Goal: Task Accomplishment & Management: Use online tool/utility

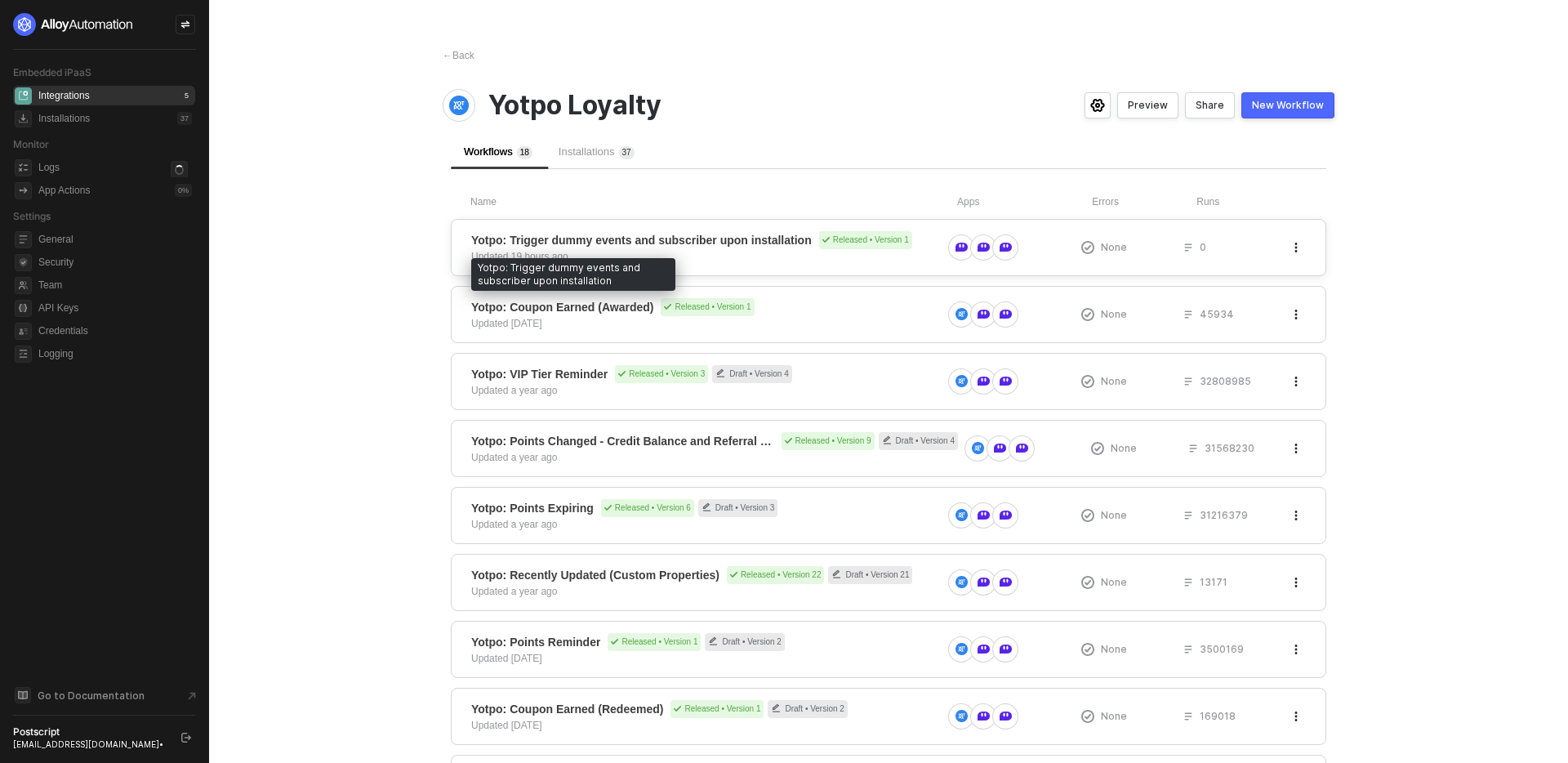
click at [668, 246] on span "Yotpo: Trigger dummy events and subscriber upon installation" at bounding box center [641, 240] width 341 height 16
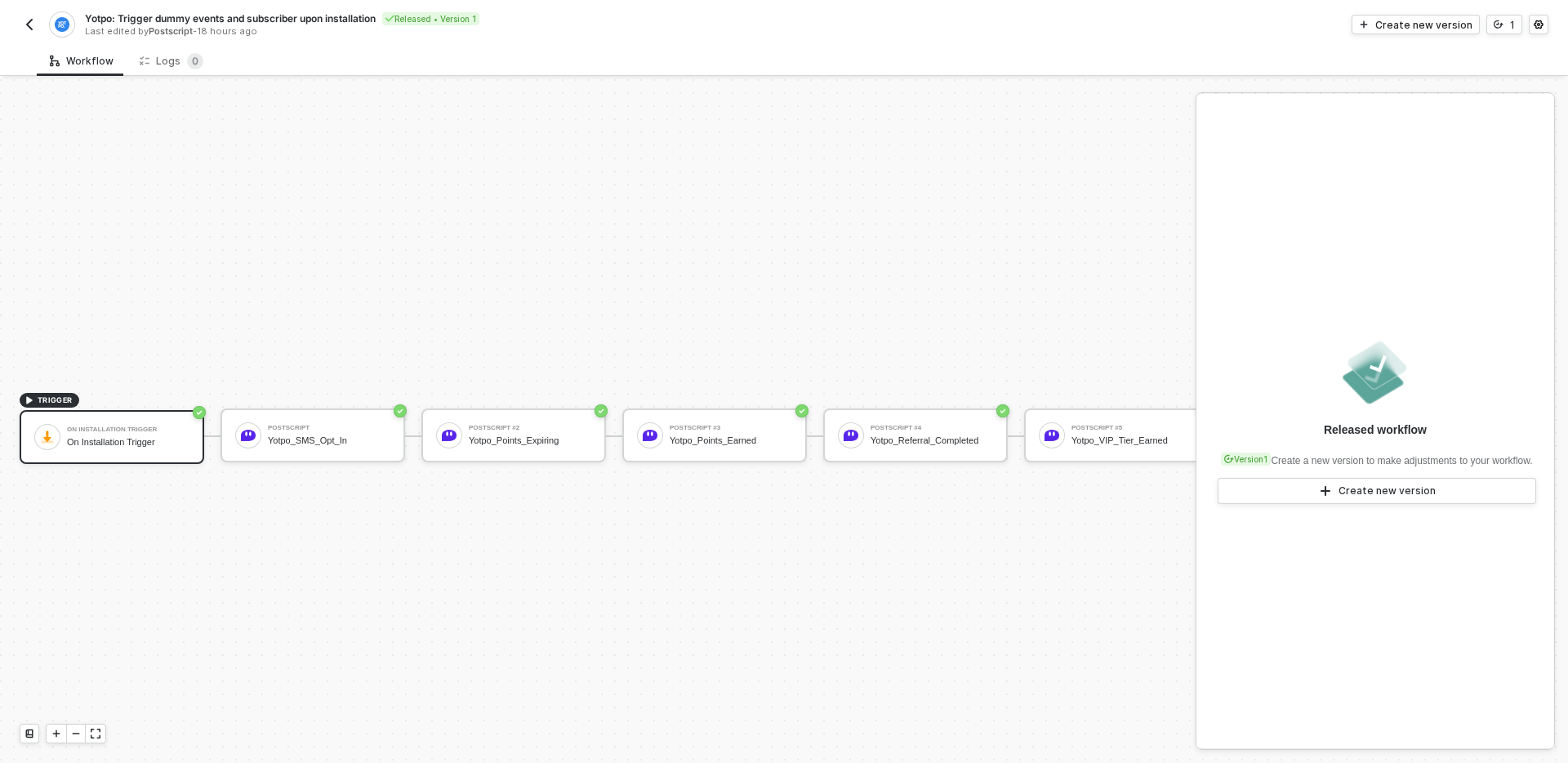
scroll to position [30, 0]
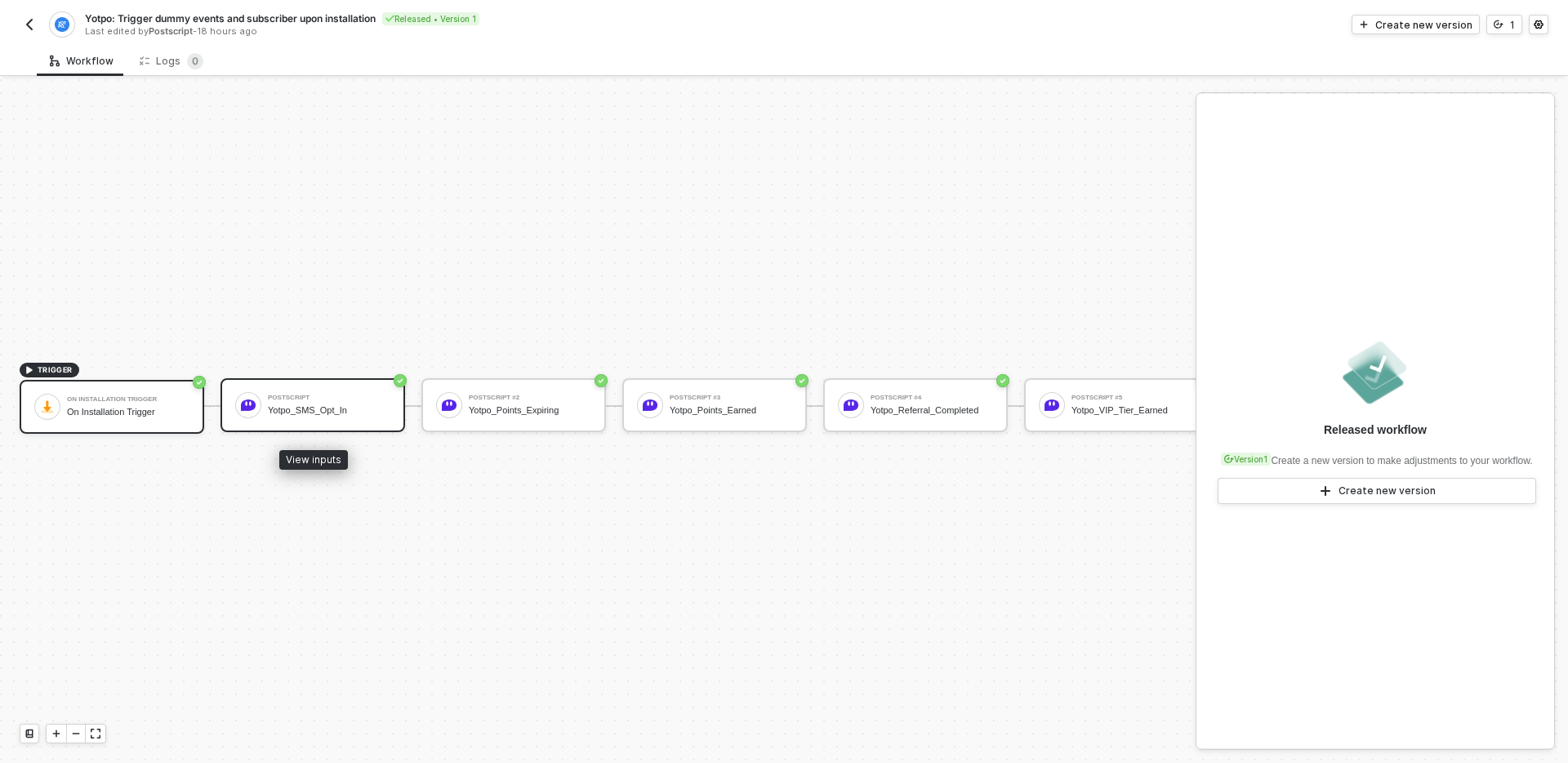
click at [332, 419] on div "Postscript Yotpo_SMS_Opt_In" at bounding box center [330, 404] width 123 height 31
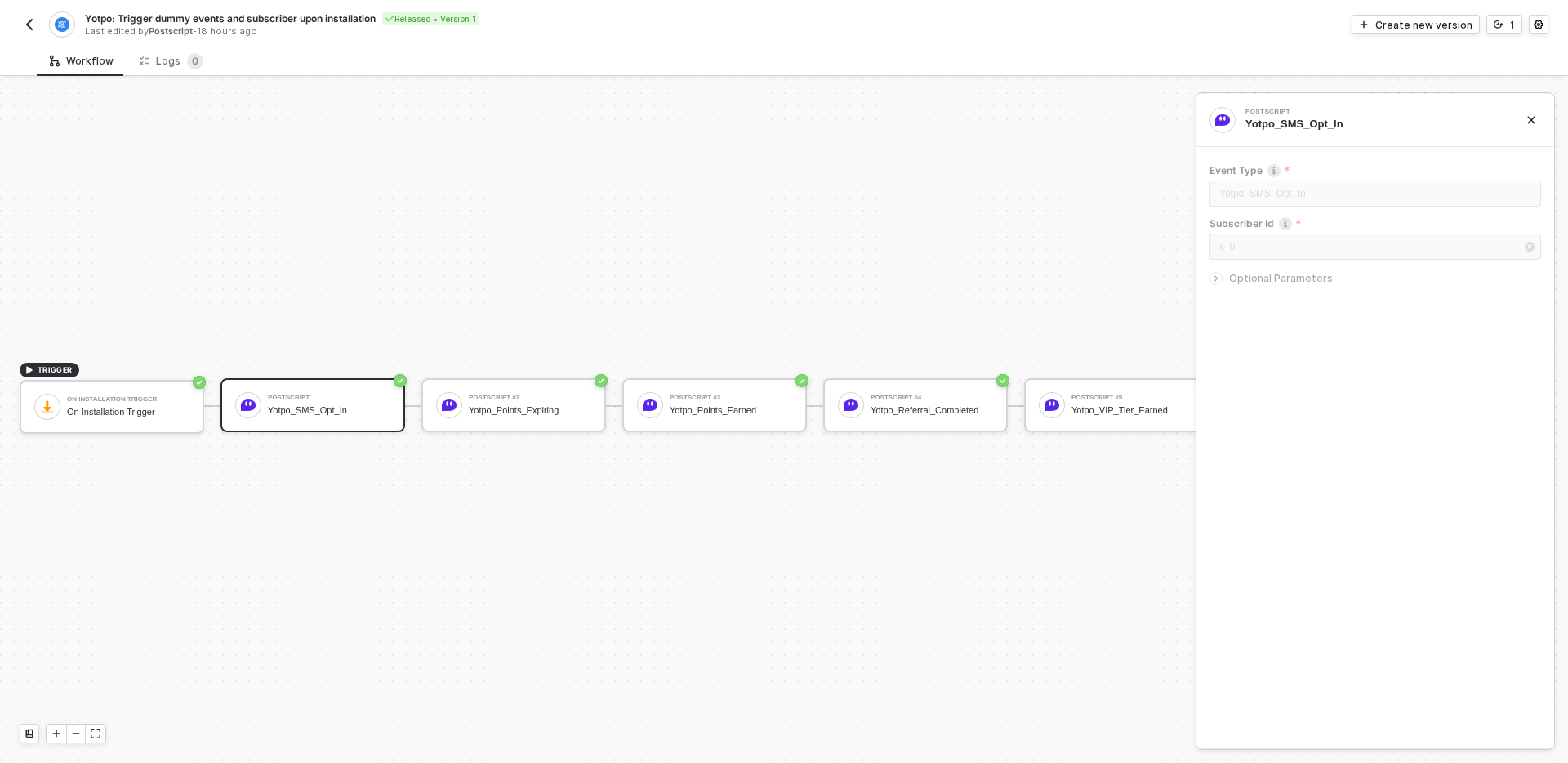
click at [1216, 274] on icon "icon-arrow-right-small" at bounding box center [1216, 279] width 9 height 9
click at [1045, 398] on img at bounding box center [1052, 405] width 15 height 15
click at [1219, 279] on icon "icon-arrow-right-small" at bounding box center [1216, 279] width 9 height 9
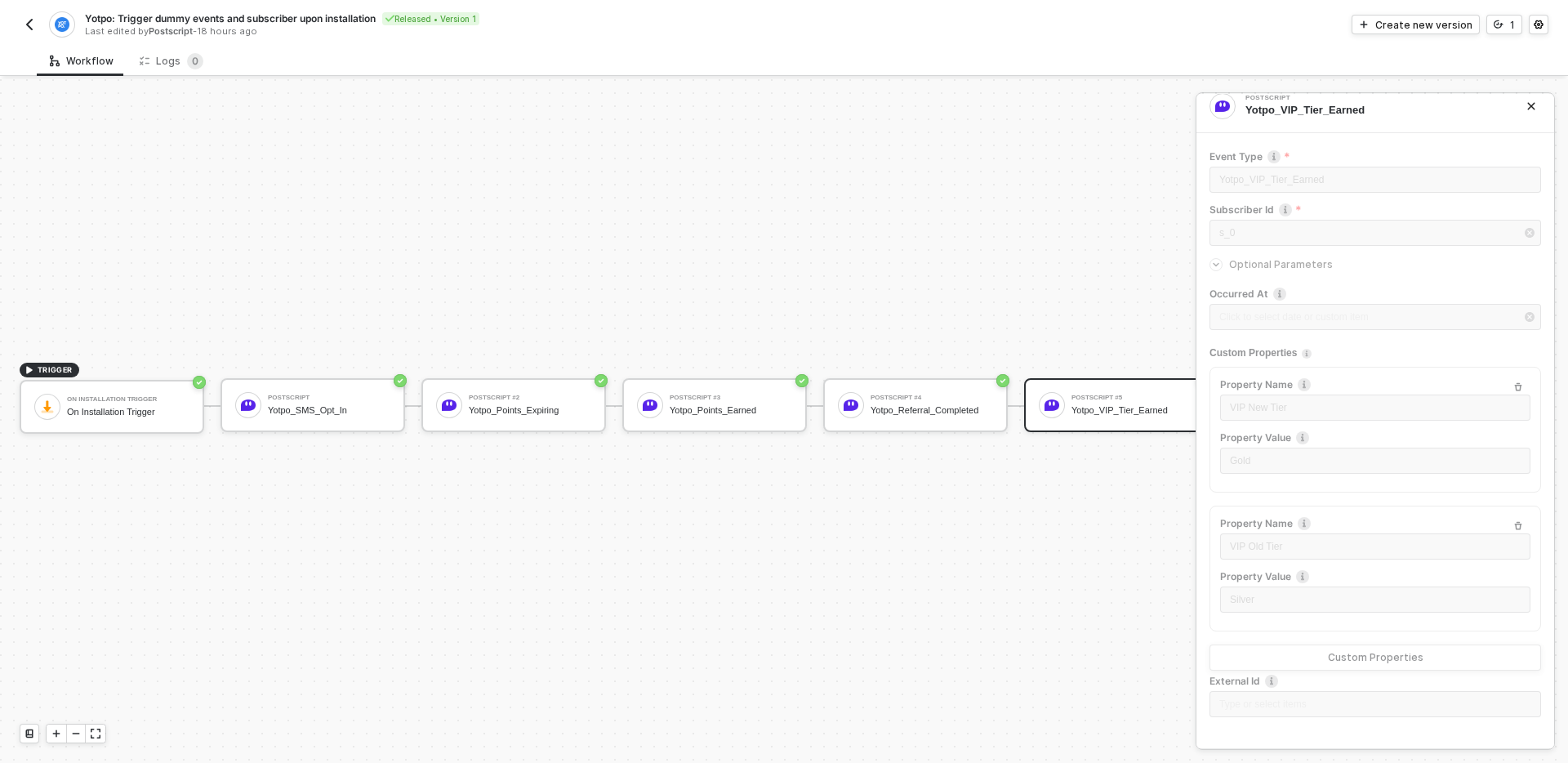
click at [26, 18] on img "button" at bounding box center [29, 25] width 13 height 13
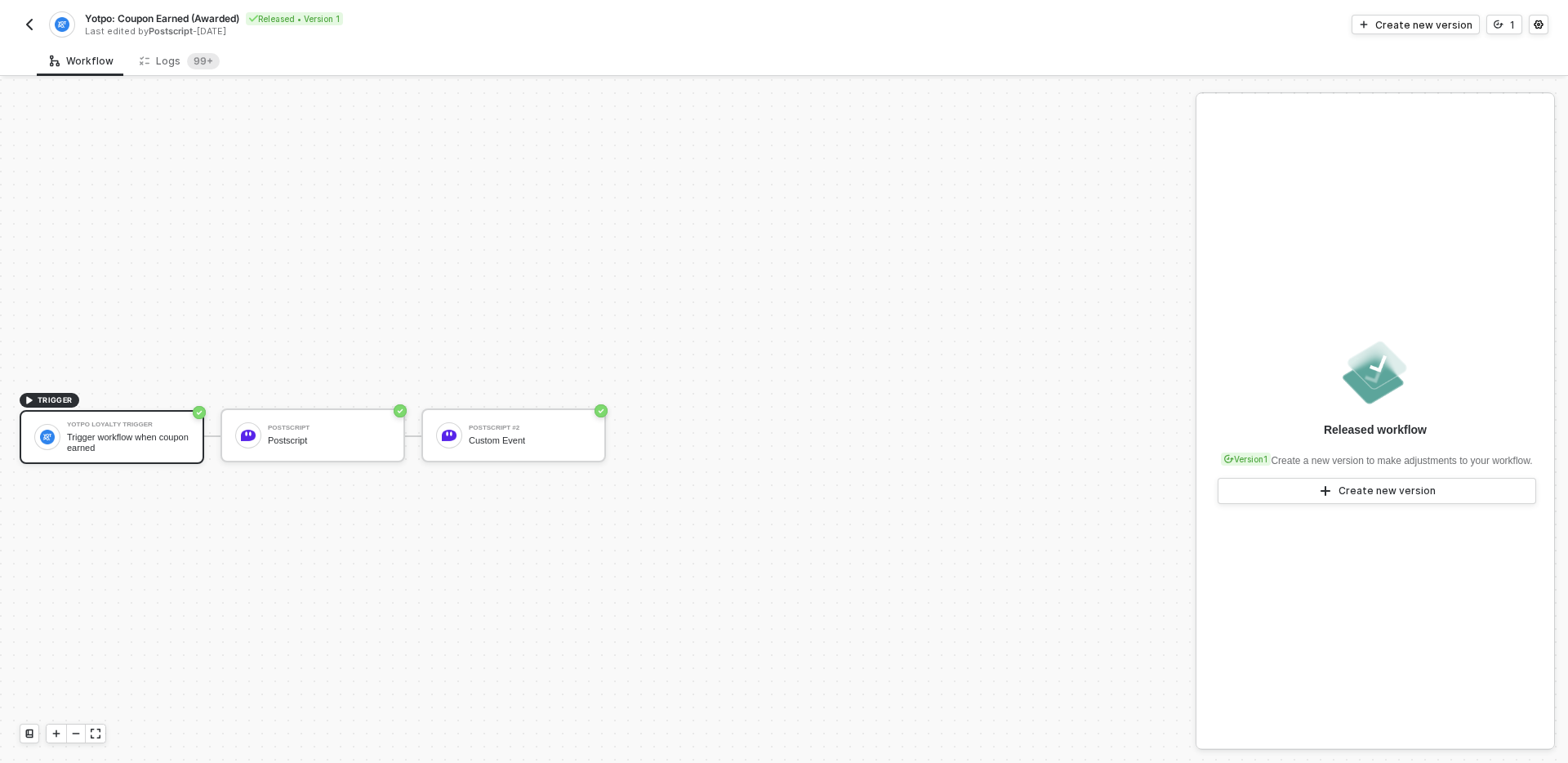
scroll to position [30, 0]
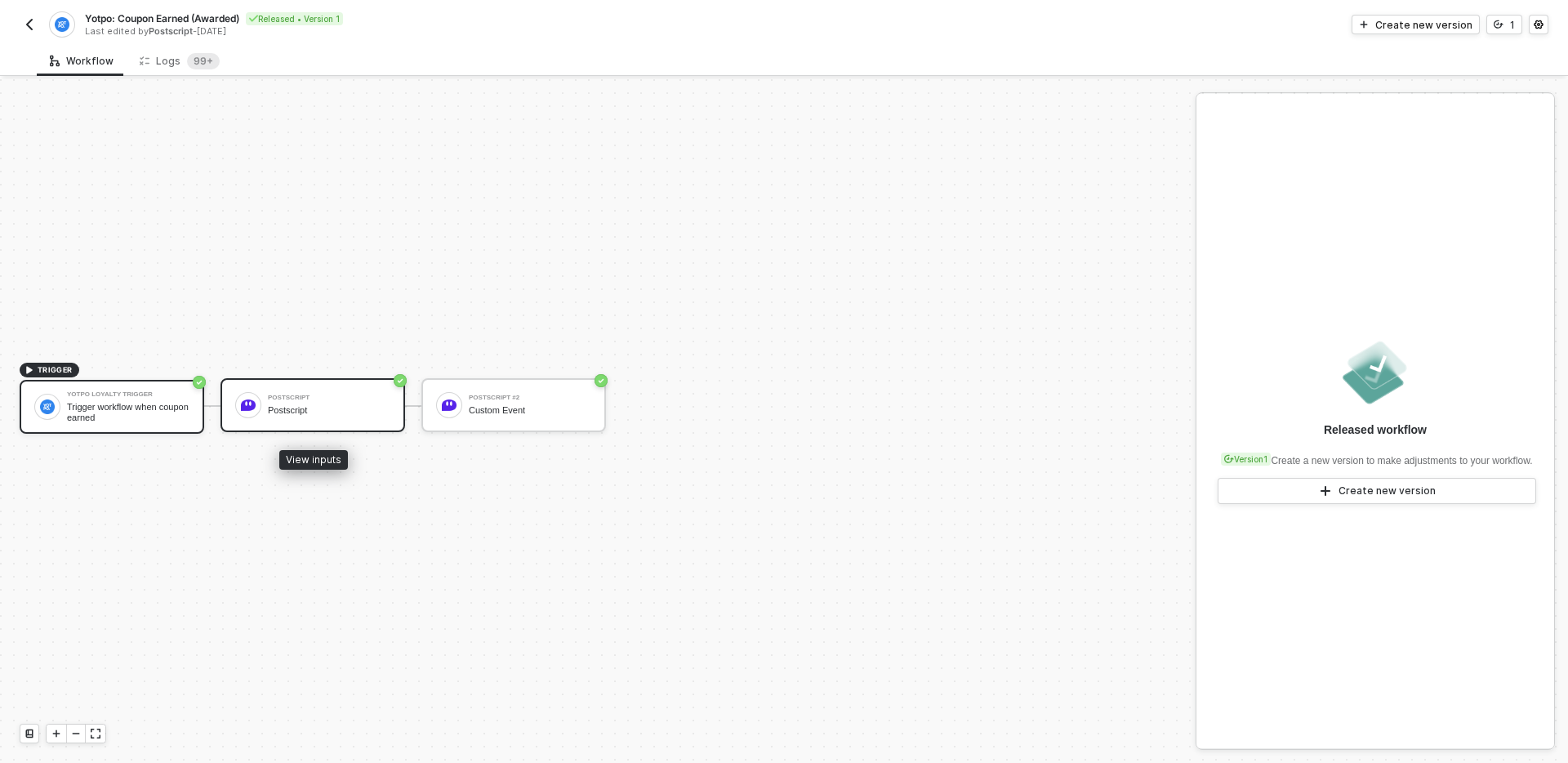
click at [287, 408] on div "Postscript" at bounding box center [330, 410] width 123 height 10
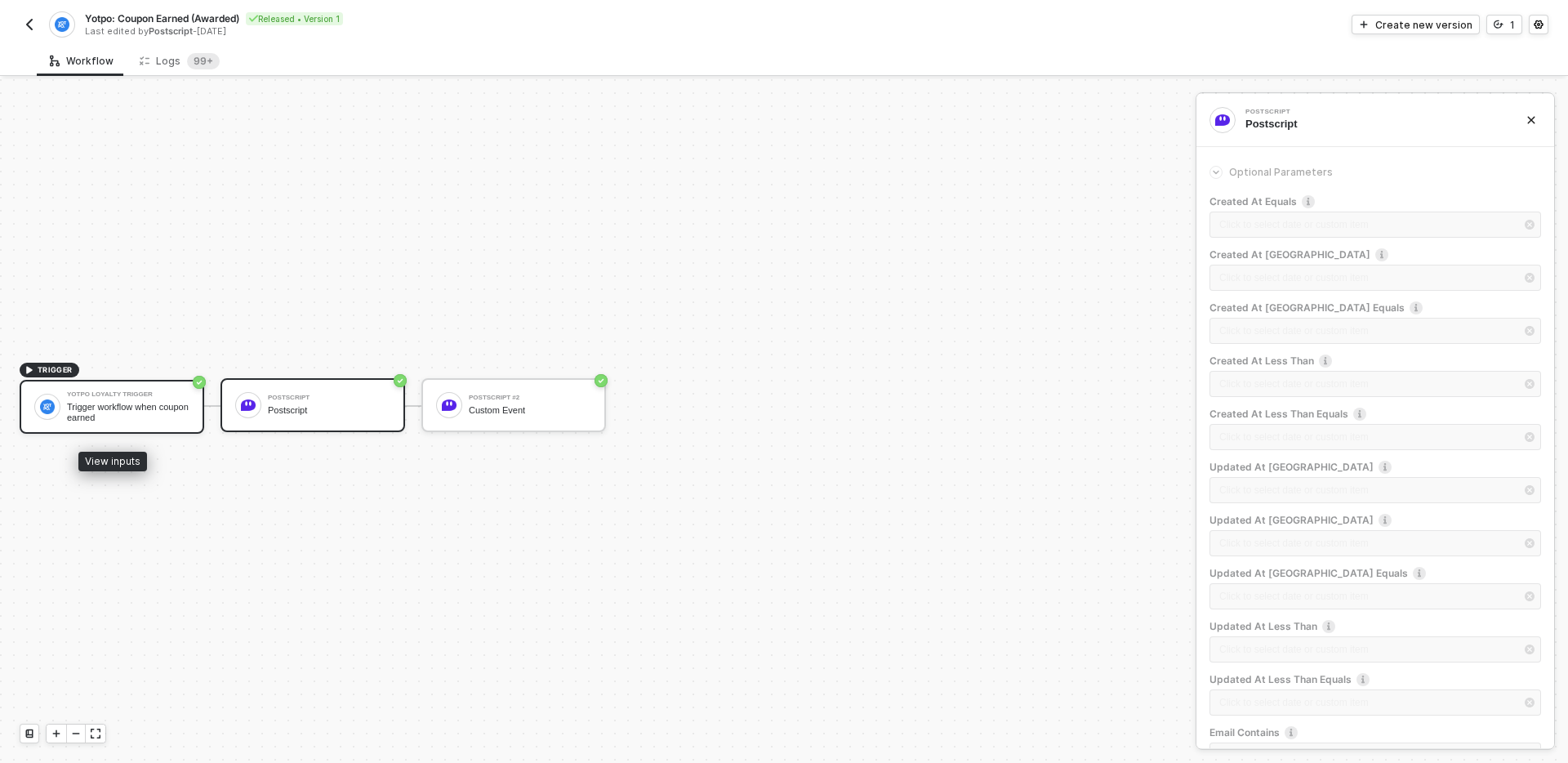
click at [162, 419] on div "Trigger workflow when coupon earned" at bounding box center [128, 412] width 123 height 21
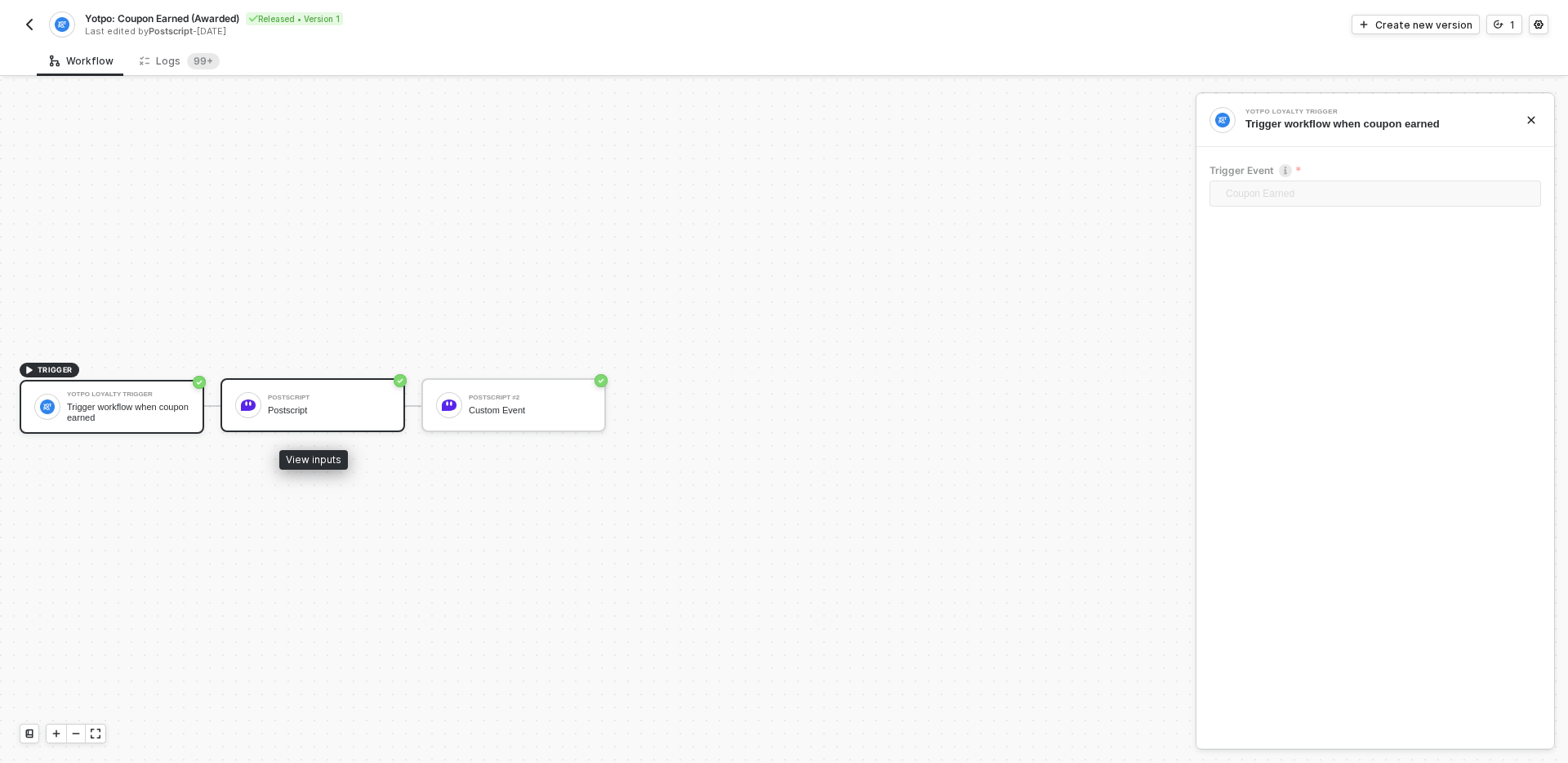
click at [286, 403] on div "Postscript Postscript" at bounding box center [330, 404] width 123 height 31
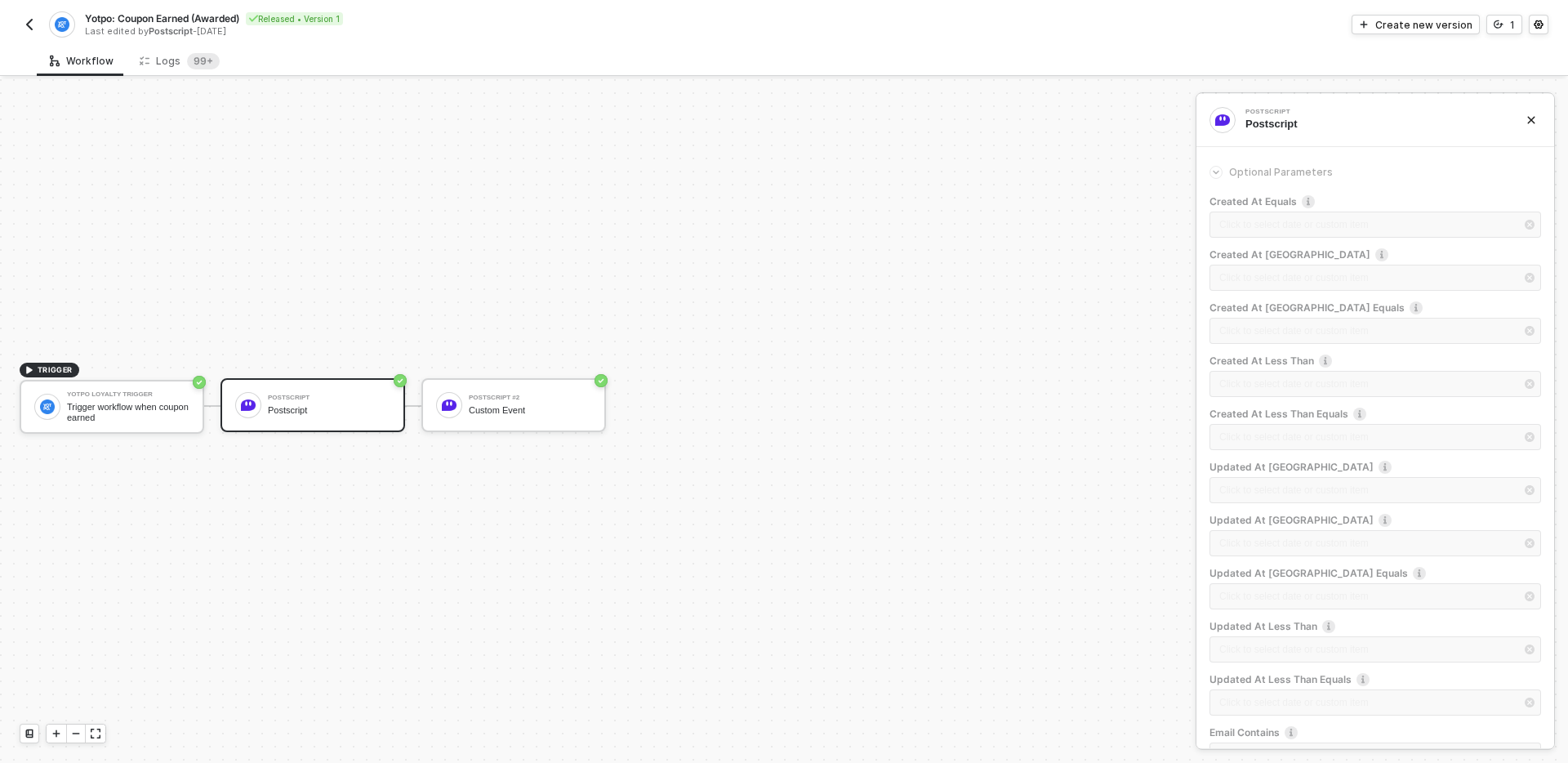
scroll to position [507, 0]
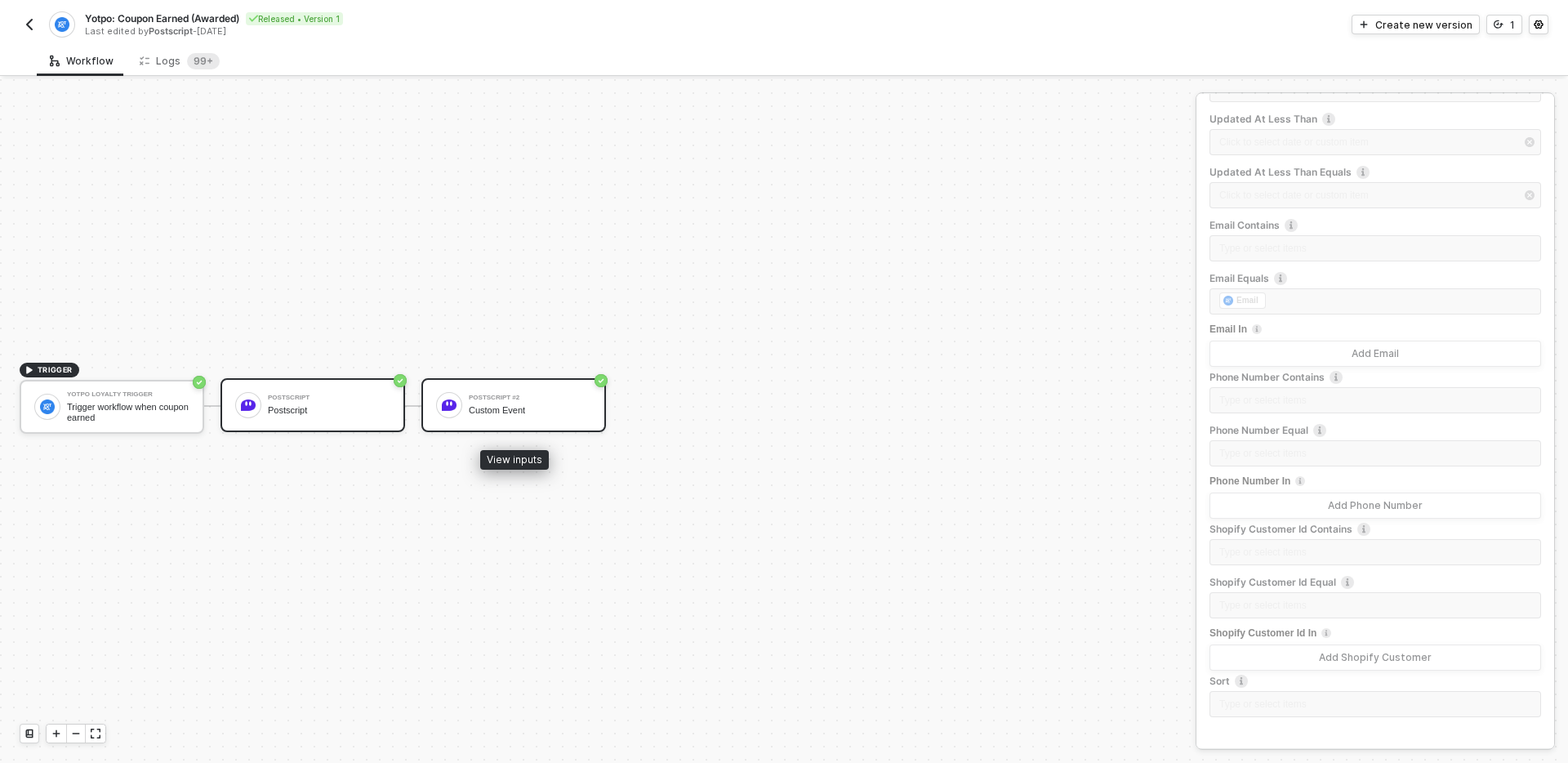
click at [473, 414] on div "Custom Event" at bounding box center [530, 410] width 123 height 10
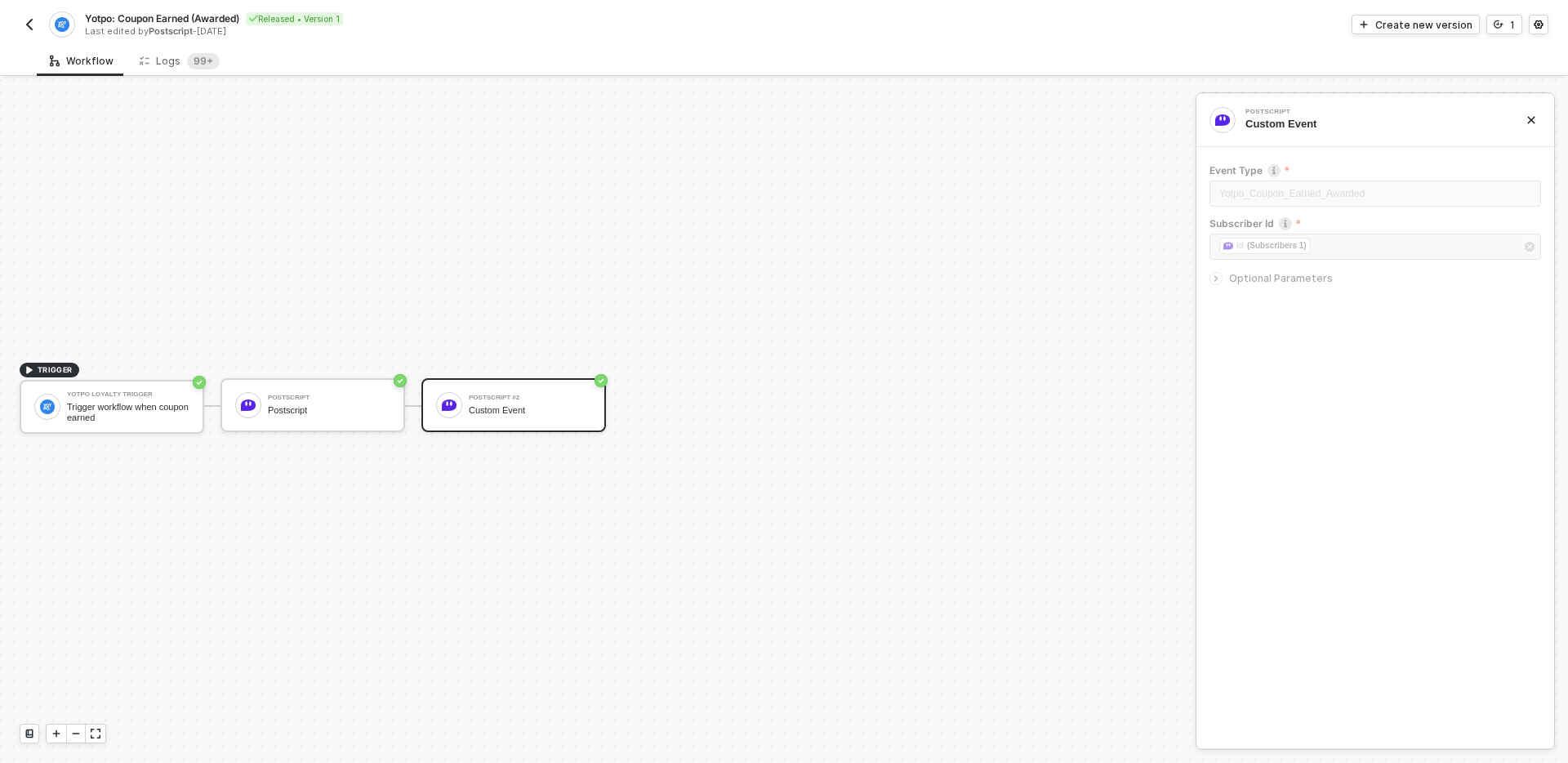
click at [43, 36] on div "Yotpo: Coupon Earned (Awarded) Released • Version 1 Last edited by Postscript -…" at bounding box center [401, 25] width 764 height 26
click at [29, 27] on img "button" at bounding box center [29, 25] width 13 height 13
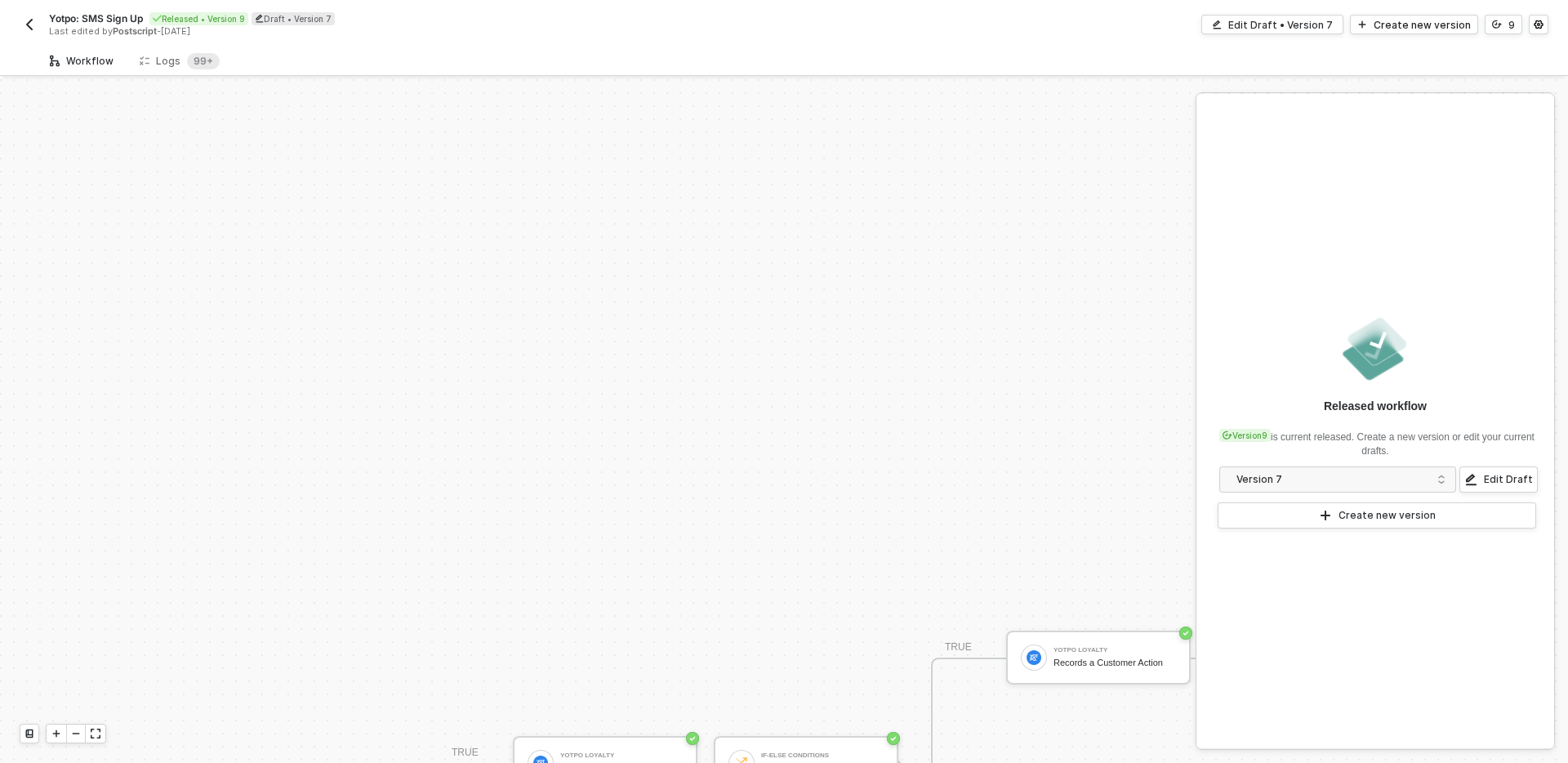
scroll to position [395, 0]
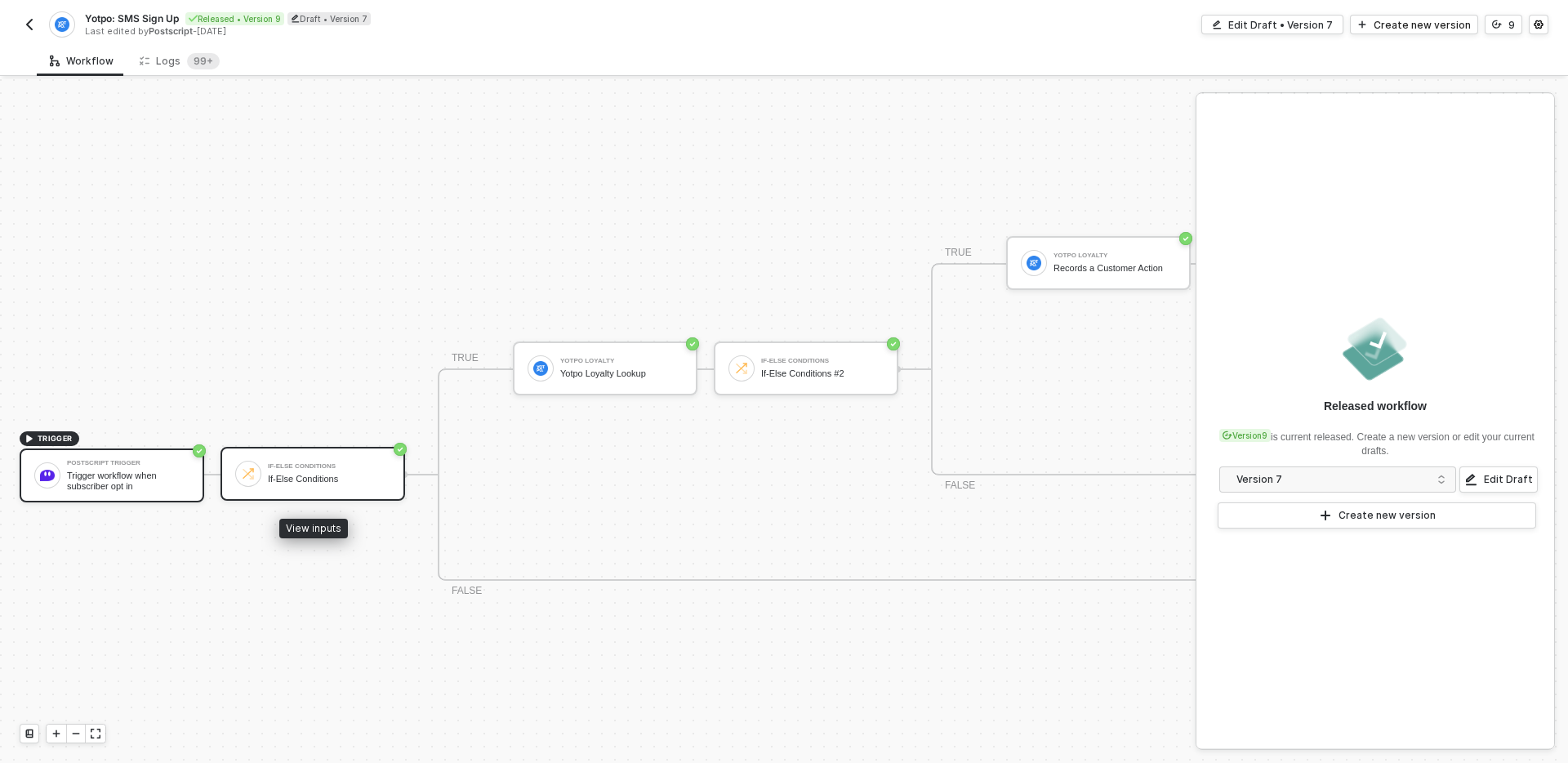
click at [294, 474] on div "If-Else Conditions" at bounding box center [330, 479] width 123 height 10
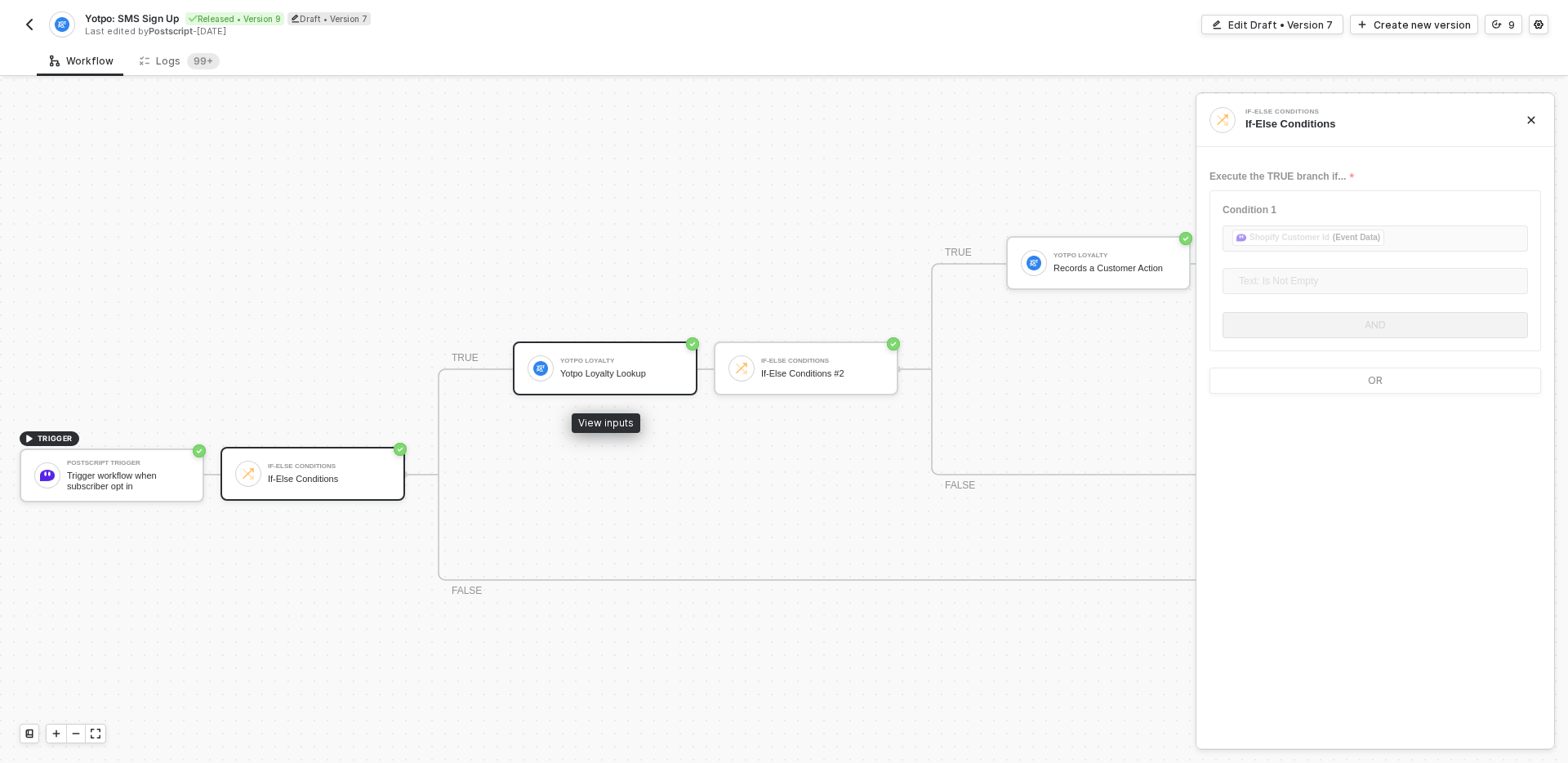
click at [571, 364] on div "Yotpo Loyalty" at bounding box center [622, 361] width 123 height 7
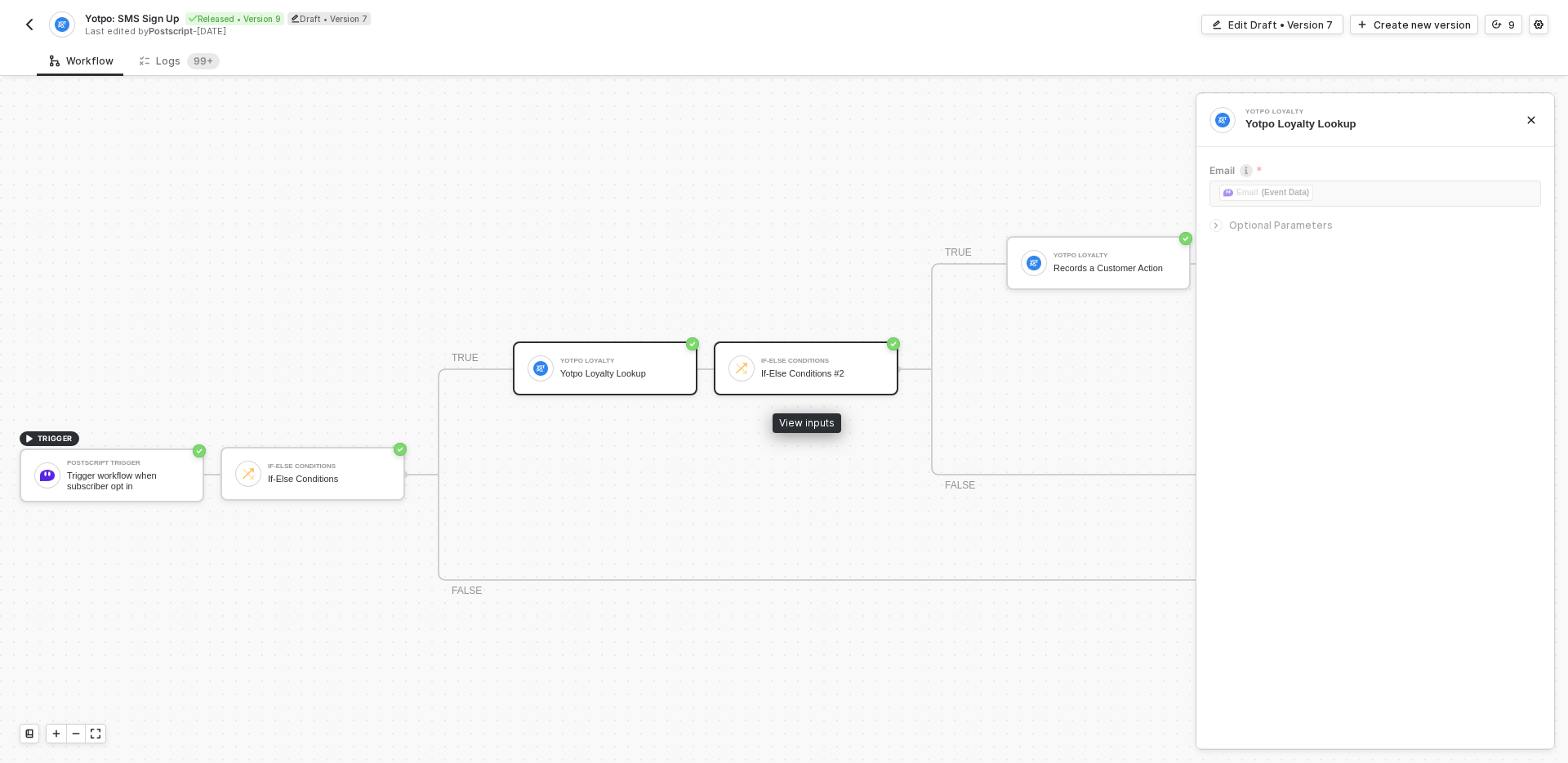
click at [788, 350] on div "If-Else Conditions If-Else Conditions #2" at bounding box center [806, 367] width 184 height 54
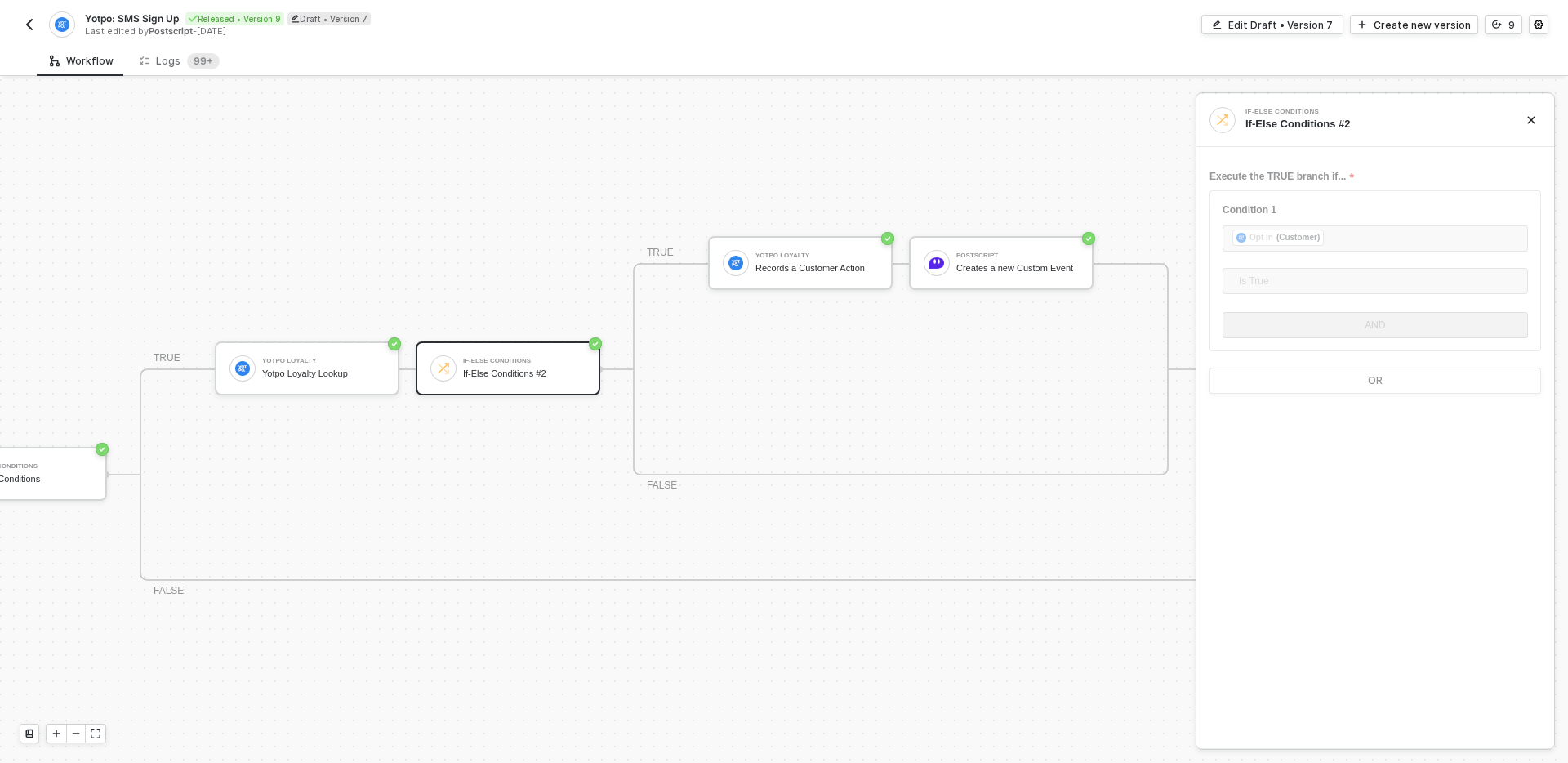
scroll to position [395, 387]
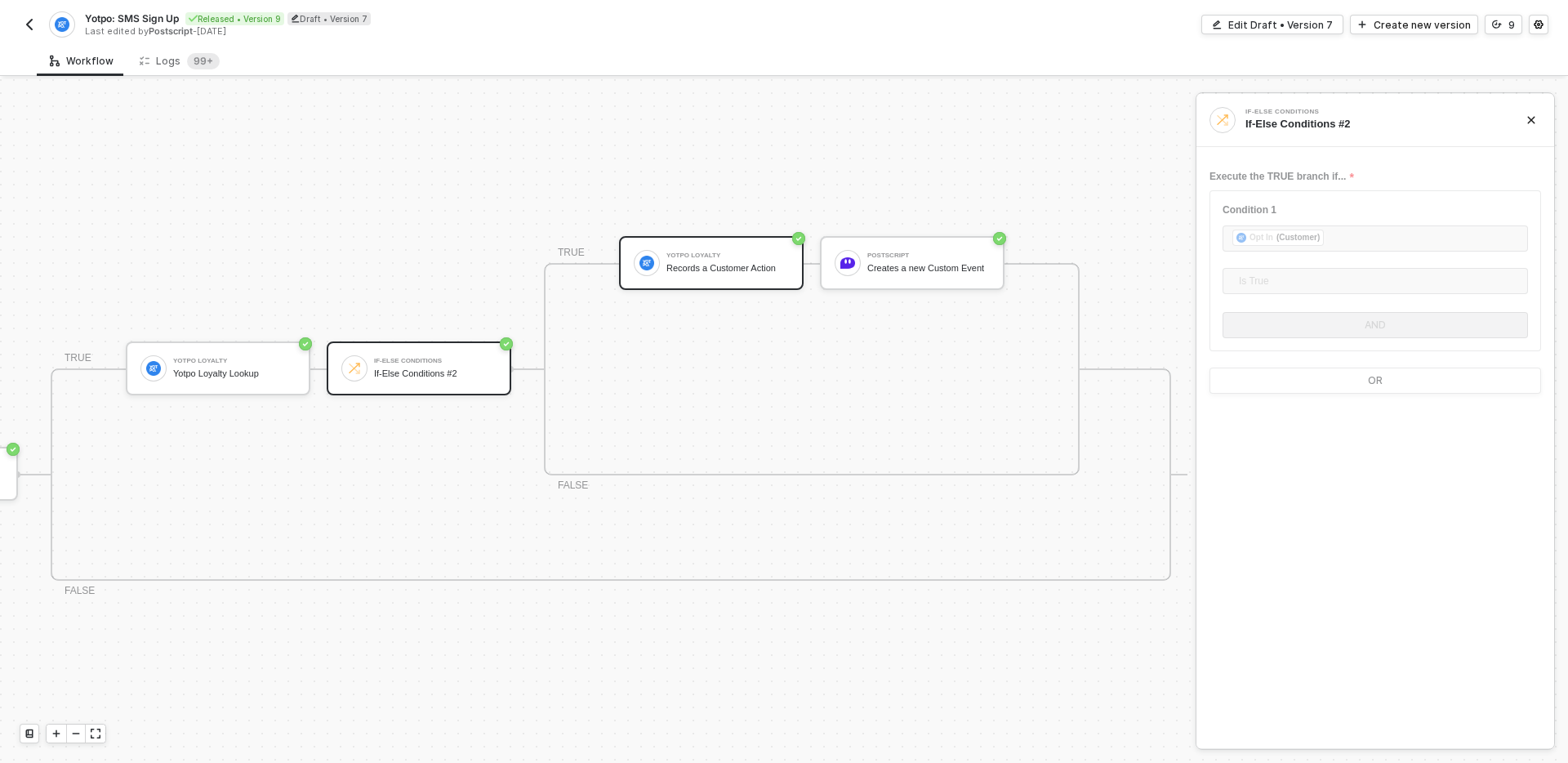
click at [752, 278] on div "Yotpo Loyalty Records a Customer Action" at bounding box center [710, 263] width 184 height 54
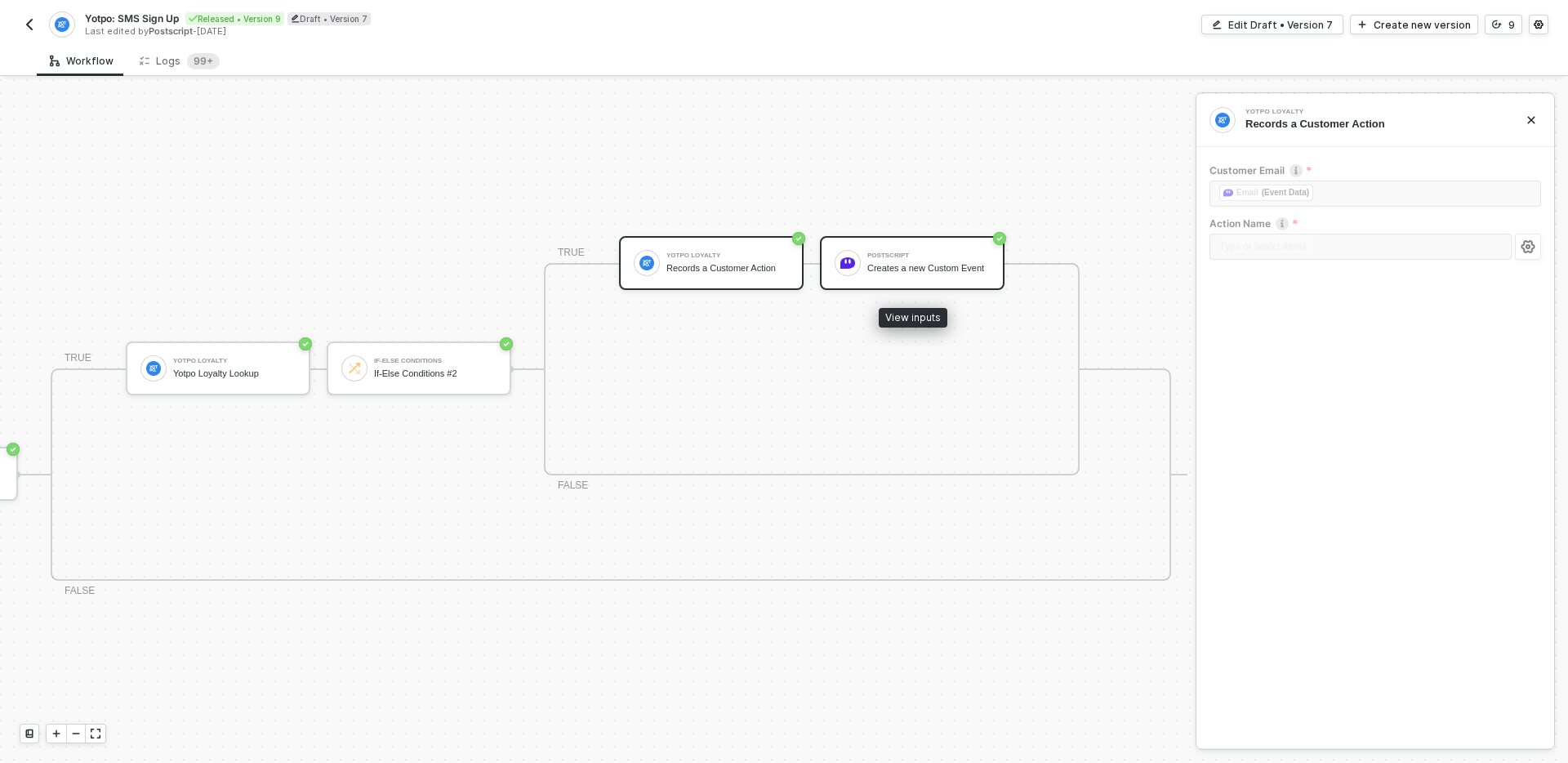
click at [878, 274] on div "Creates a new Custom Event" at bounding box center [929, 267] width 123 height 10
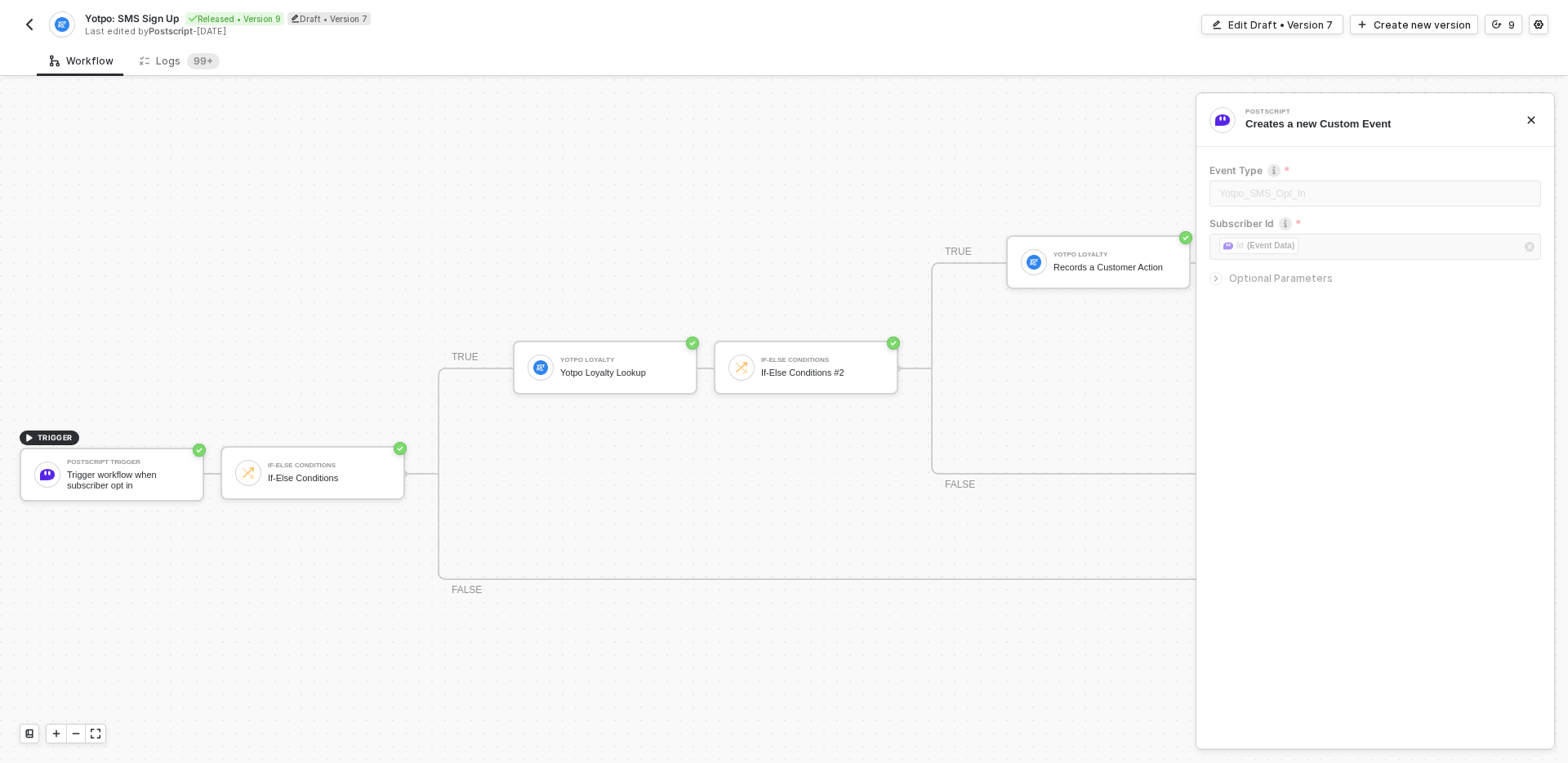
scroll to position [396, 387]
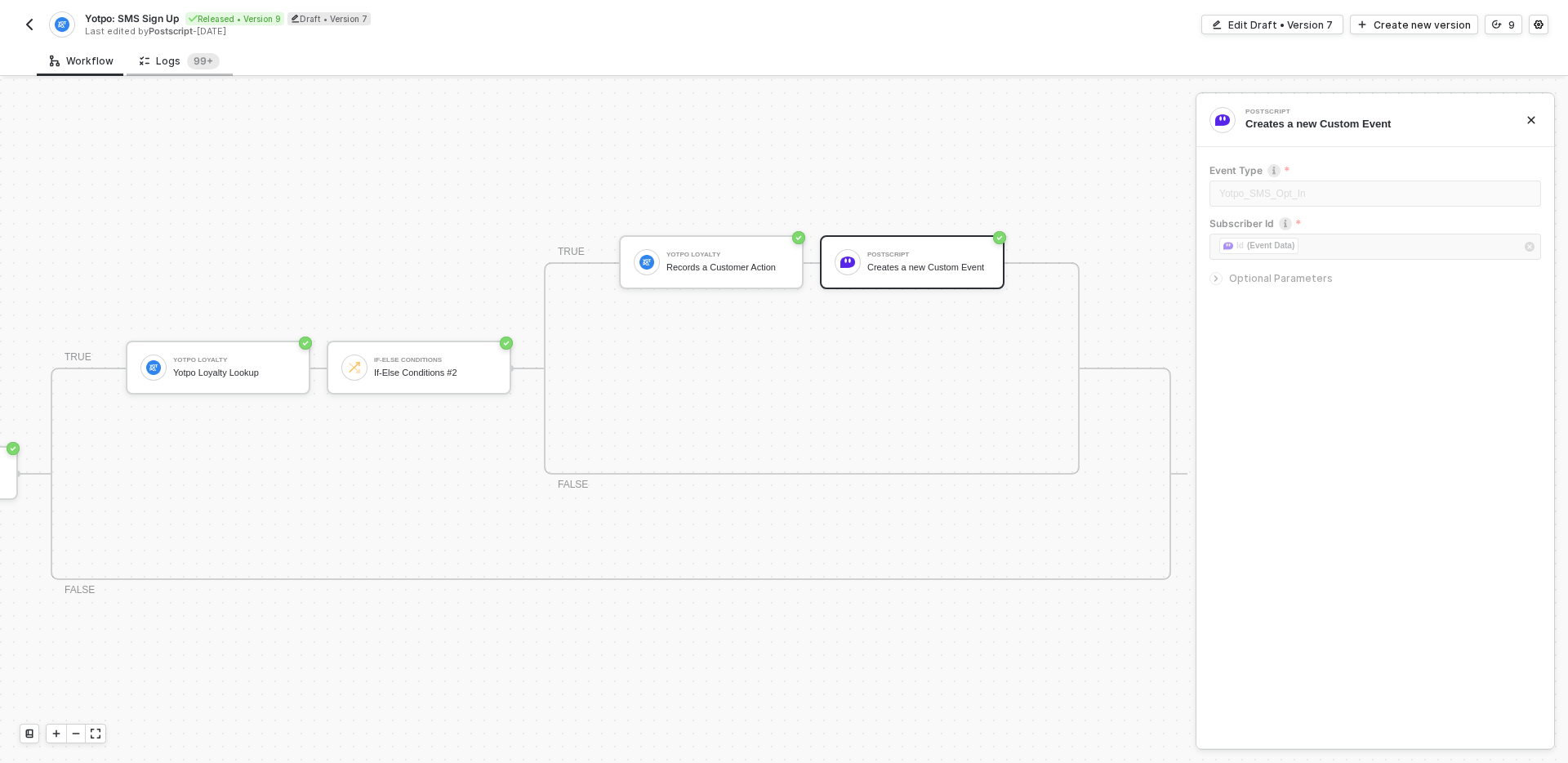
click at [173, 56] on div "Logs 99+" at bounding box center [179, 60] width 80 height 16
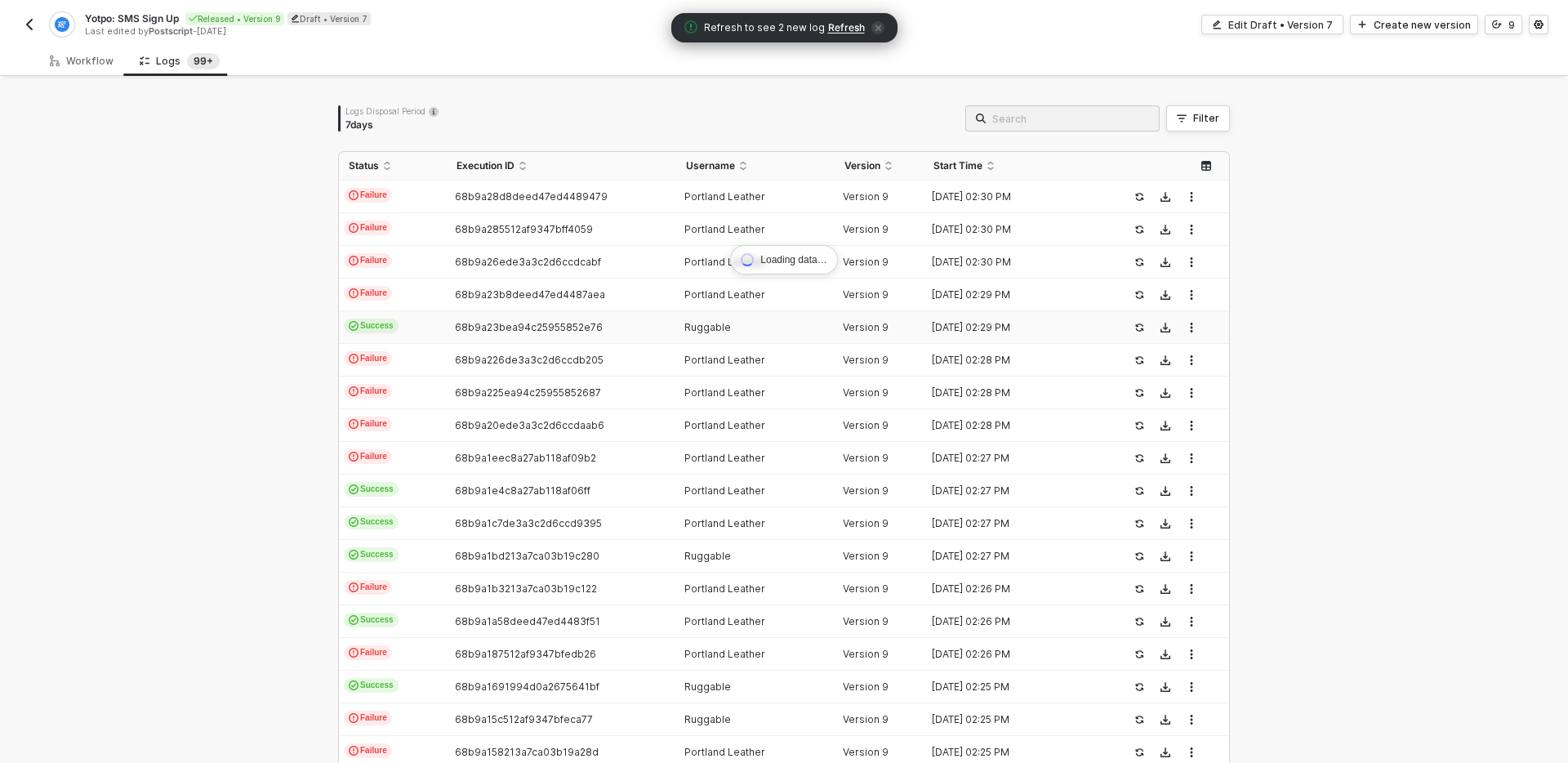
click at [604, 328] on div "68b9a23bea94c25955852e76" at bounding box center [554, 328] width 215 height 13
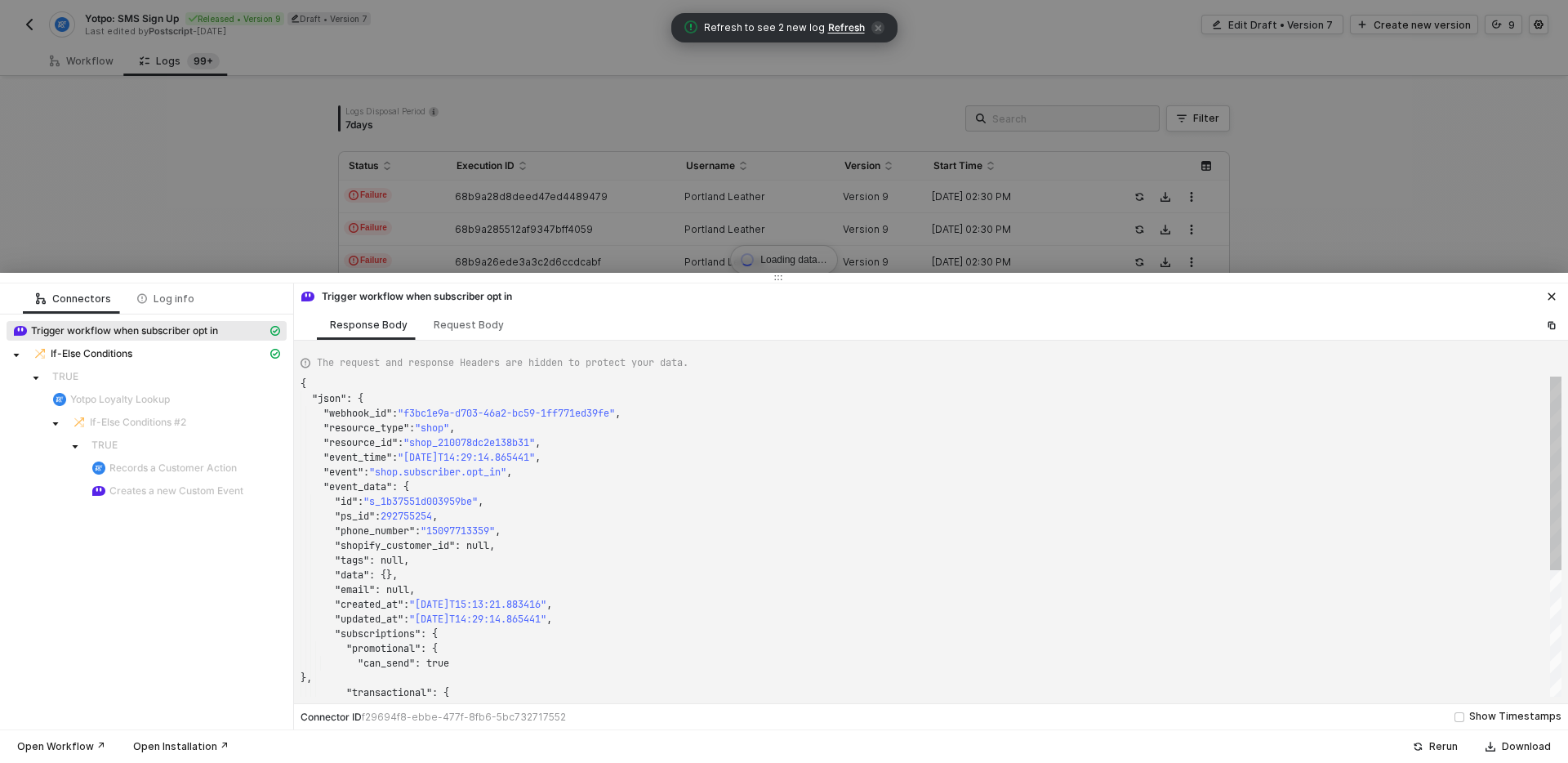
scroll to position [147, 0]
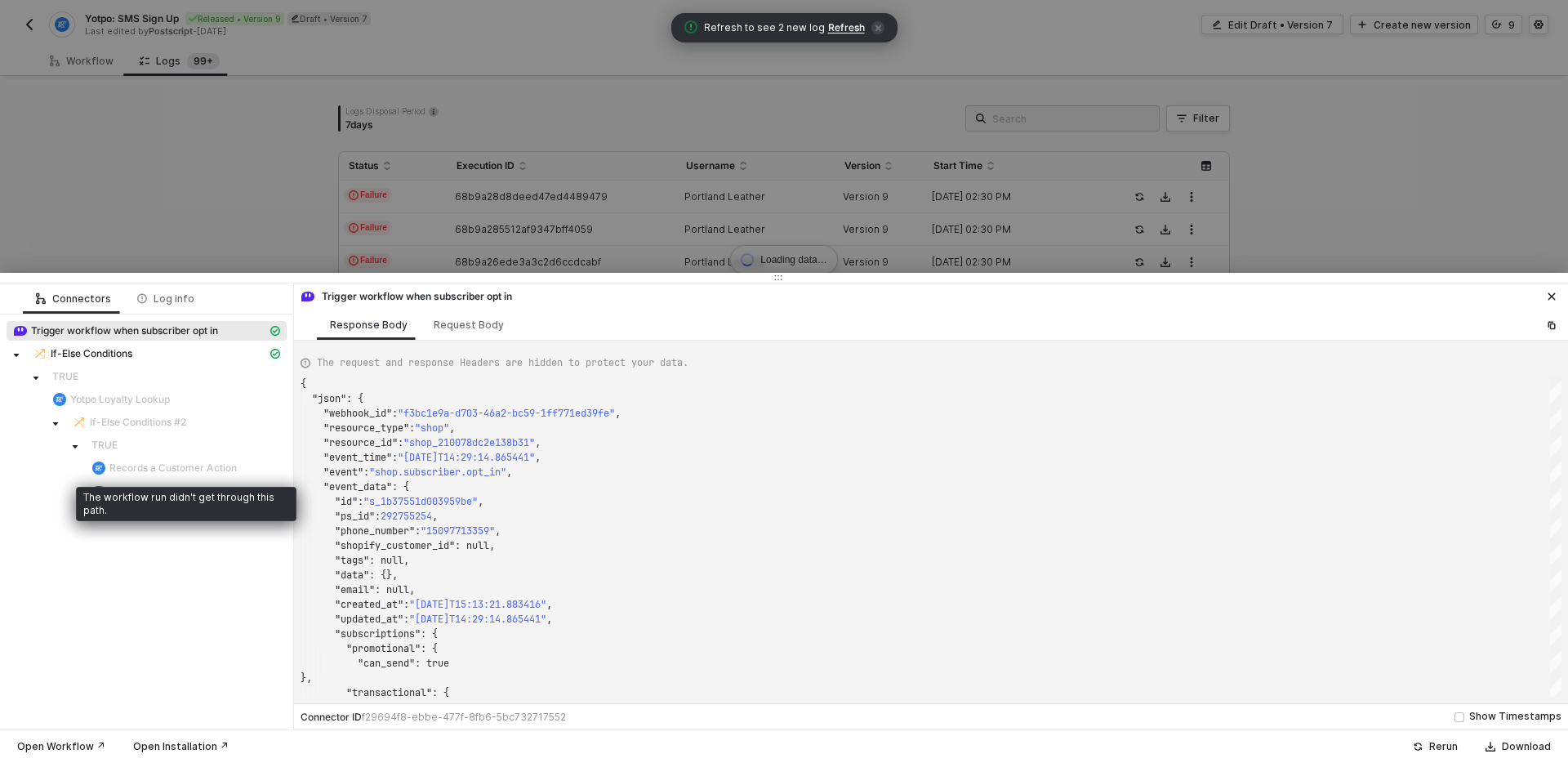
click at [135, 471] on span "Records a Customer Action" at bounding box center [173, 468] width 128 height 13
click at [251, 180] on div at bounding box center [784, 382] width 1568 height 763
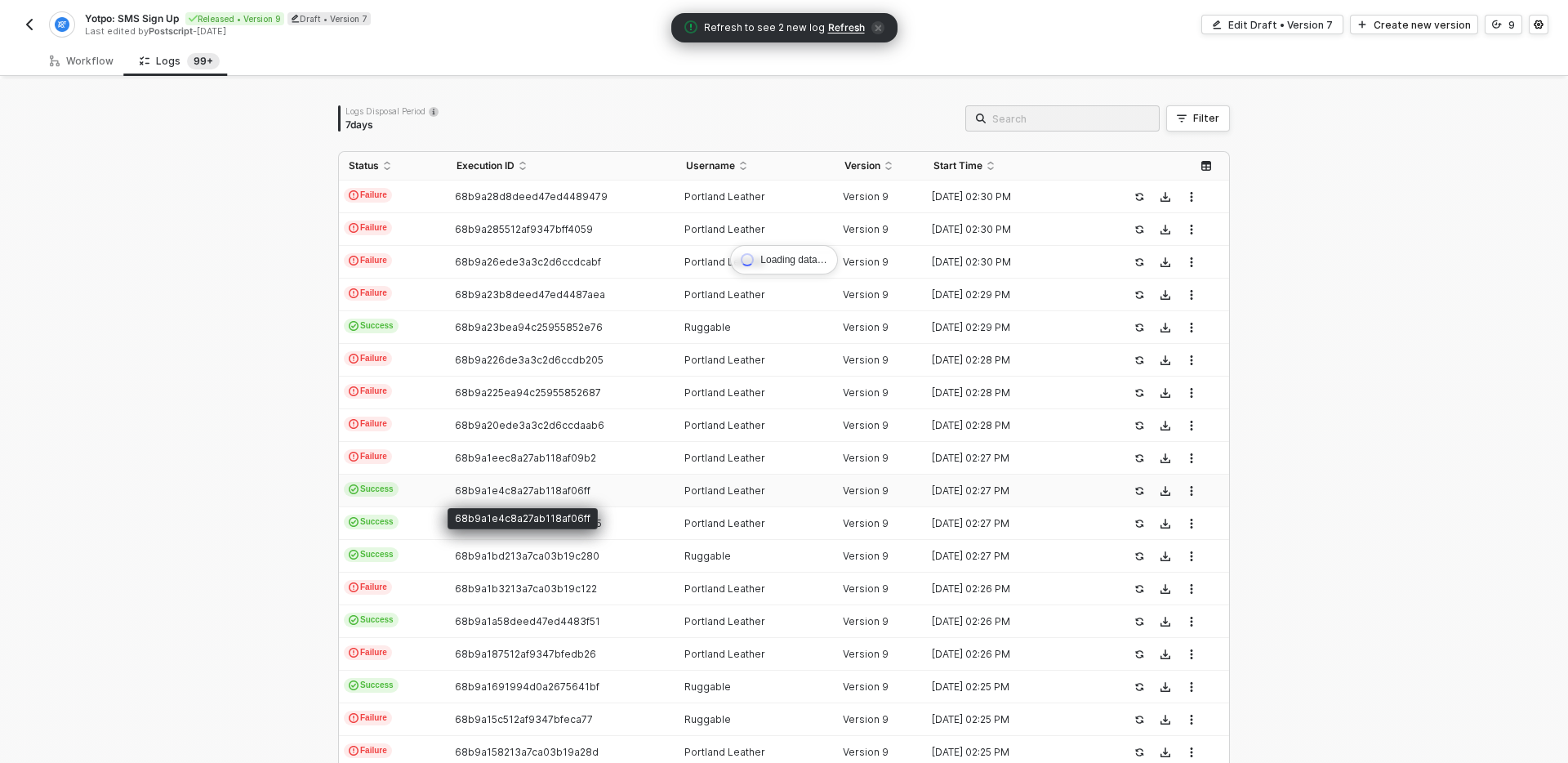
click at [521, 493] on span "68b9a1e4c8a27ab118af06ff" at bounding box center [523, 490] width 136 height 12
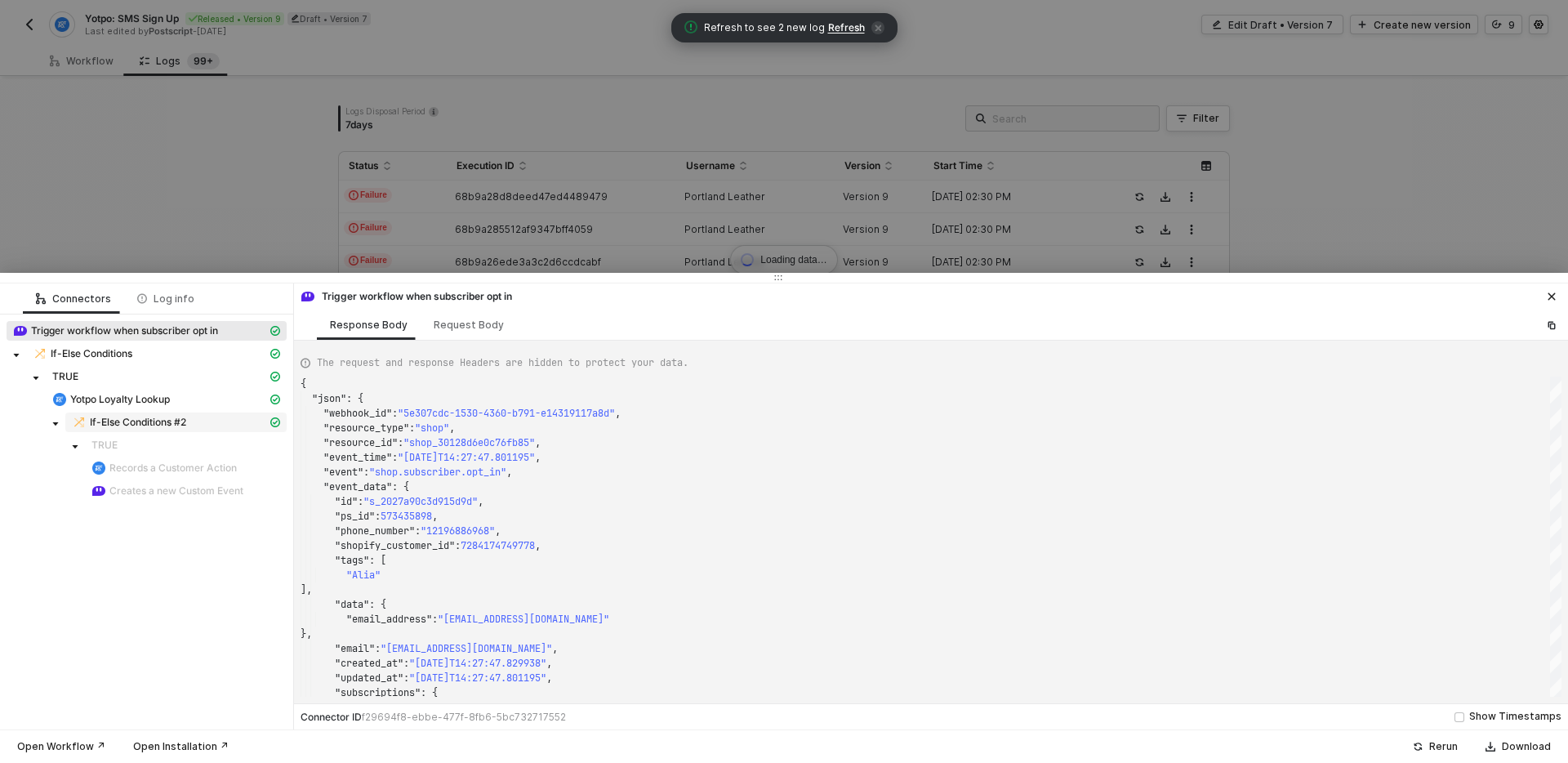
click at [184, 420] on span "If-Else Conditions #2" at bounding box center [138, 422] width 96 height 13
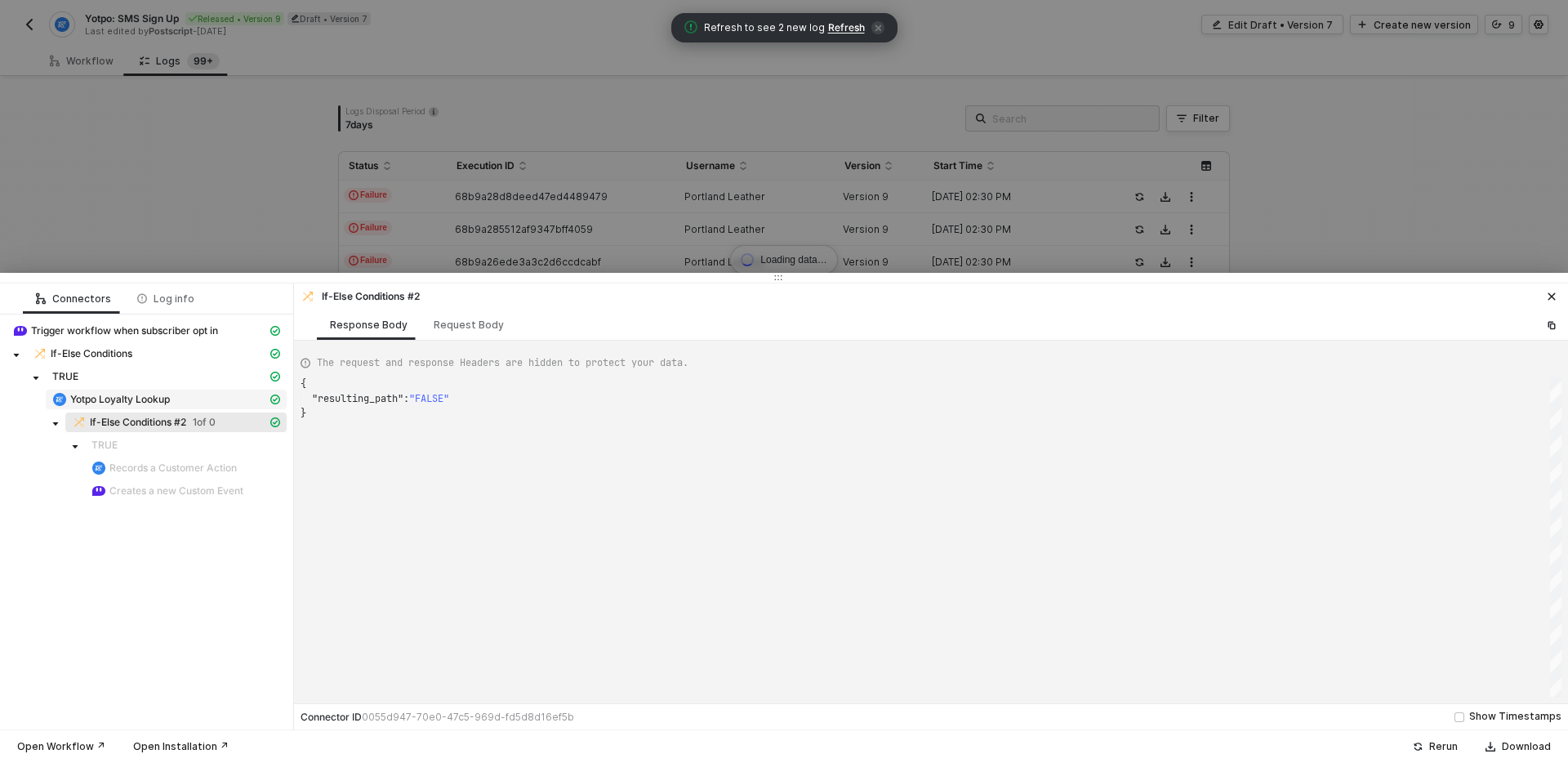
click at [180, 399] on div "Yotpo Loyalty Lookup" at bounding box center [159, 399] width 214 height 15
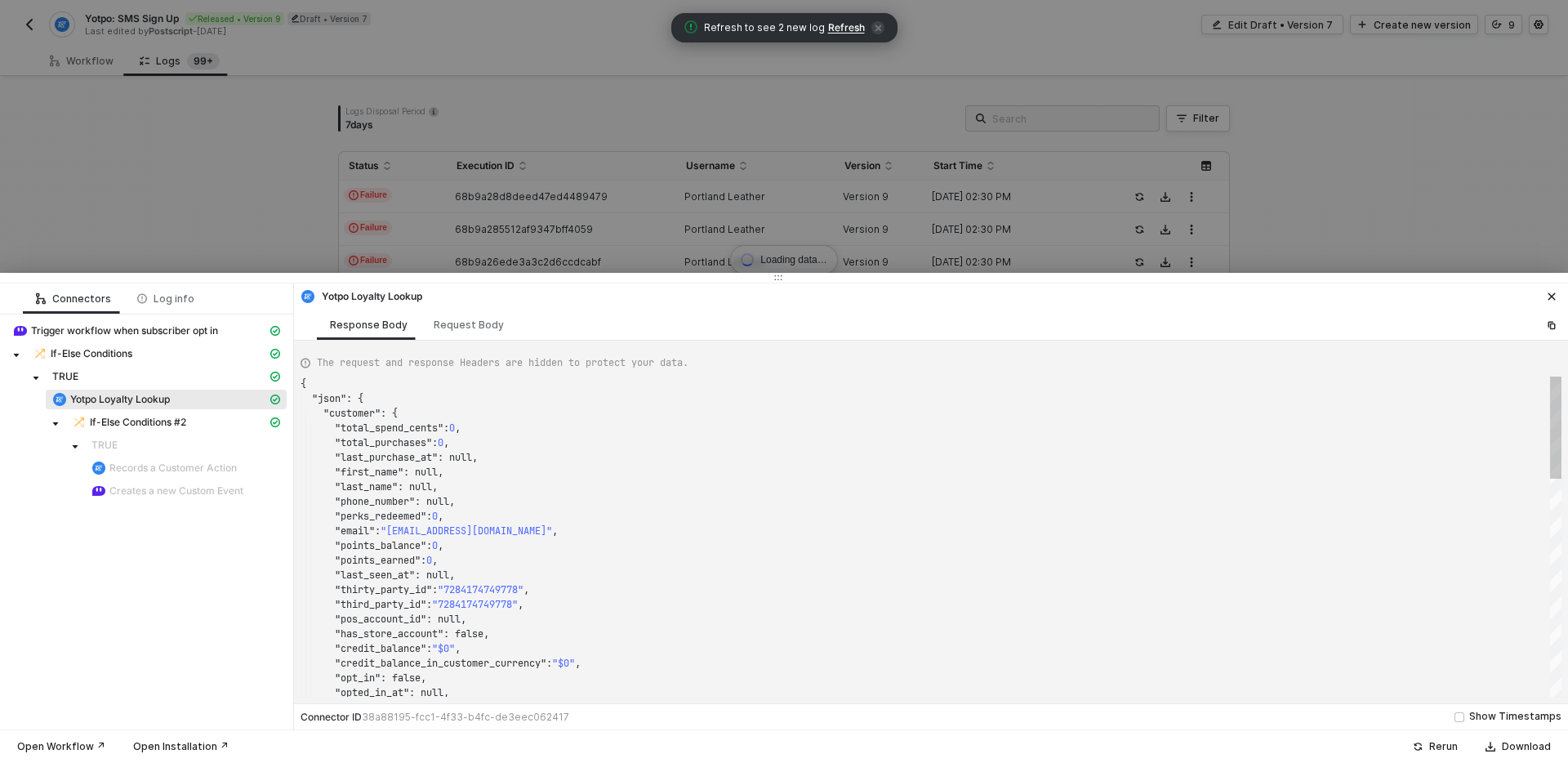
scroll to position [147, 0]
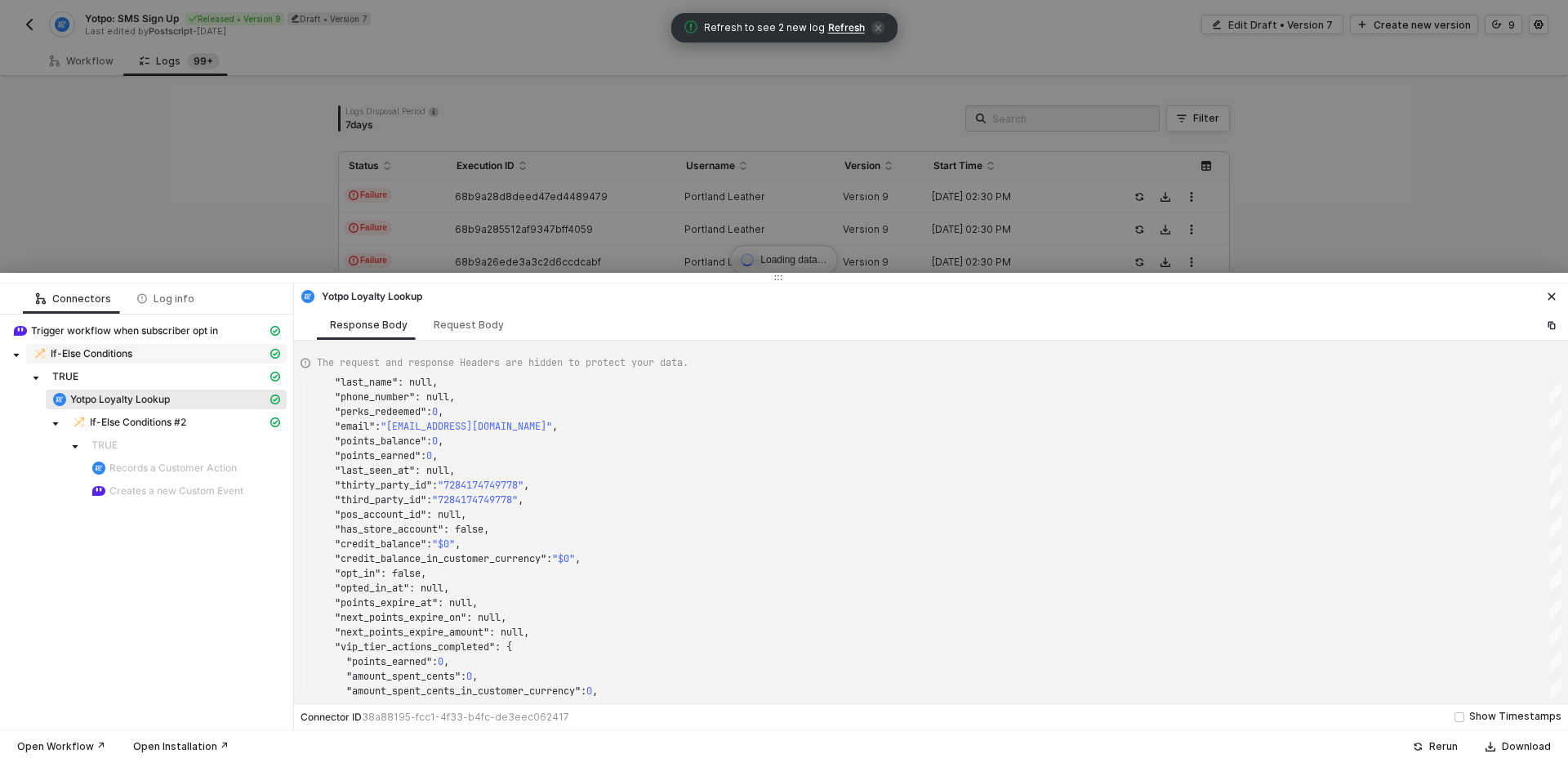
click at [99, 348] on span "If-Else Conditions" at bounding box center [92, 353] width 81 height 13
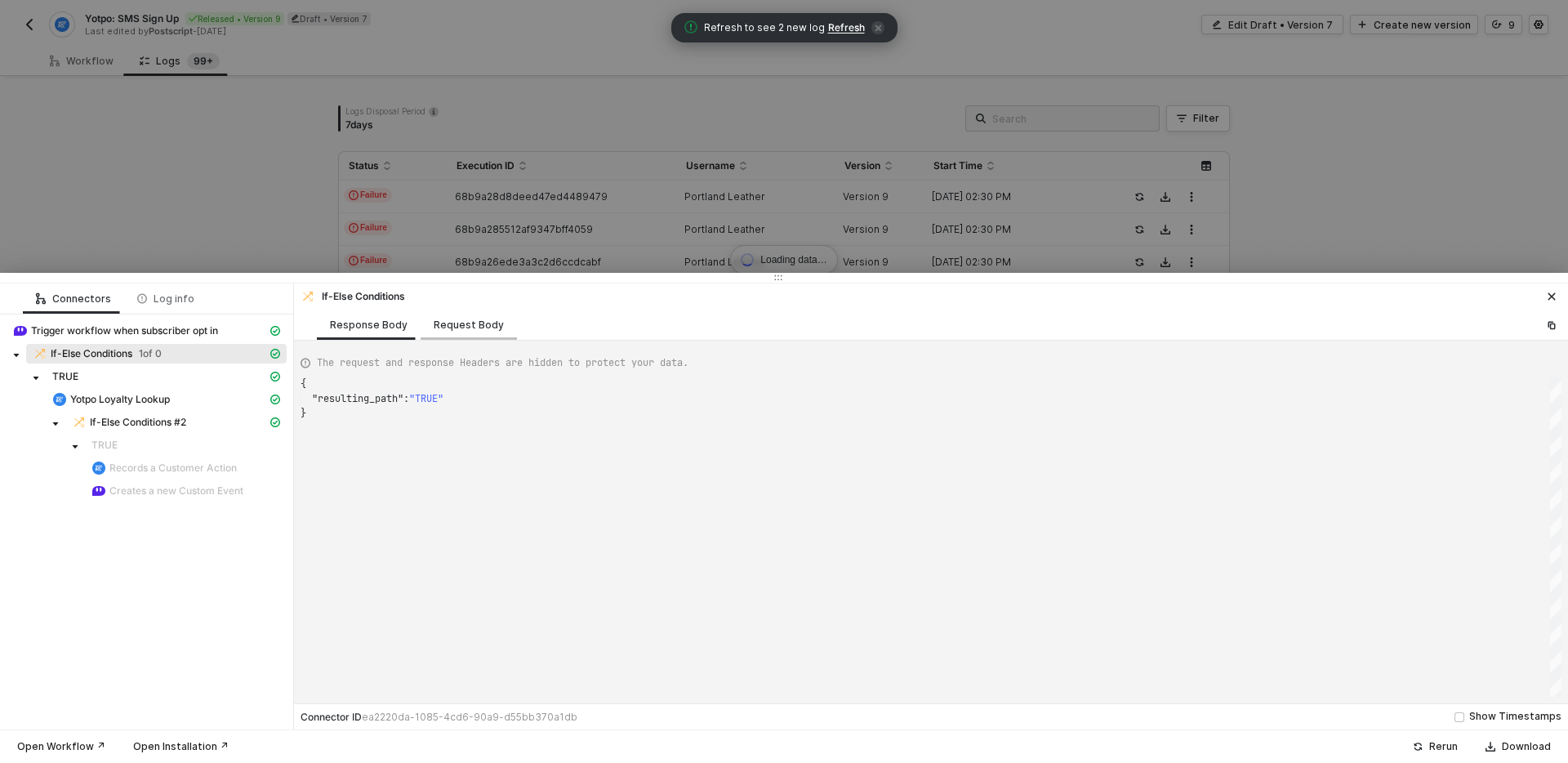
click at [483, 318] on div "Request Body" at bounding box center [469, 325] width 70 height 13
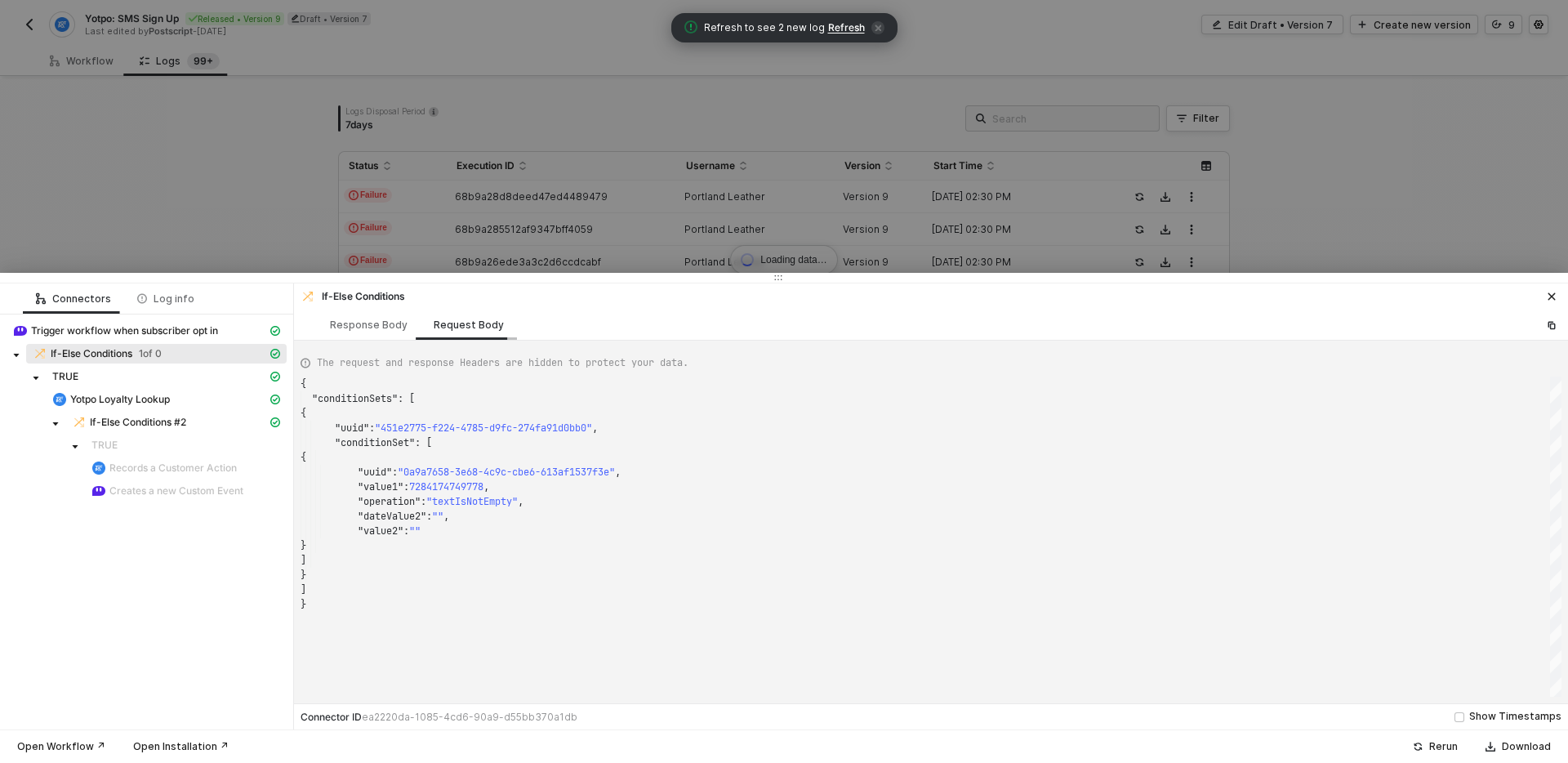
scroll to position [147, 0]
click at [363, 327] on div "Response Body" at bounding box center [368, 325] width 77 height 13
type textarea "{ "resulting_path": "TRUE" }"
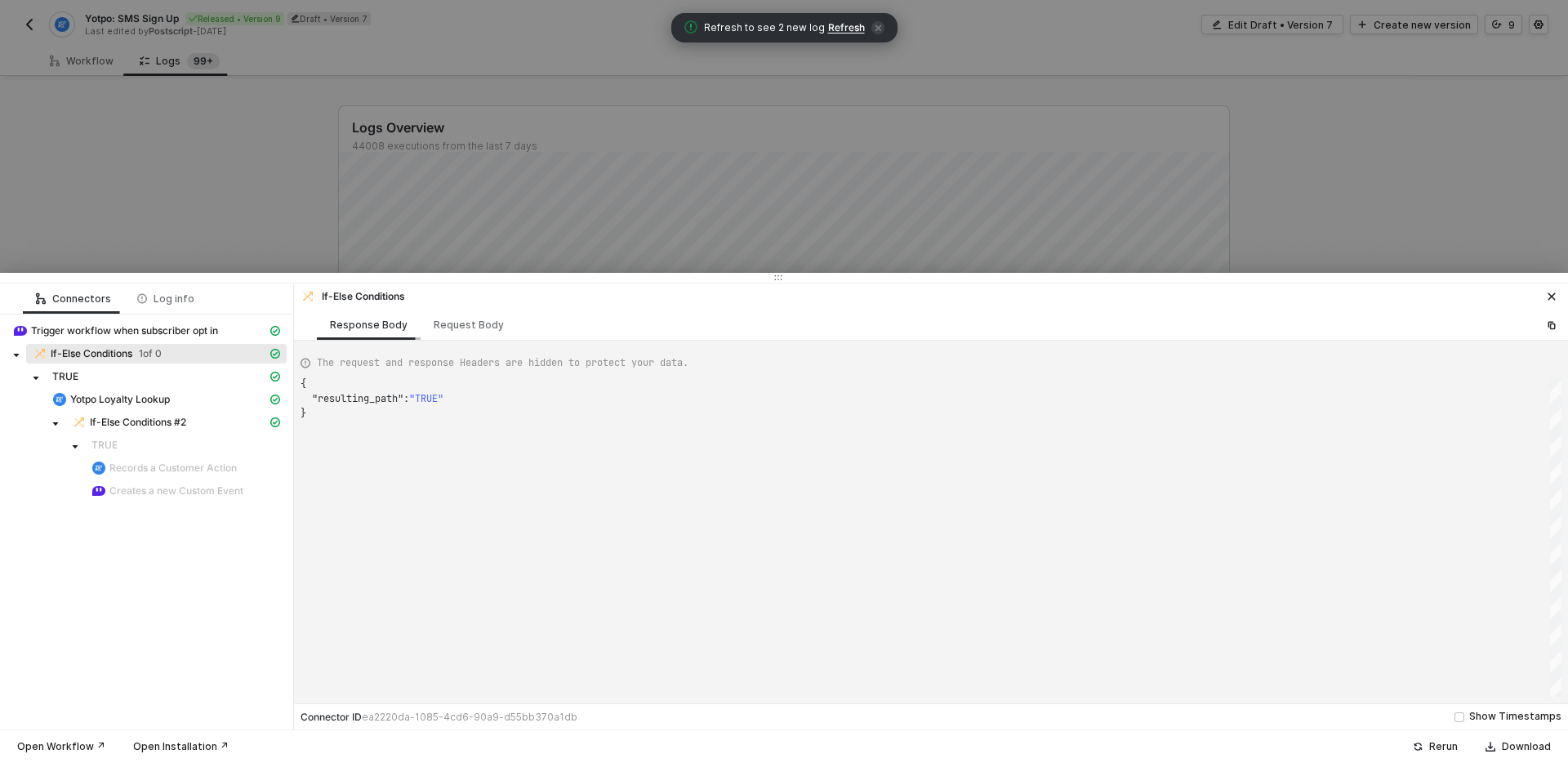
scroll to position [29, 0]
click at [247, 208] on div at bounding box center [784, 382] width 1568 height 763
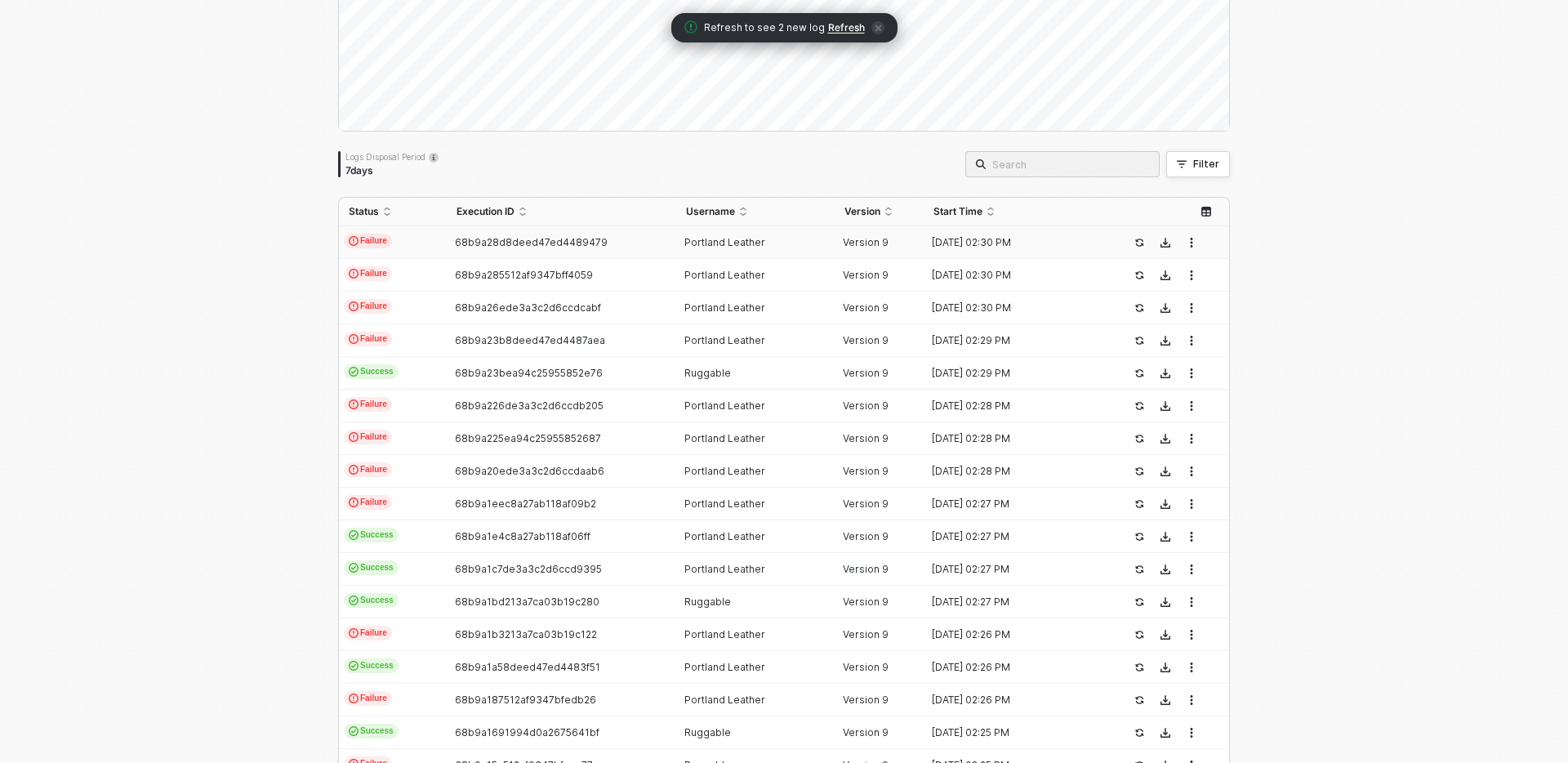
scroll to position [393, 0]
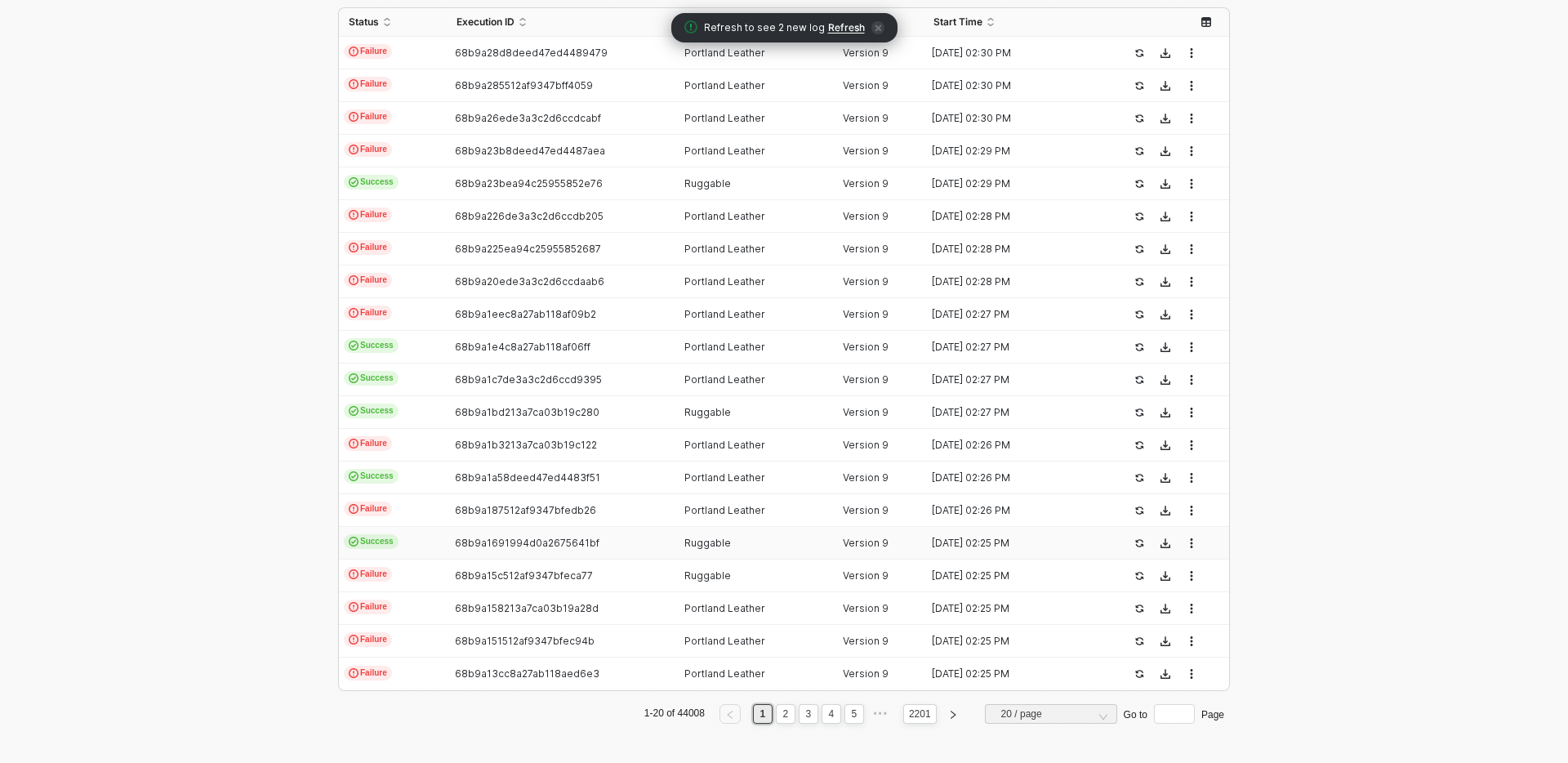
click at [531, 549] on div "68b9a1691994d0a2675641bf" at bounding box center [554, 543] width 215 height 13
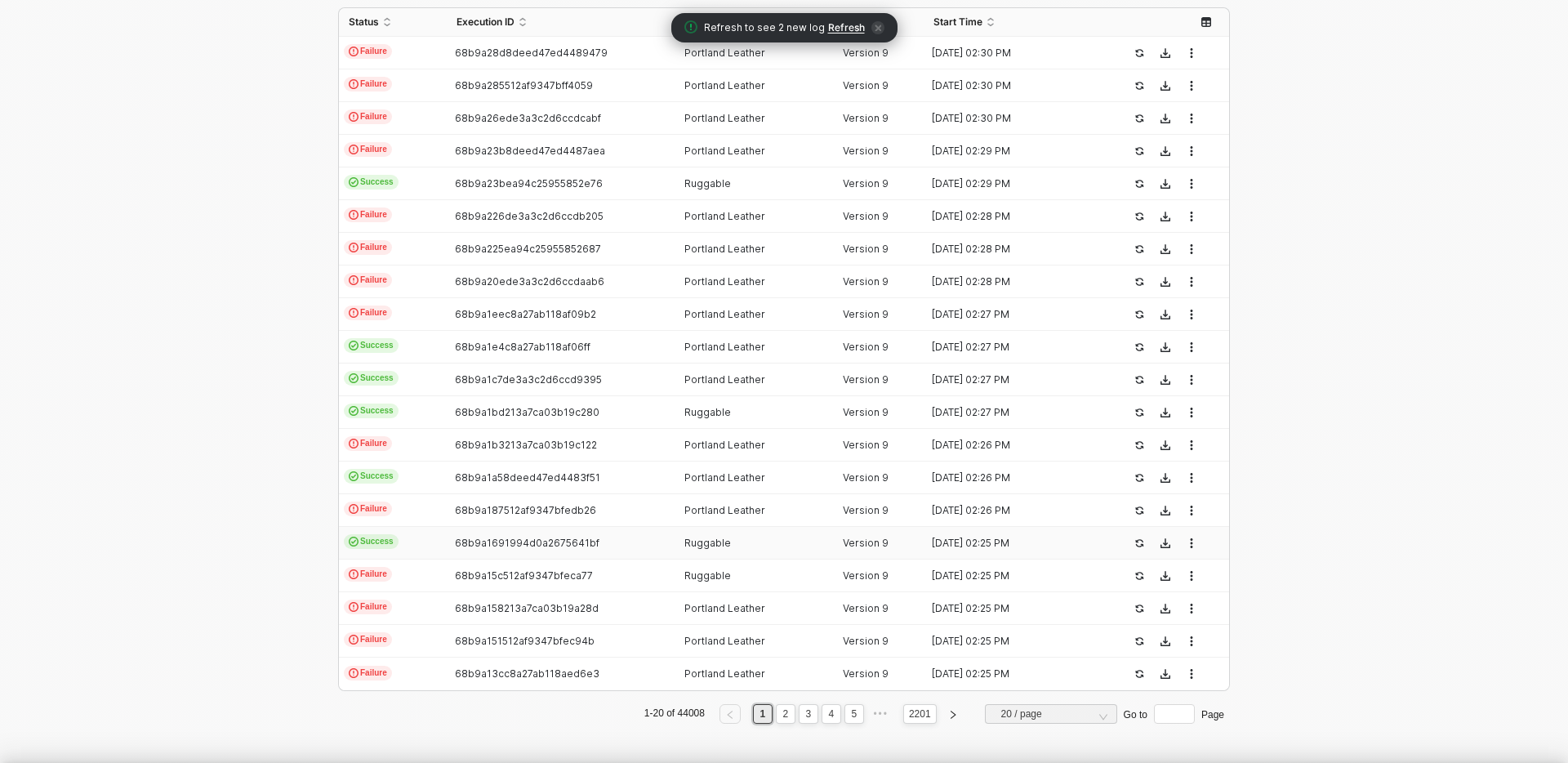
type textarea "{ "json": { "webhook_id": "f3bc1e9a-d703-46a2-bc59-1ff771ed39fe", "resource_typ…"
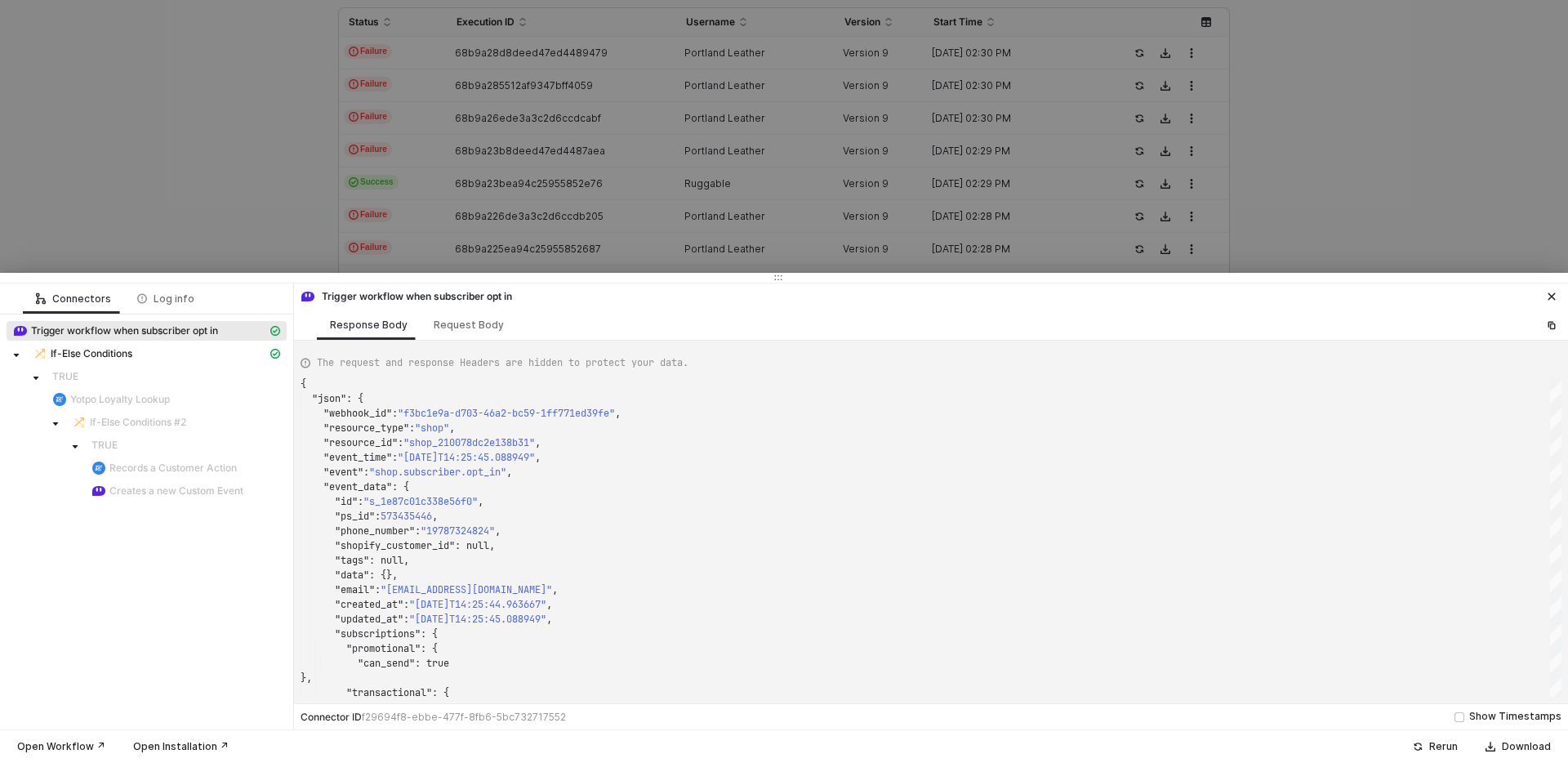
click at [278, 223] on div at bounding box center [784, 382] width 1568 height 763
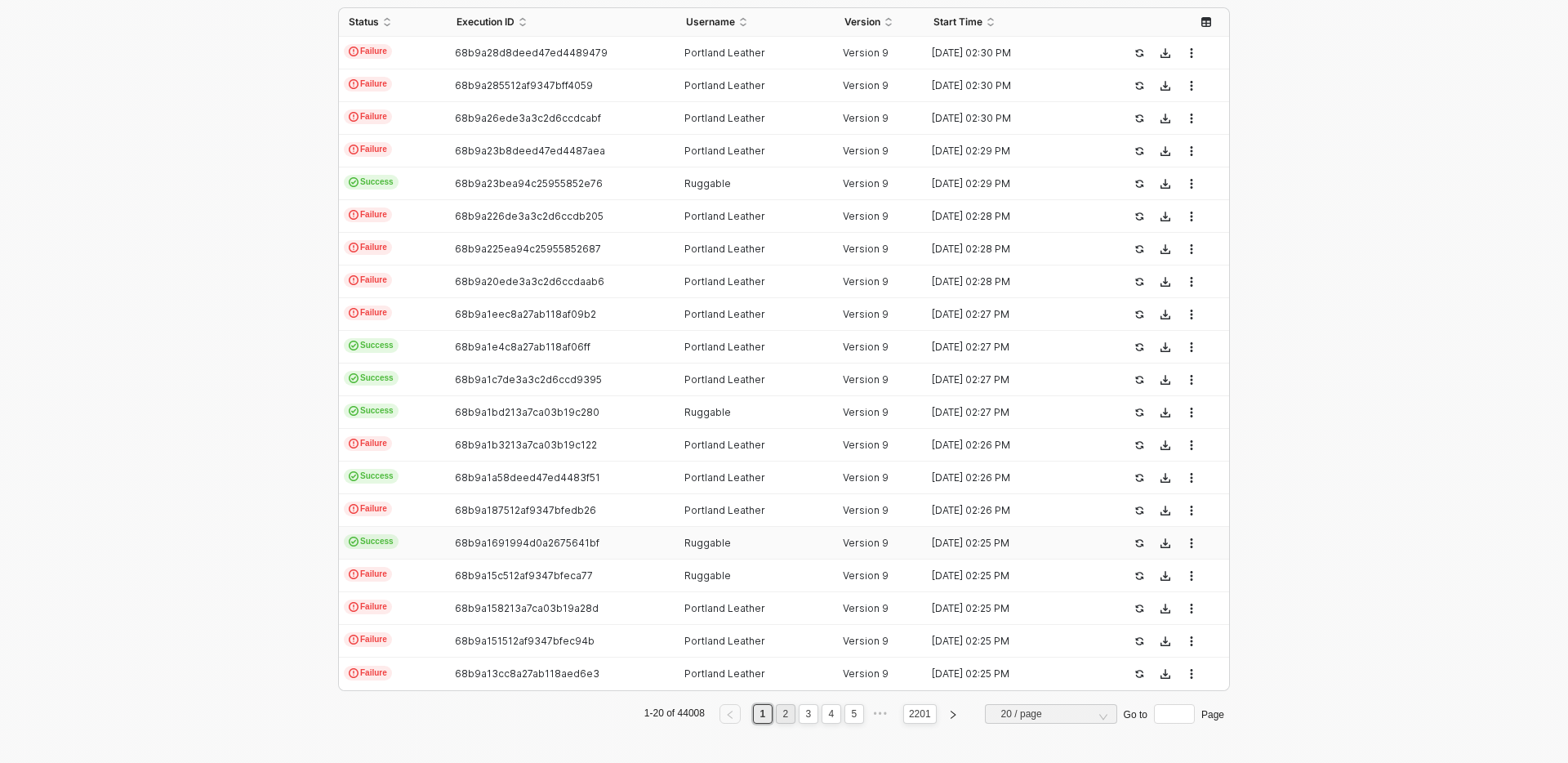
click at [787, 721] on link "2" at bounding box center [786, 713] width 15 height 18
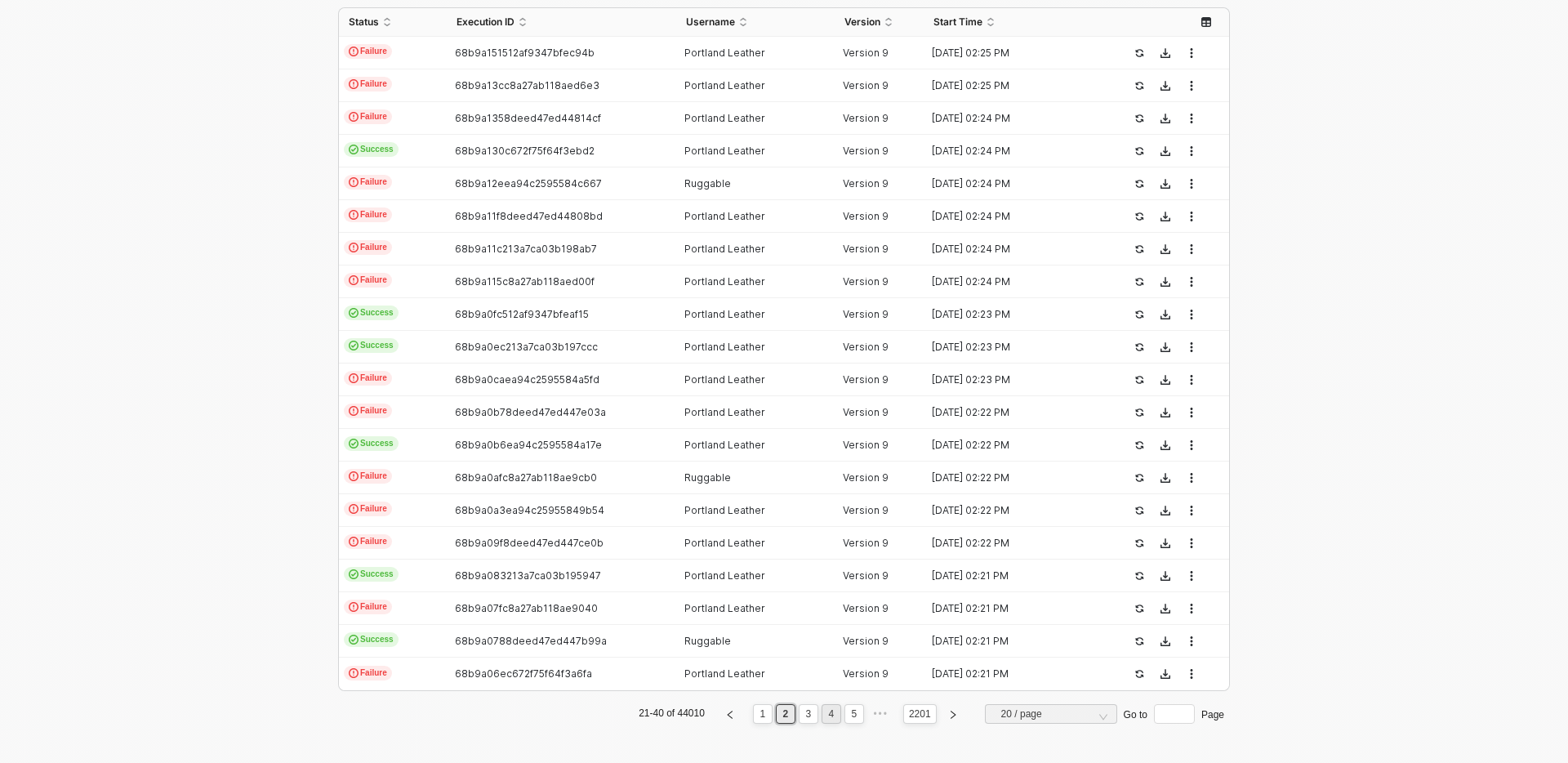
click at [826, 715] on link "4" at bounding box center [831, 713] width 15 height 18
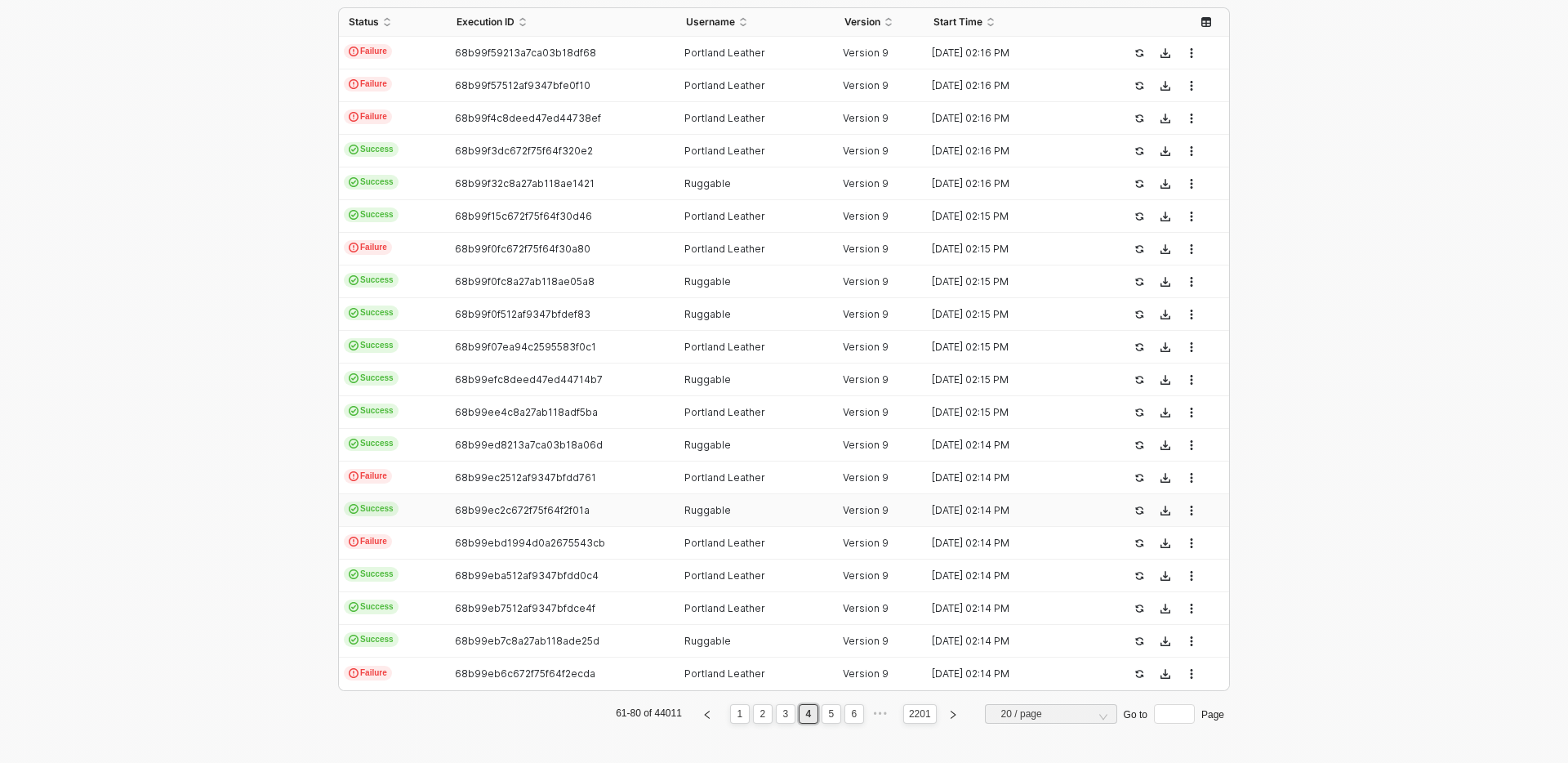
click at [401, 506] on td "Success" at bounding box center [393, 510] width 108 height 33
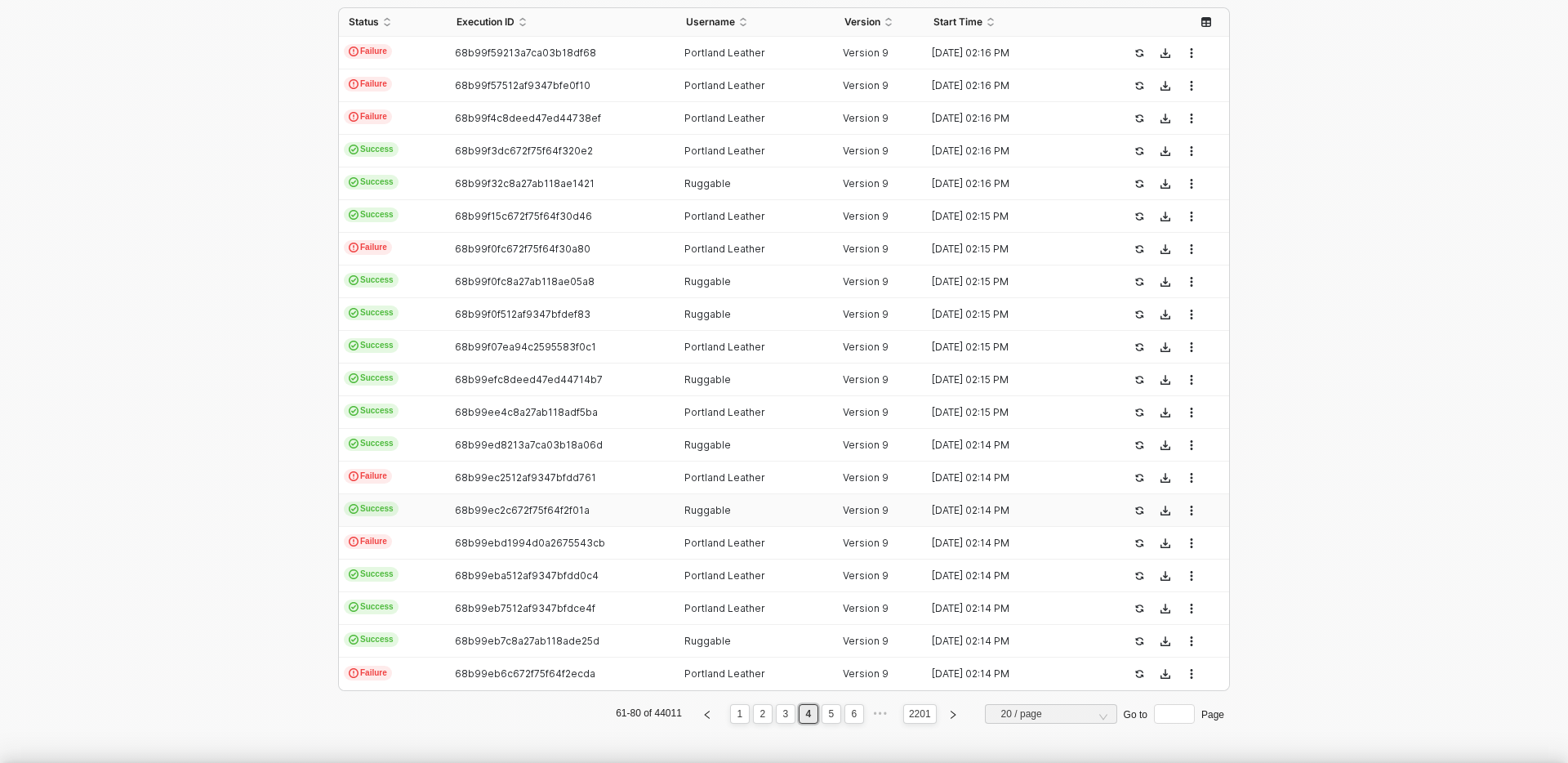
type textarea "{ "json": { "webhook_id": "f3bc1e9a-d703-46a2-bc59-1ff771ed39fe", "resource_typ…"
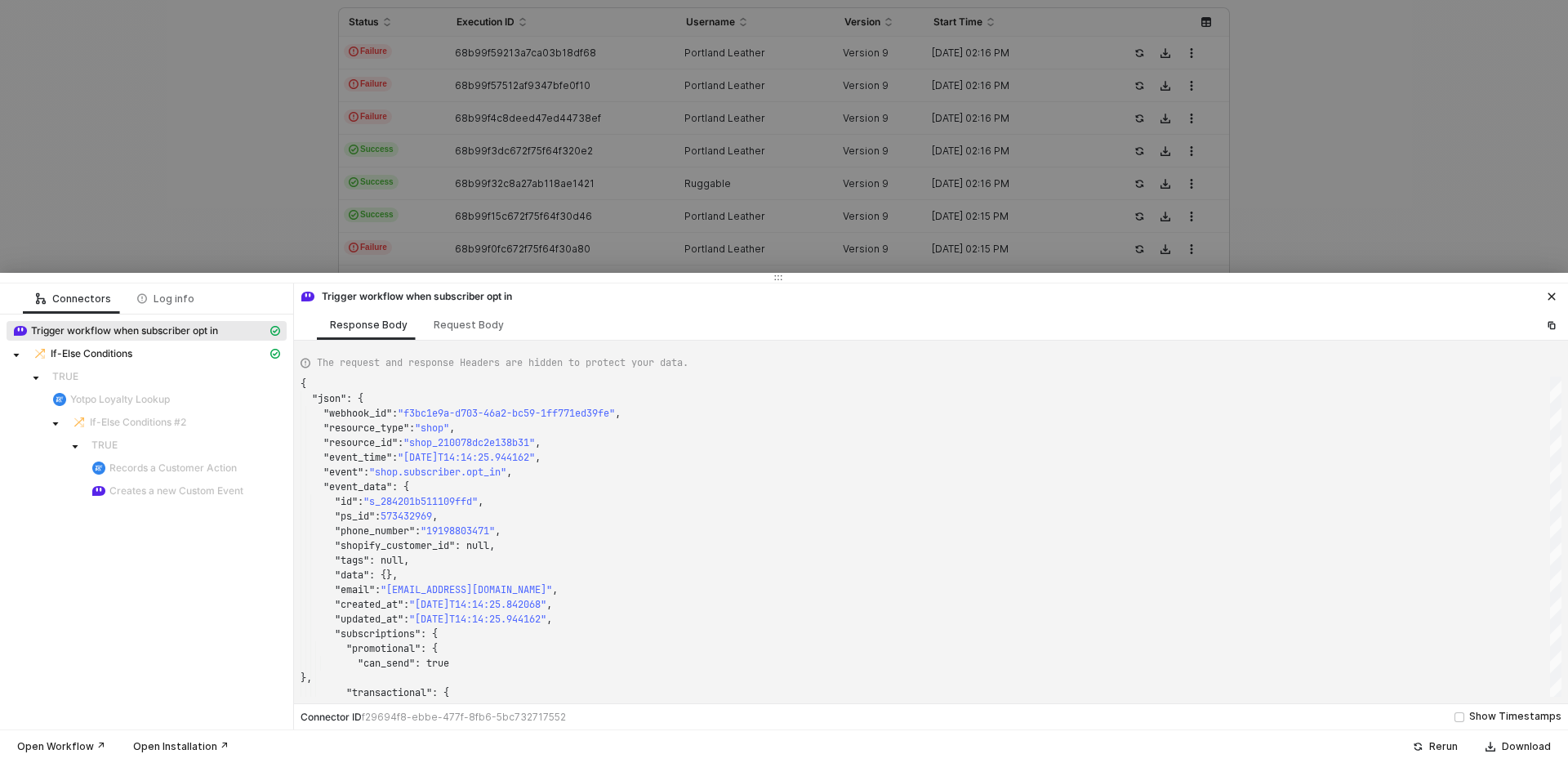
click at [232, 196] on div at bounding box center [784, 382] width 1568 height 763
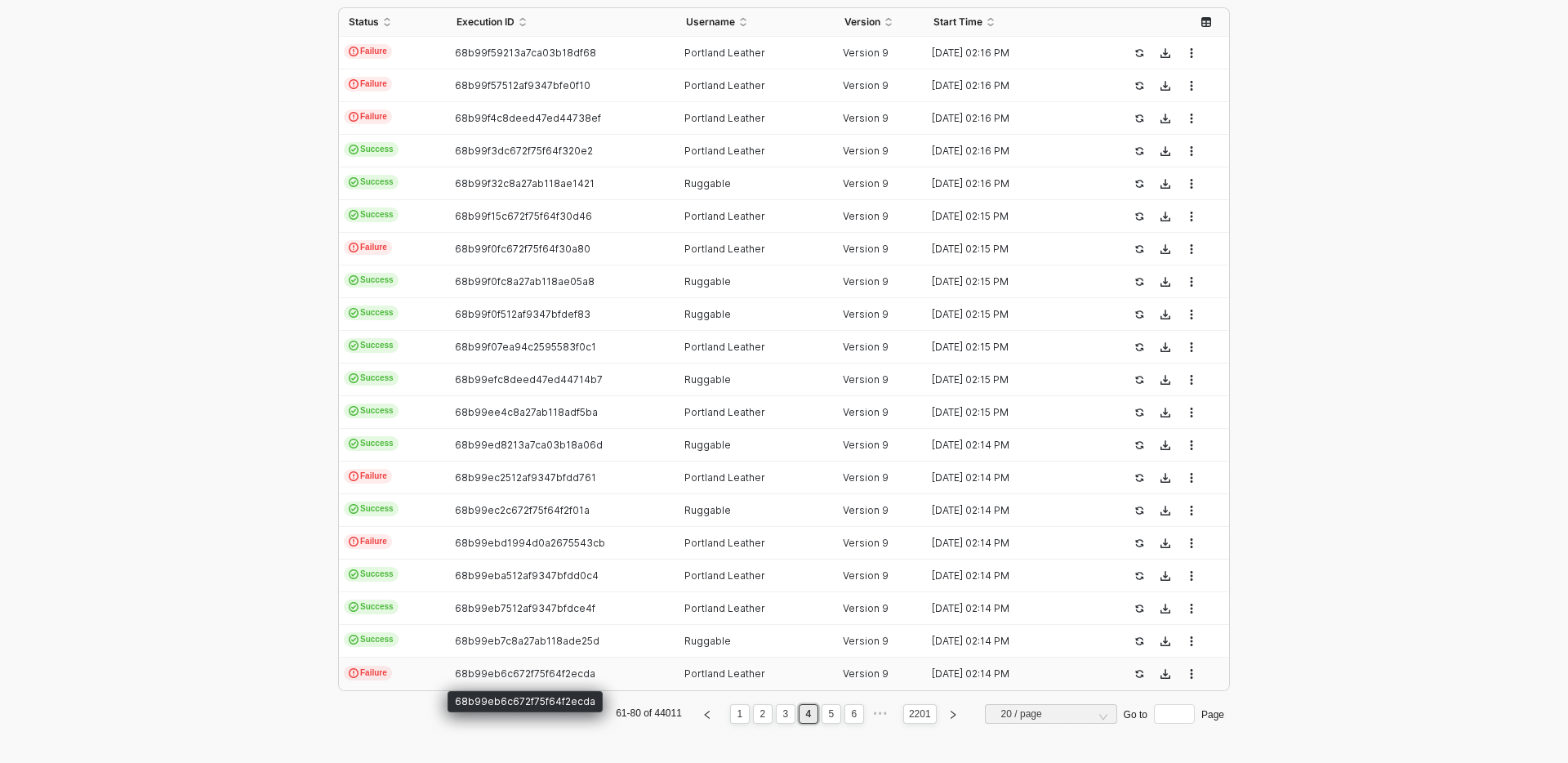
click at [509, 652] on td "68b99eb7c8a27ab118ade25d" at bounding box center [561, 640] width 229 height 33
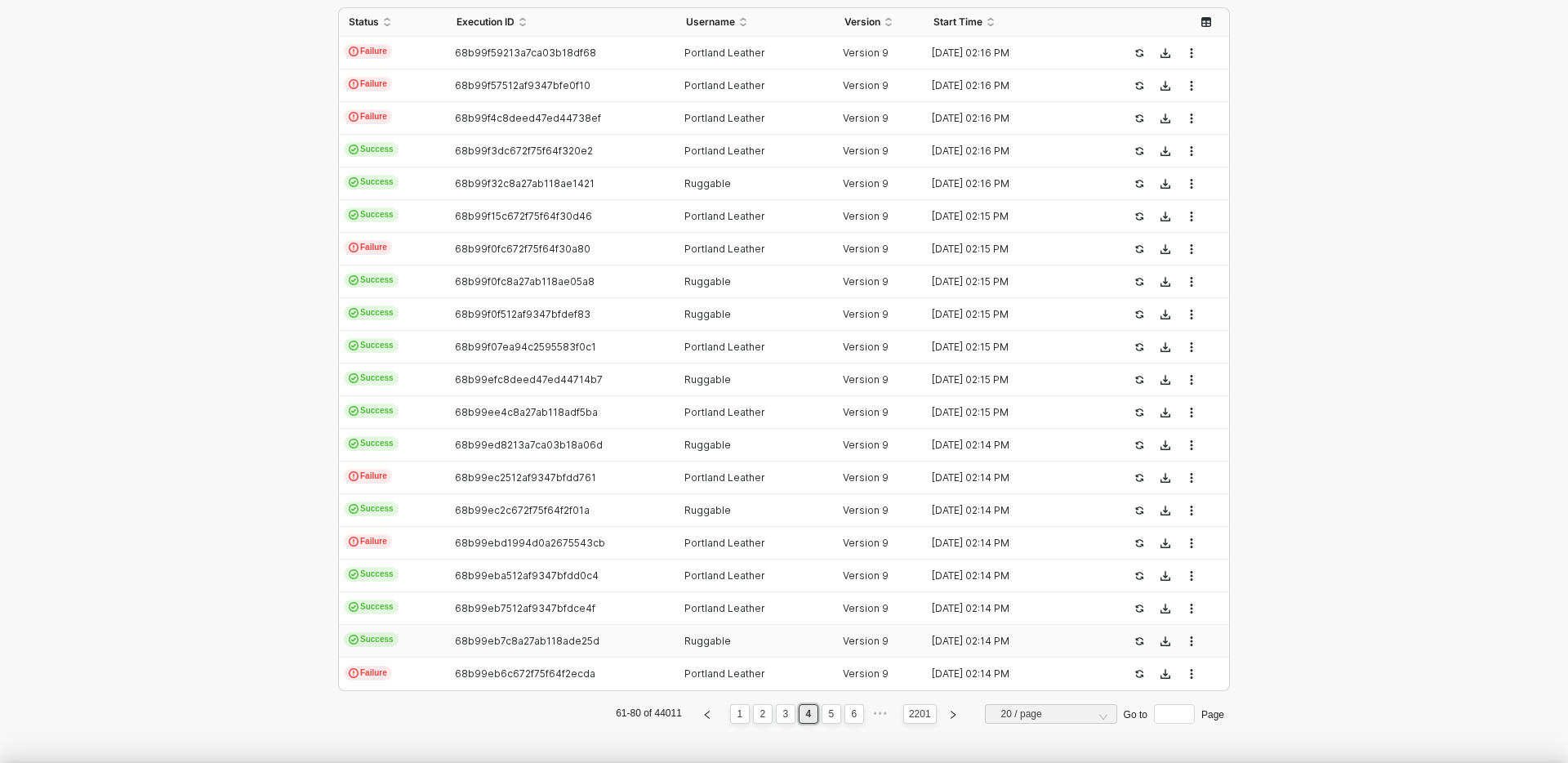
type textarea "{ "json": { "webhook_id": "f3bc1e9a-d703-46a2-bc59-1ff771ed39fe", "resource_typ…"
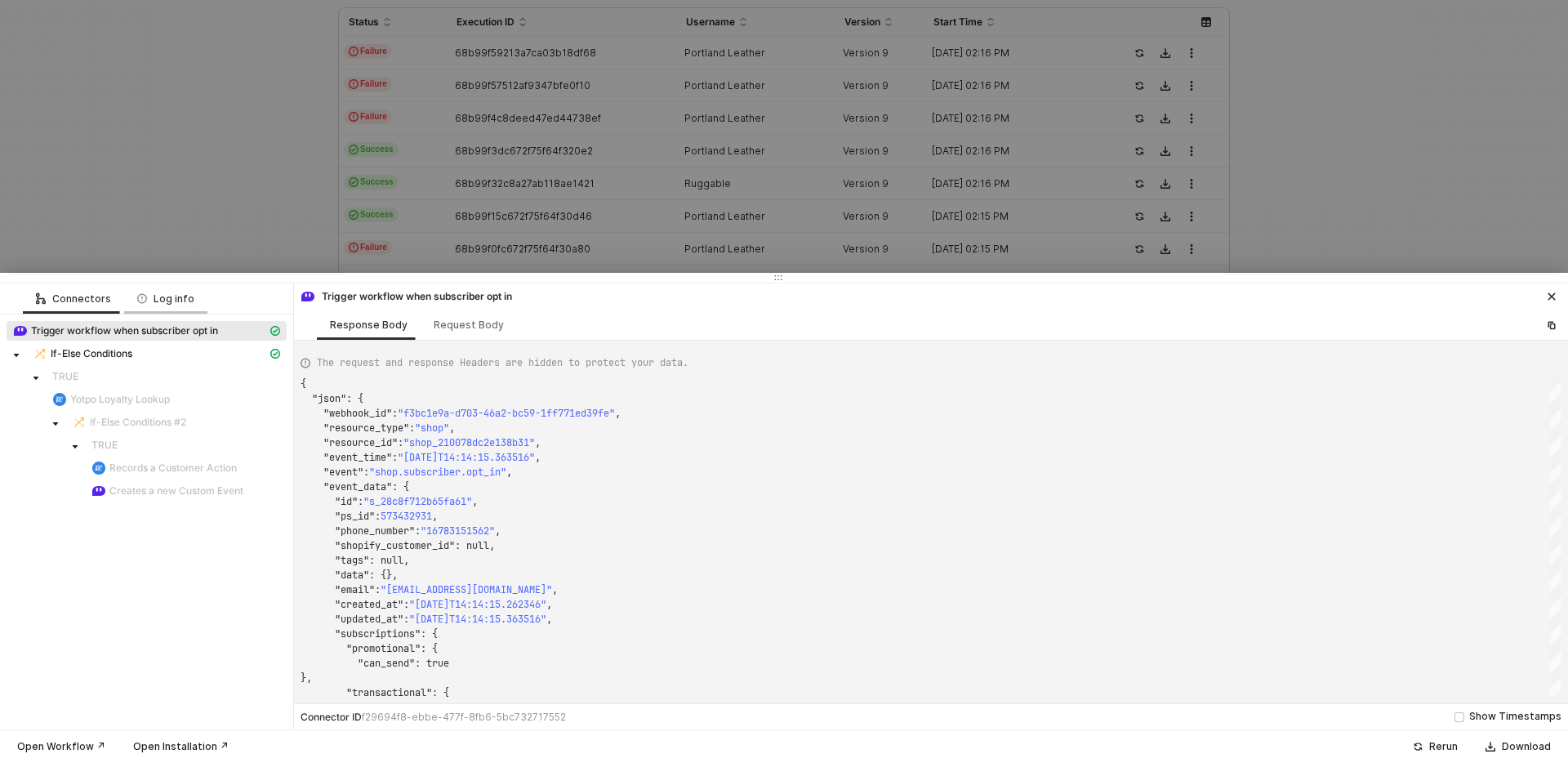
click at [173, 293] on div "Log info" at bounding box center [165, 299] width 58 height 13
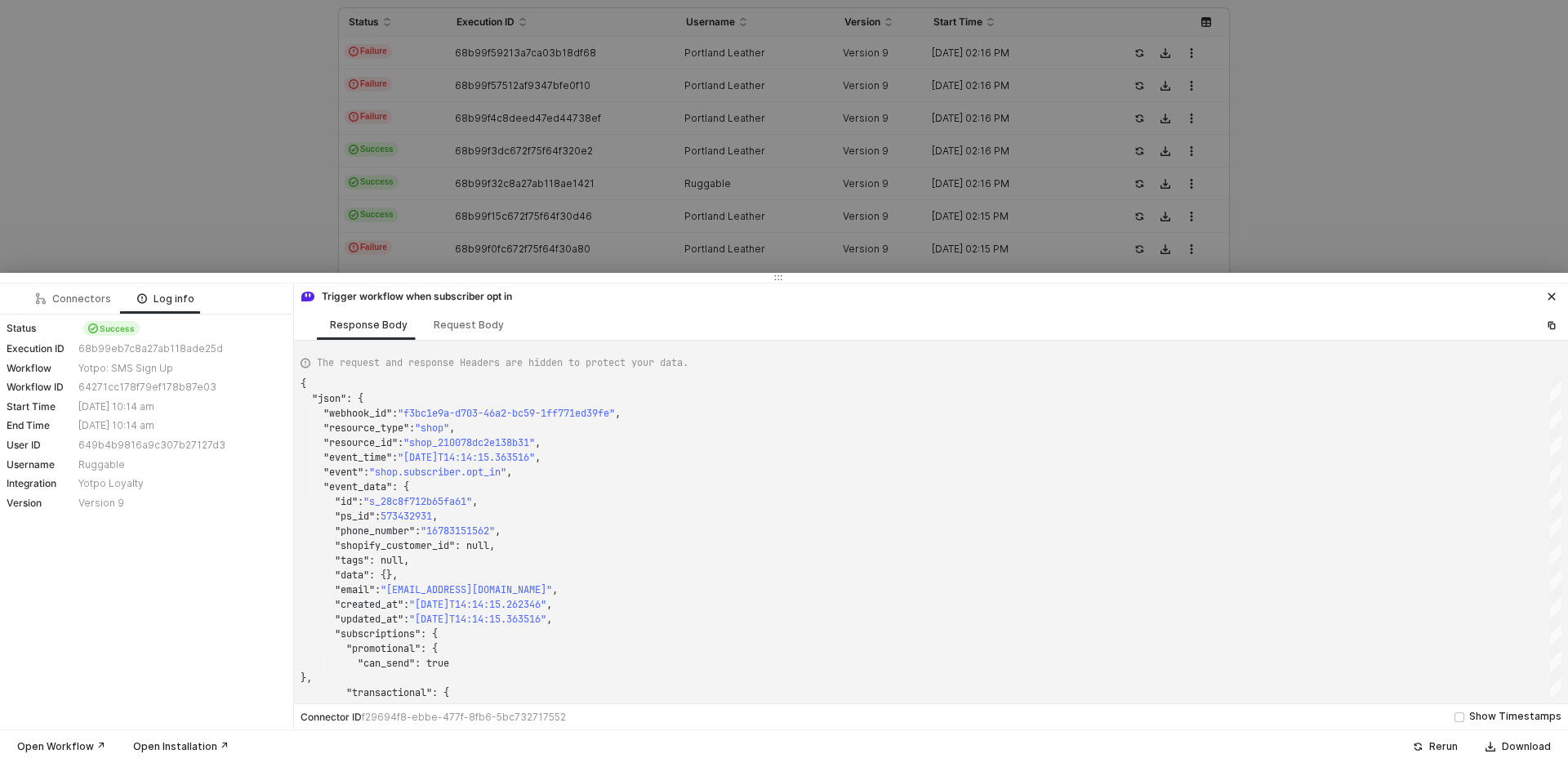
click at [198, 208] on div at bounding box center [784, 382] width 1568 height 763
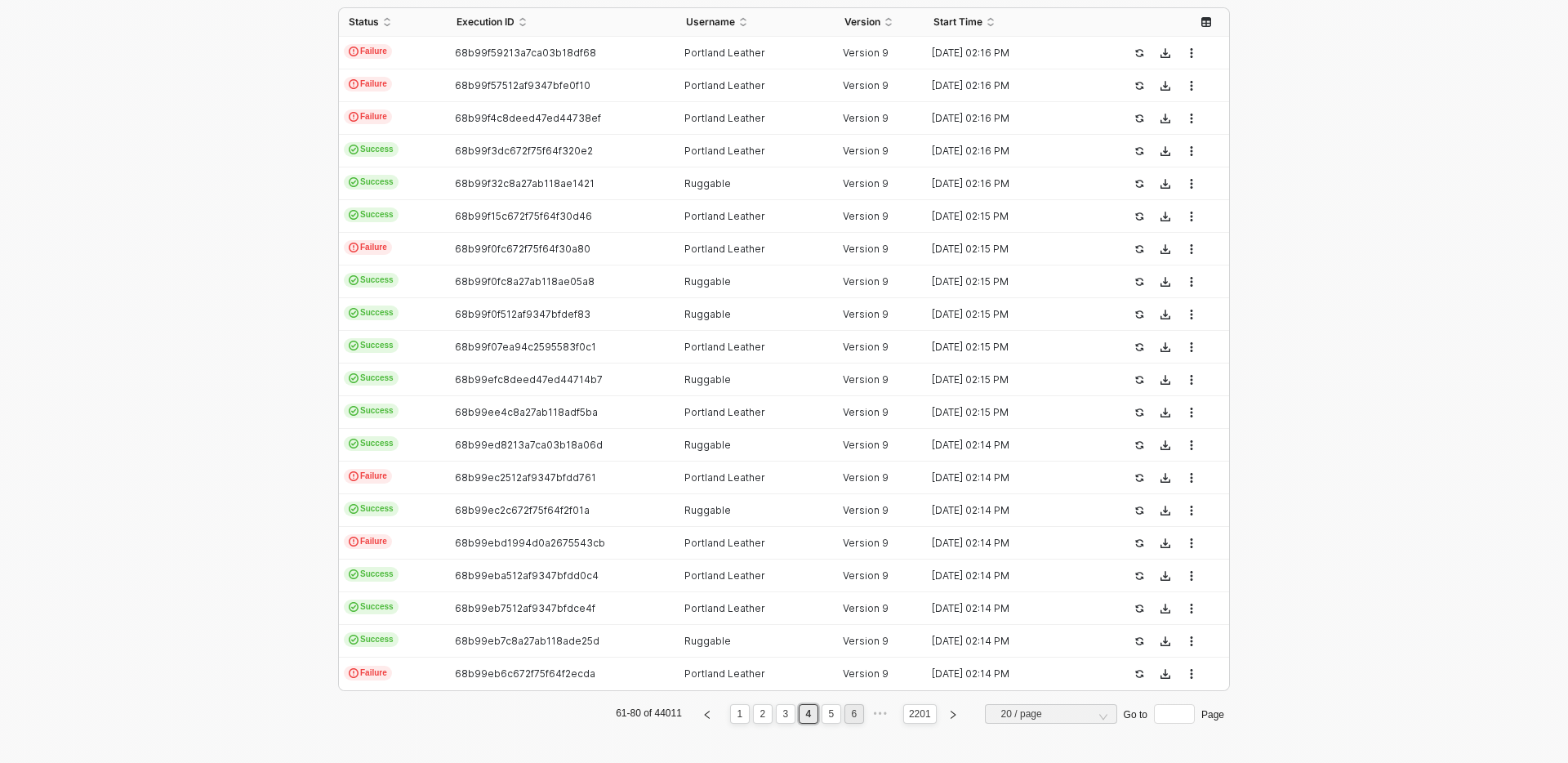
click at [855, 712] on link "6" at bounding box center [855, 713] width 15 height 18
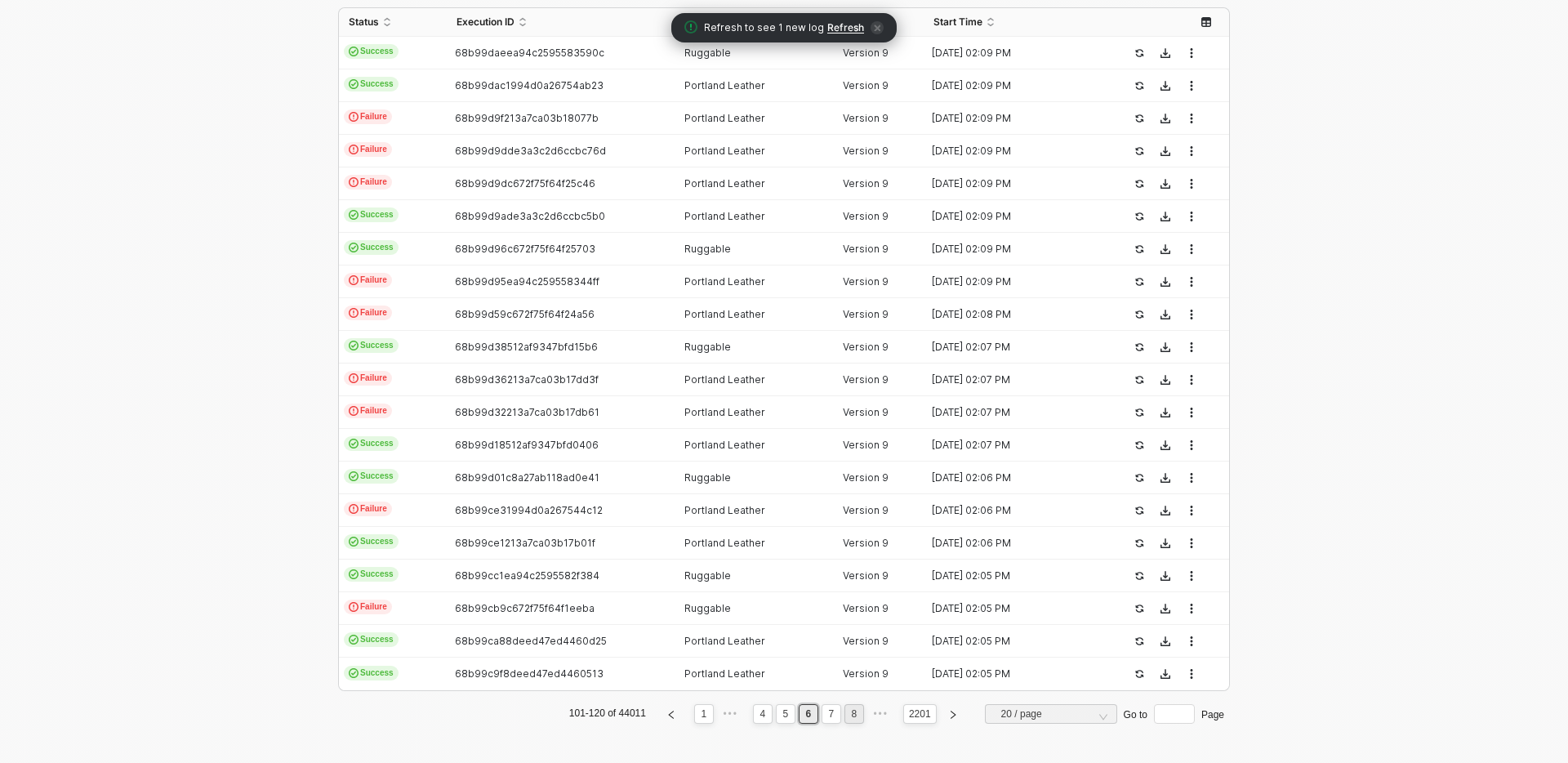
click at [854, 718] on link "8" at bounding box center [855, 713] width 15 height 18
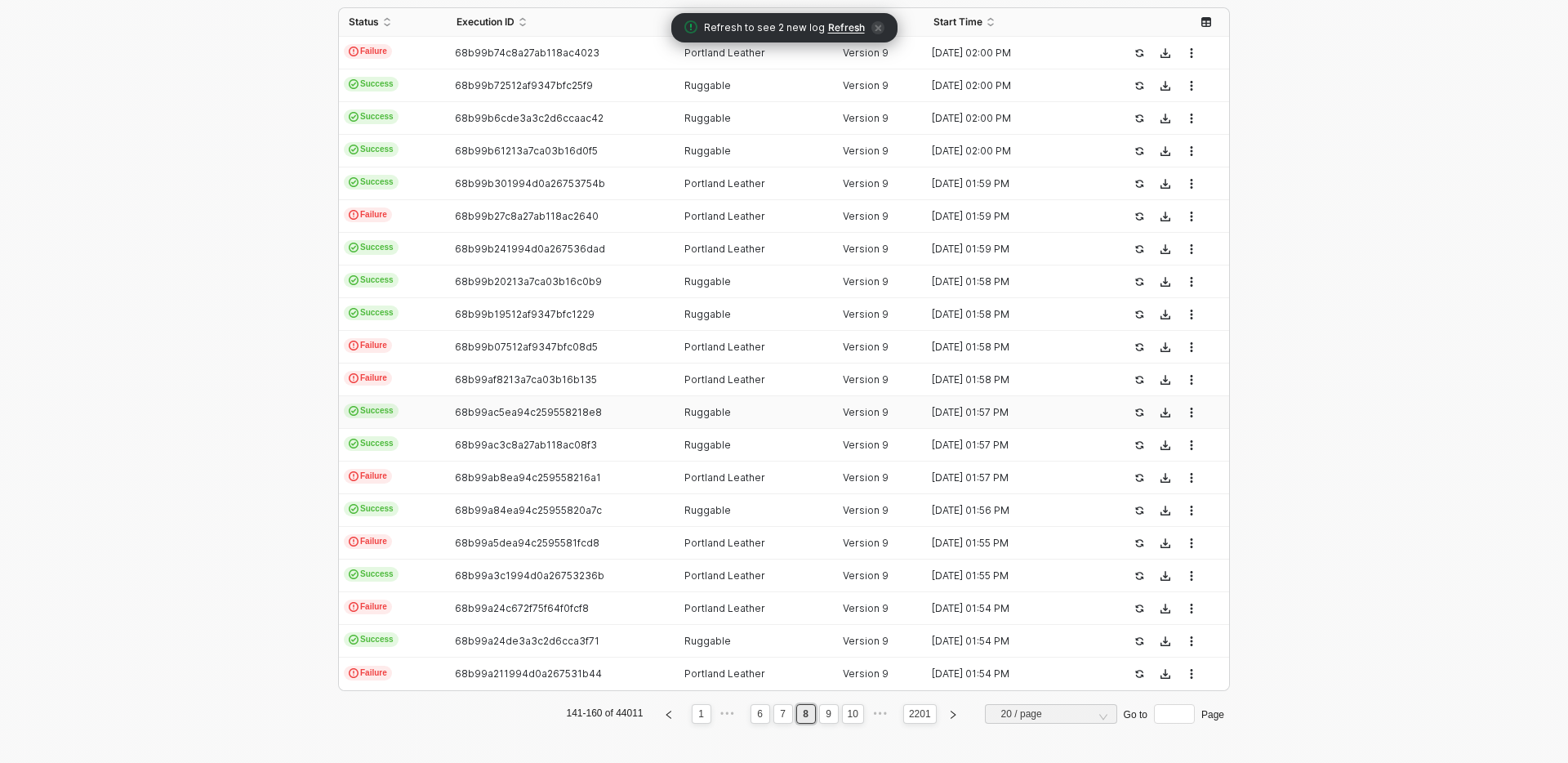
click at [560, 398] on td "68b99ac5ea94c259558218e8" at bounding box center [561, 412] width 229 height 33
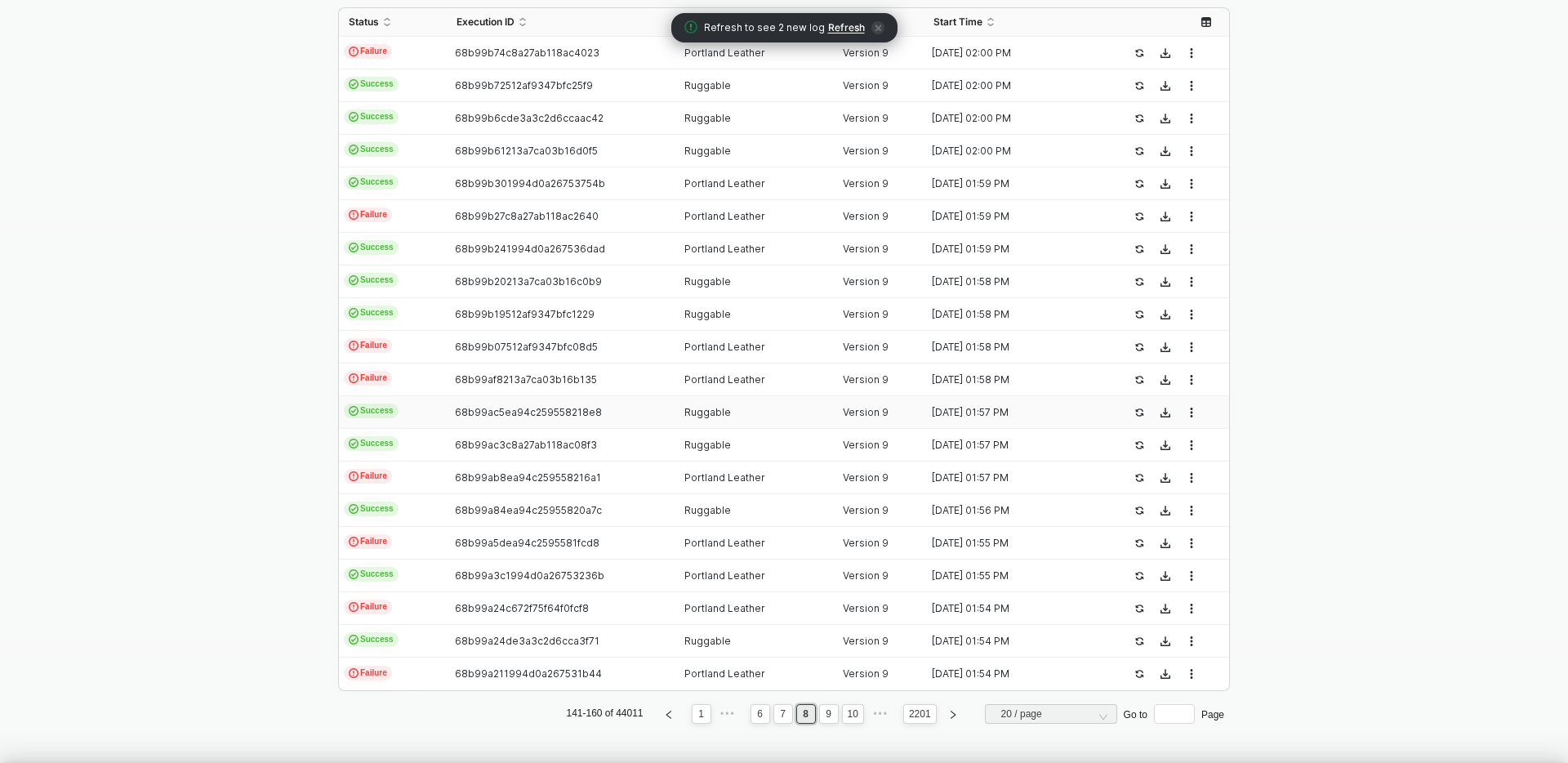
type textarea "{ "json": { "webhook_id": "f3bc1e9a-d703-46a2-bc59-1ff771ed39fe", "resource_typ…"
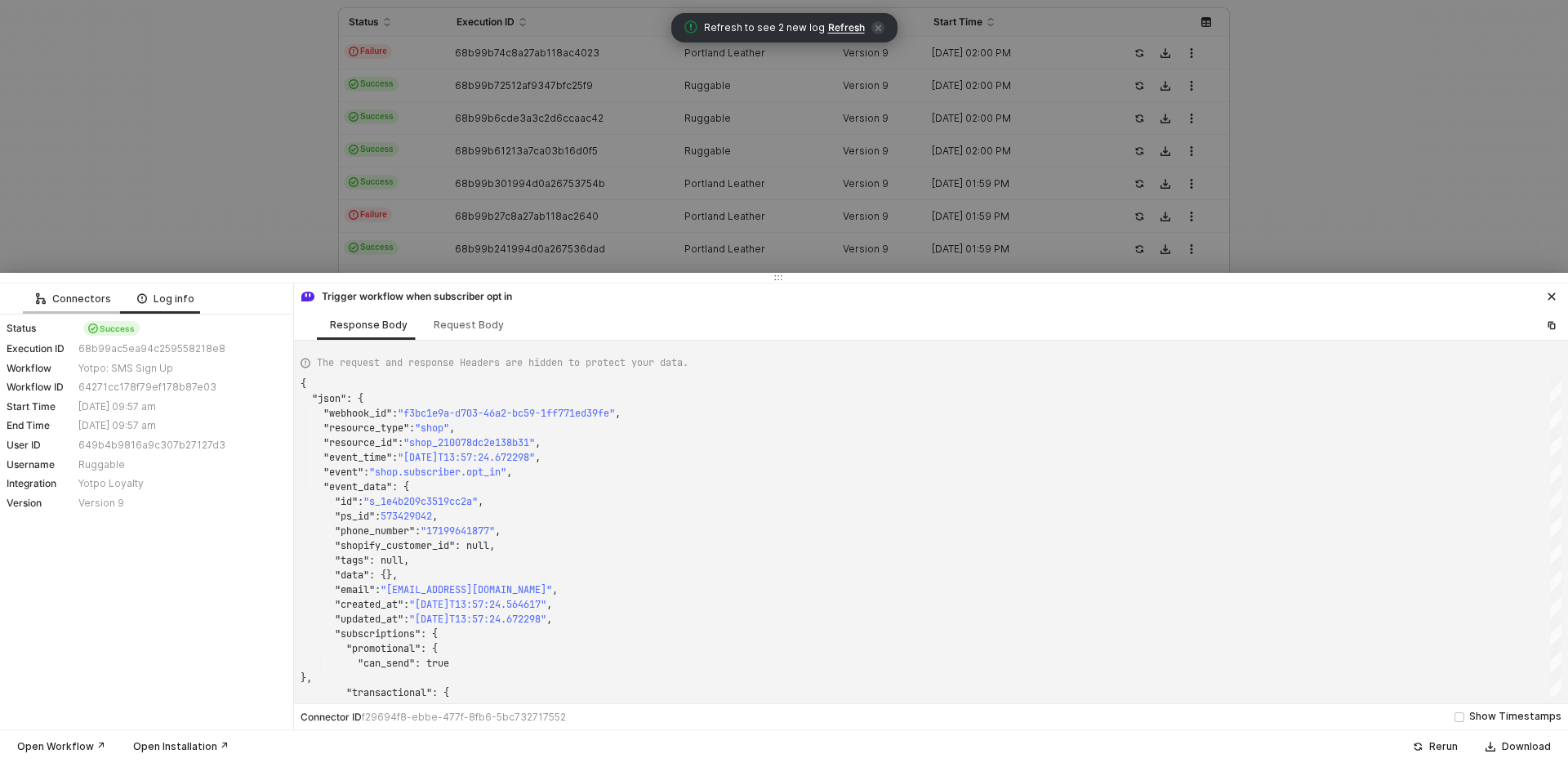
click at [73, 311] on div "Connectors" at bounding box center [73, 298] width 101 height 30
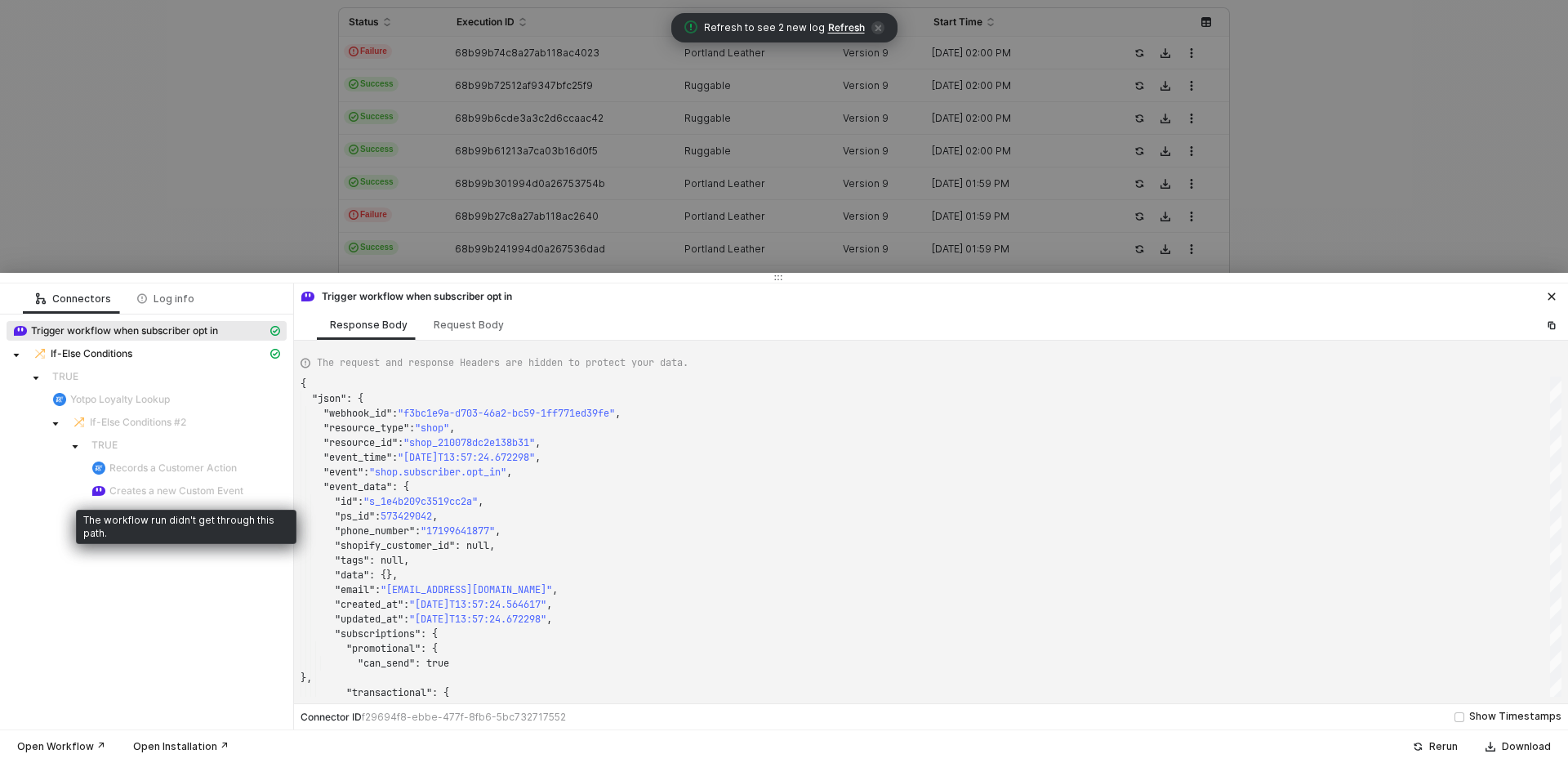
click at [184, 484] on span "Creates a new Custom Event" at bounding box center [177, 491] width 134 height 13
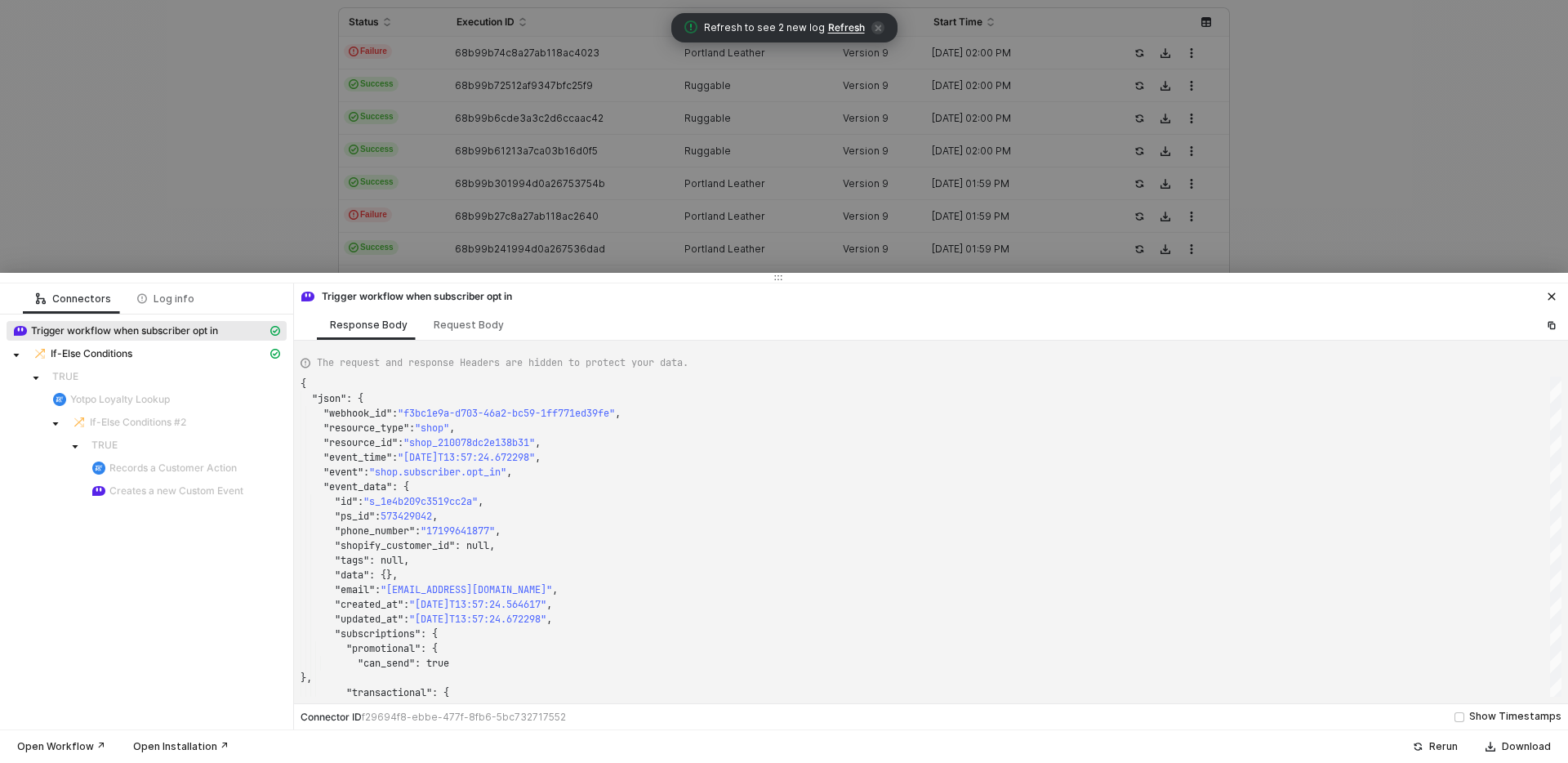
click at [196, 122] on div at bounding box center [784, 382] width 1568 height 763
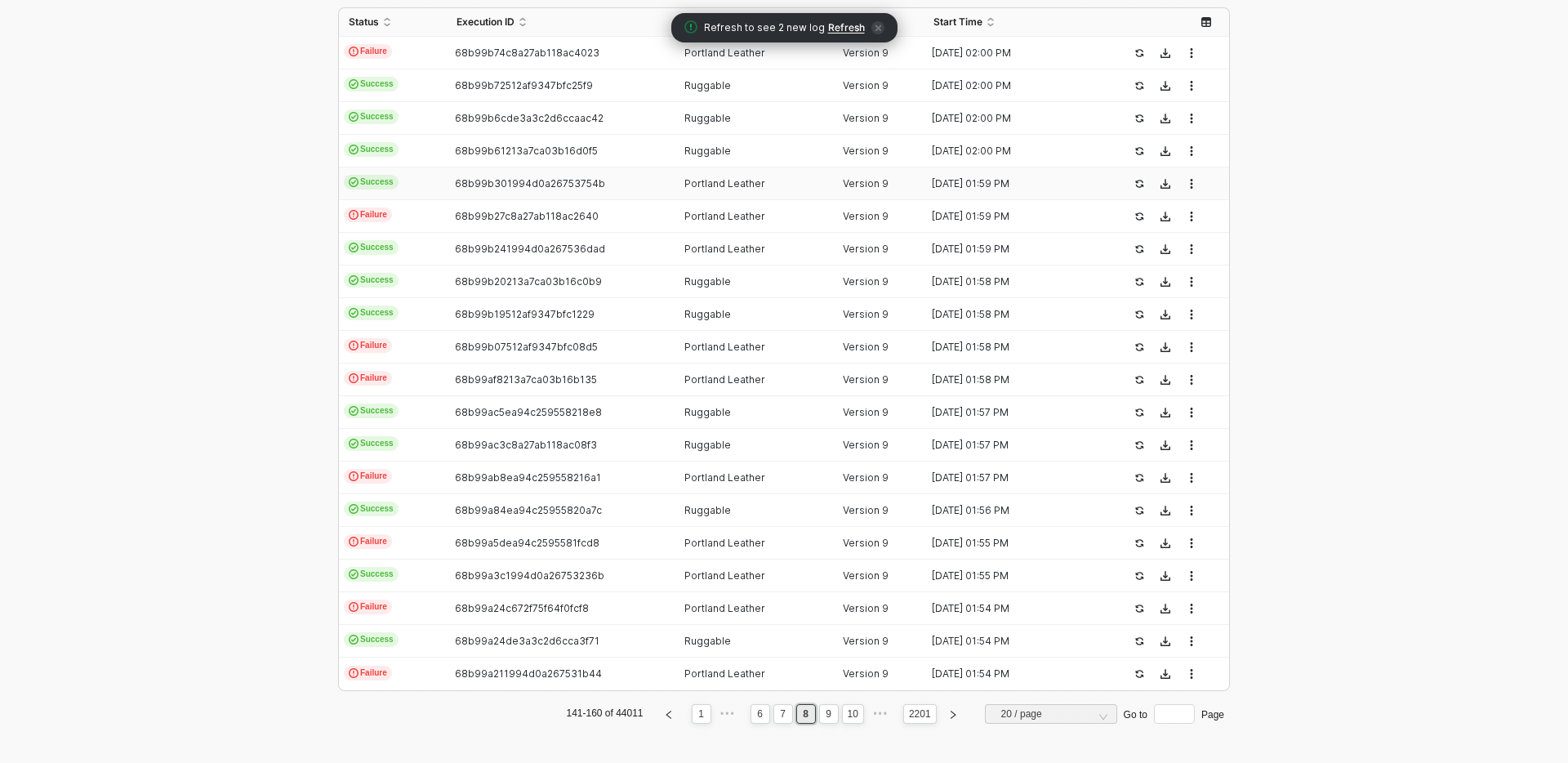
click at [447, 171] on td "68b99b301994d0a26753754b" at bounding box center [561, 183] width 229 height 33
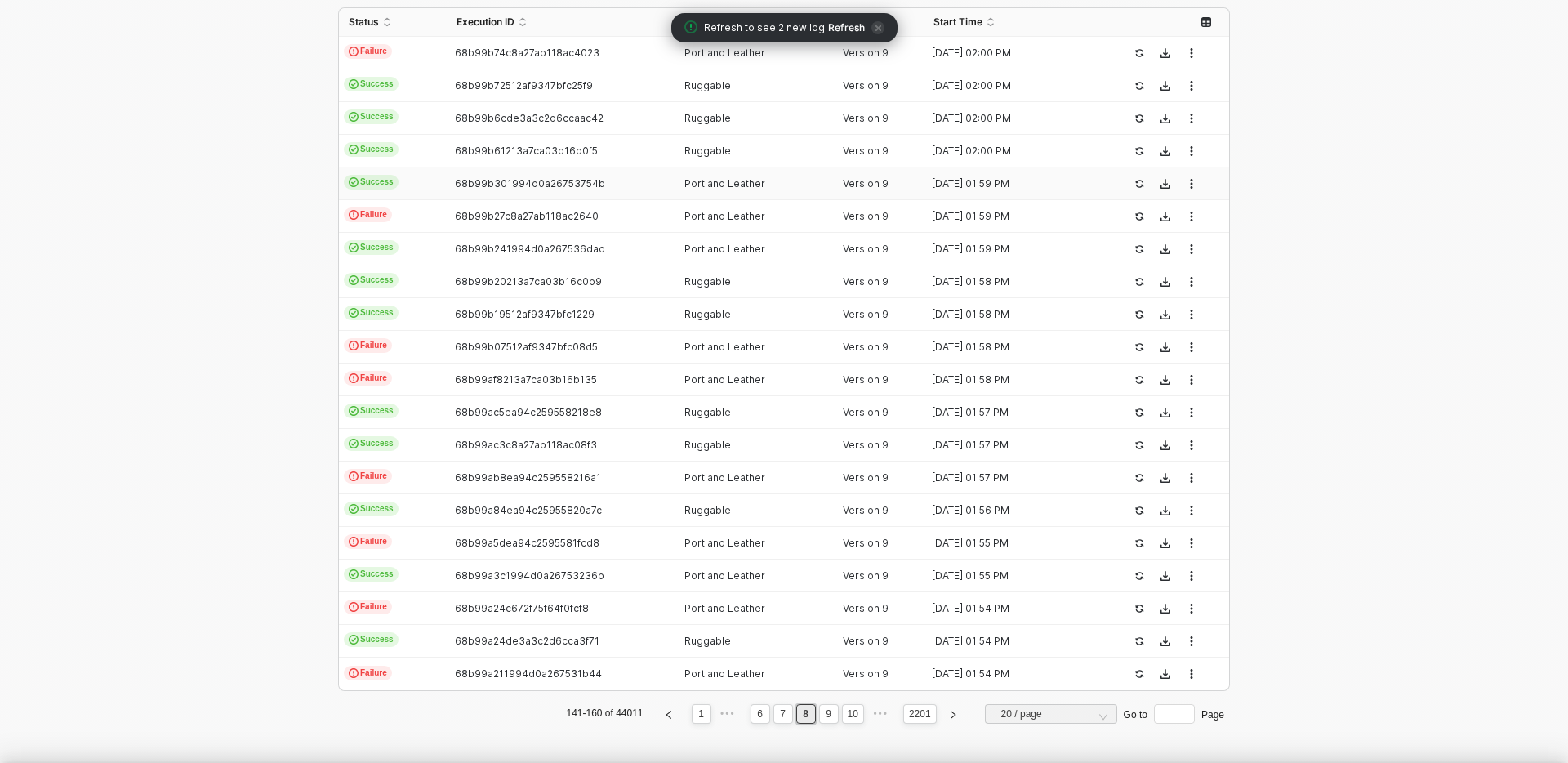
type textarea "{ "json": { "webhook_id": "5e307cdc-1530-4360-b791-e14319117a8d", "resource_typ…"
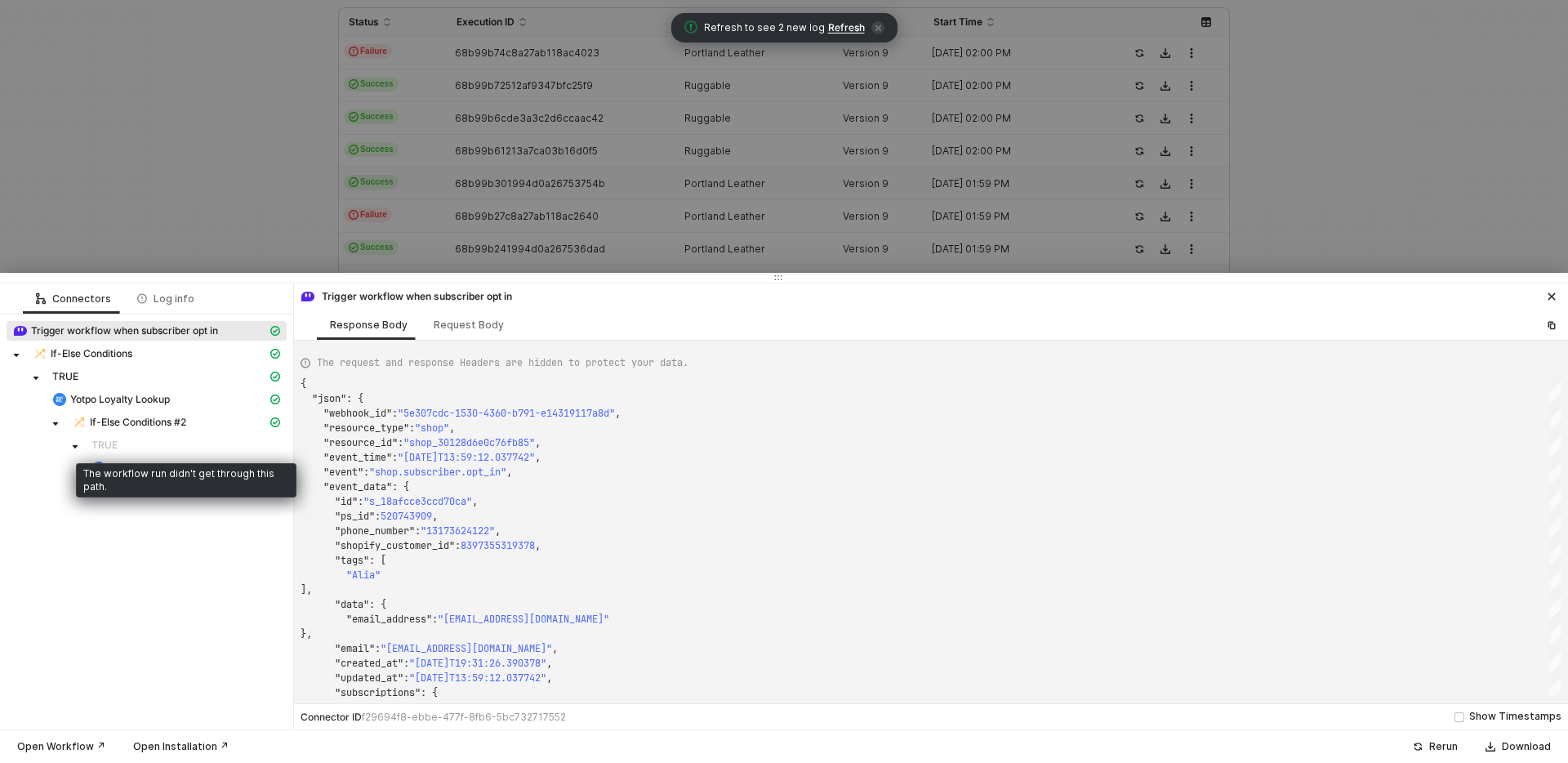
click at [267, 125] on div at bounding box center [784, 382] width 1568 height 763
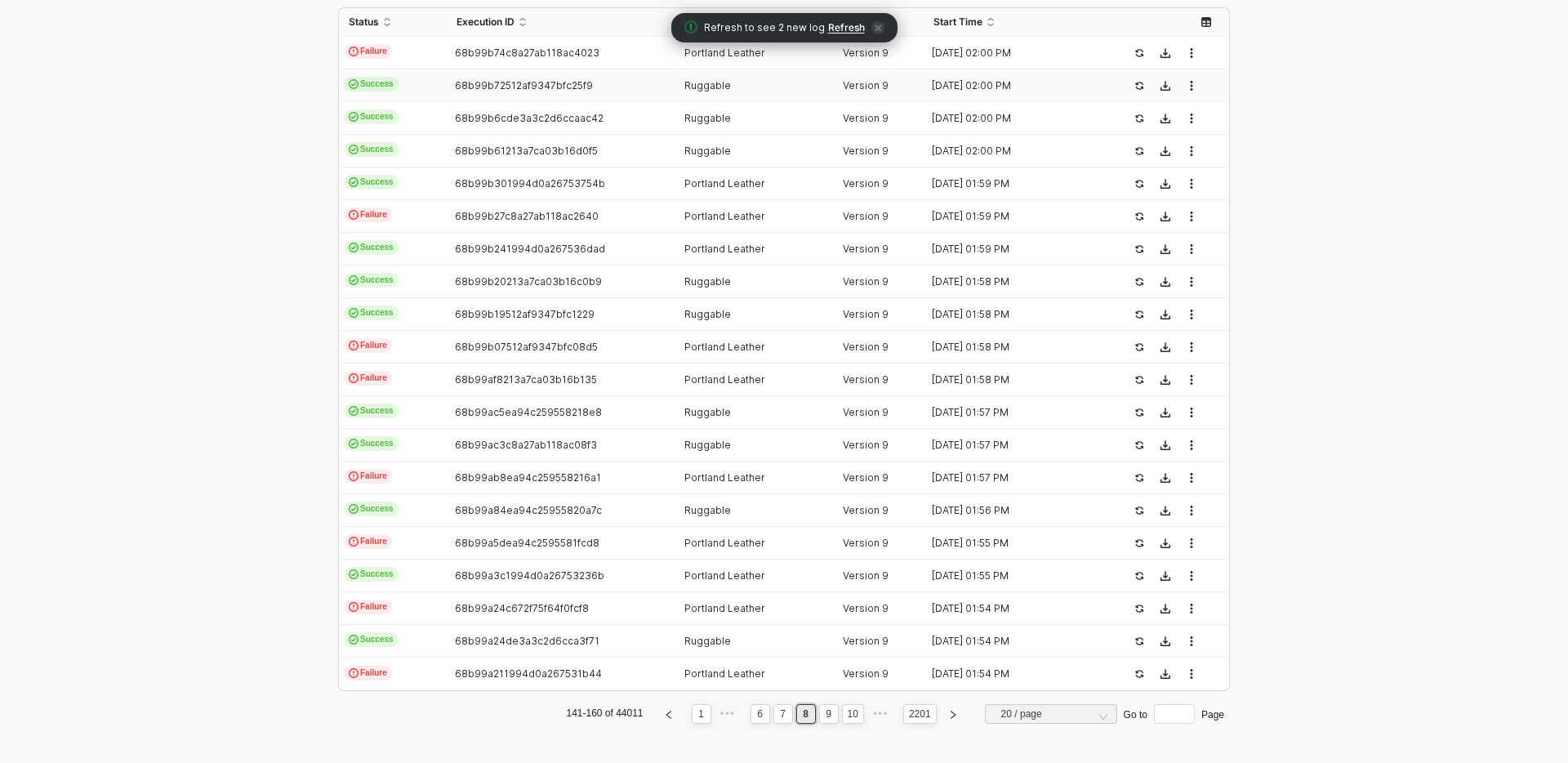
click at [494, 86] on span "68b99b72512af9347bfc25f9" at bounding box center [524, 85] width 138 height 12
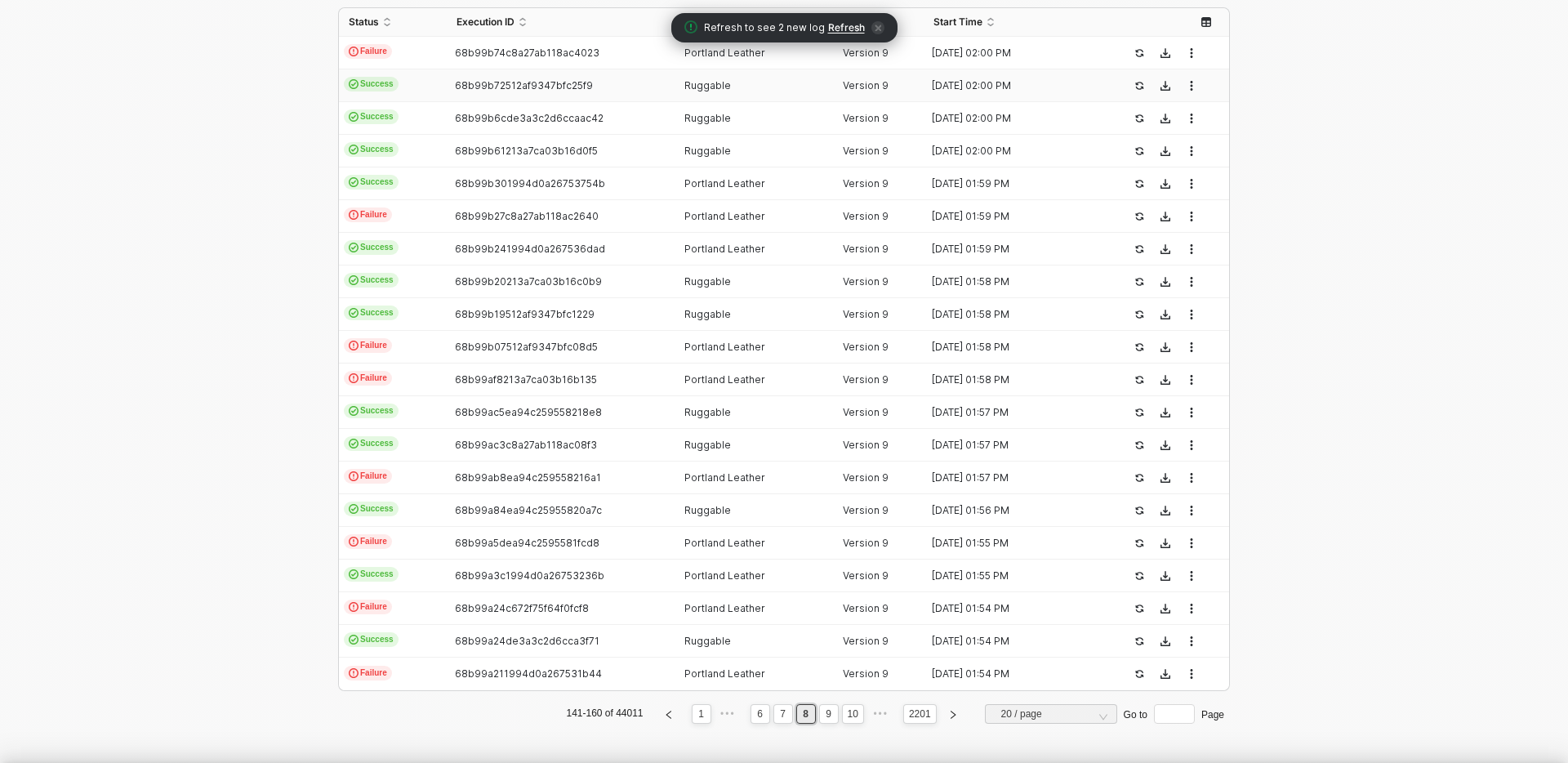
type textarea "{ "json": { "webhook_id": "f3bc1e9a-d703-46a2-bc59-1ff771ed39fe", "resource_typ…"
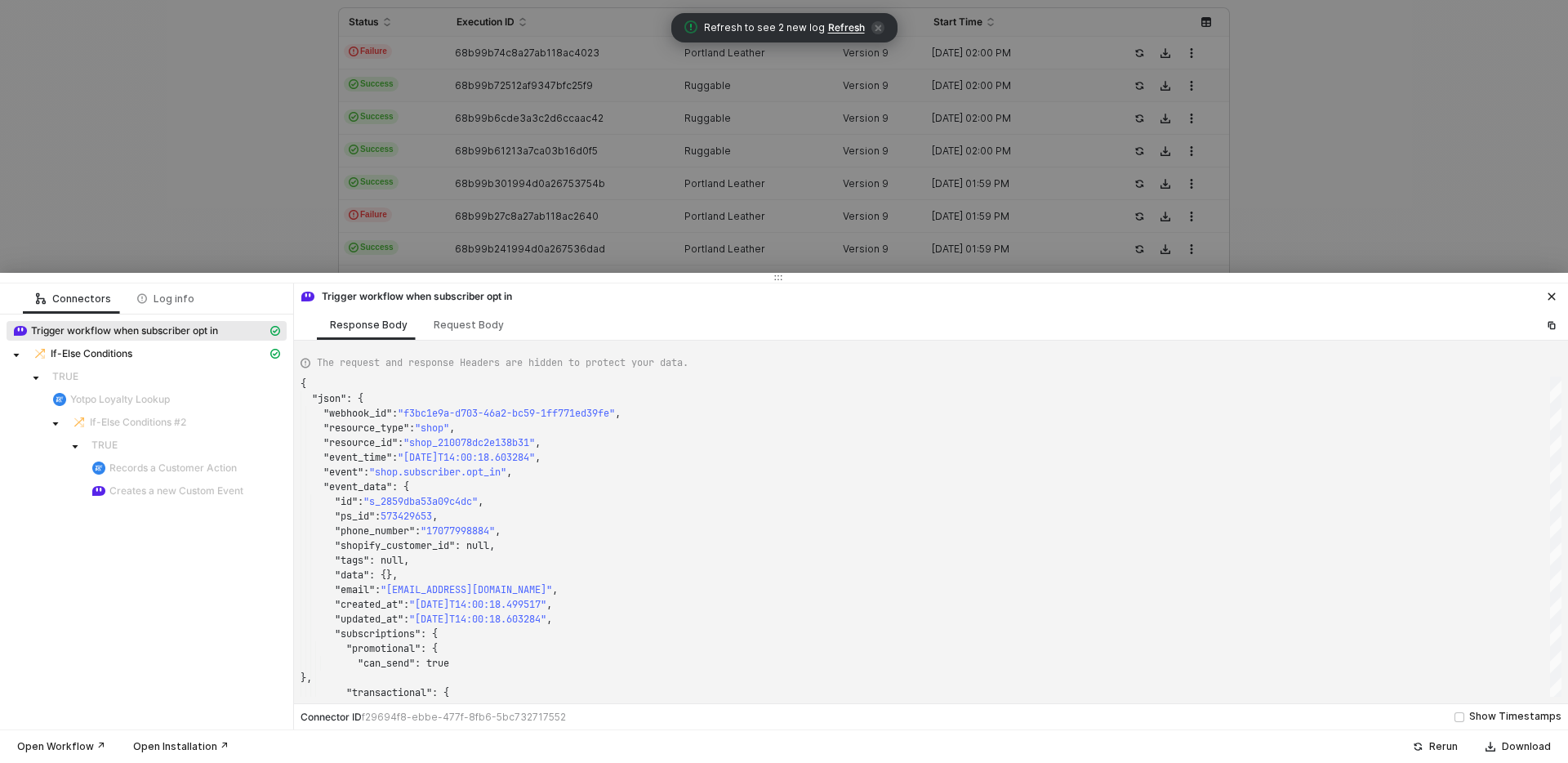
click at [230, 184] on div at bounding box center [784, 382] width 1568 height 763
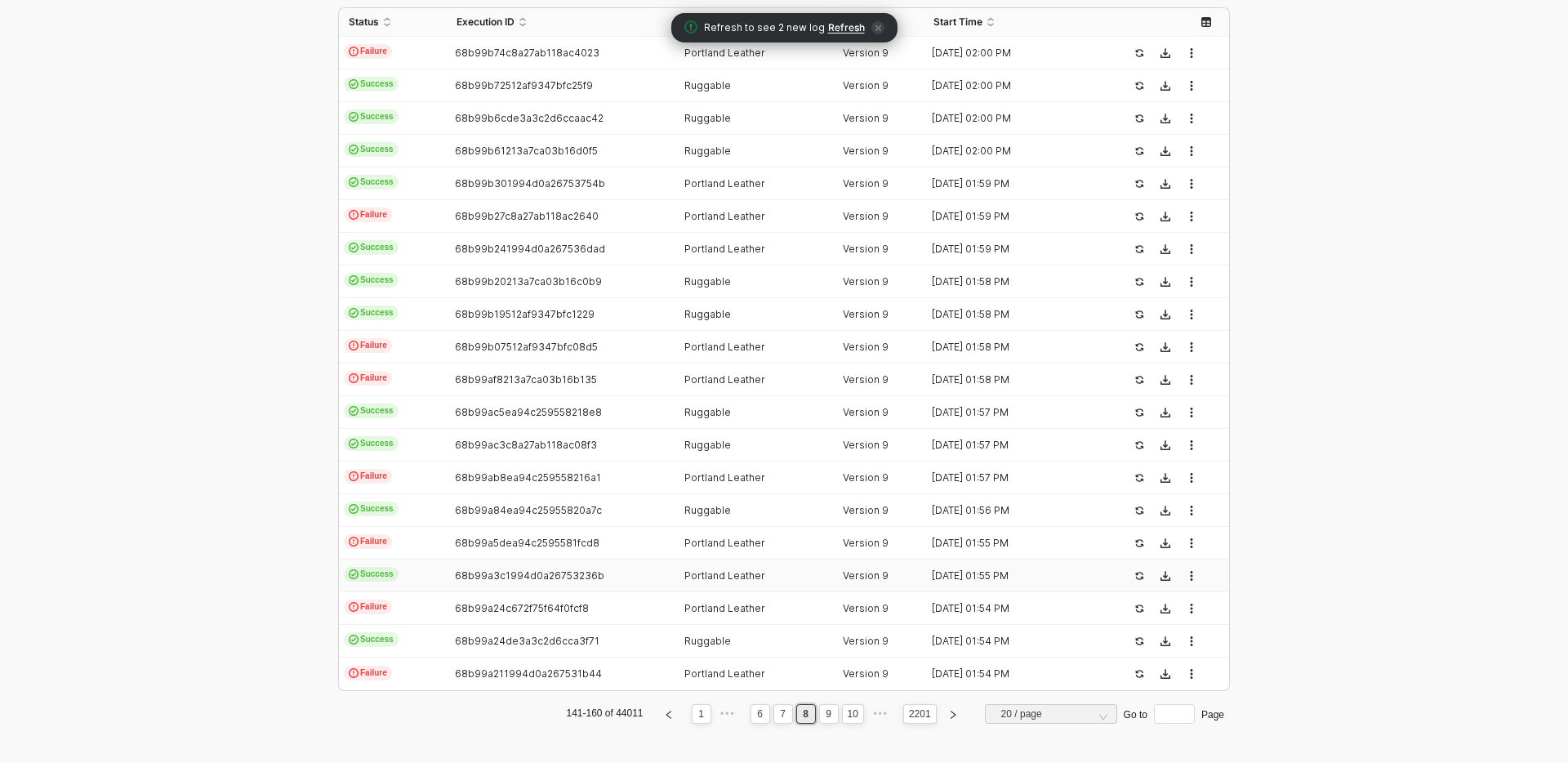
click at [538, 562] on td "68b99a3c1994d0a26753236b" at bounding box center [561, 575] width 229 height 33
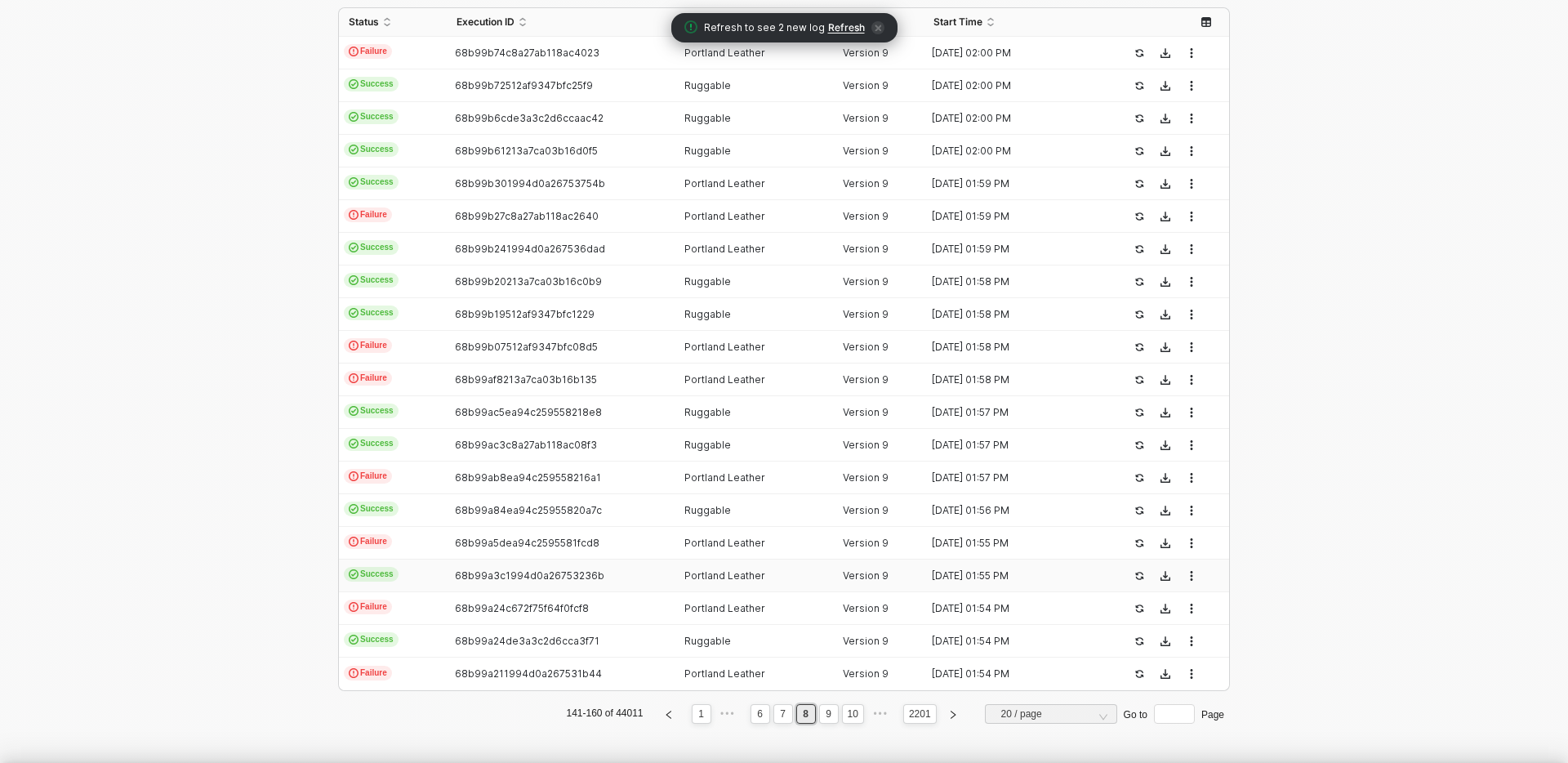
type textarea "{ "json": { "webhook_id": "5e307cdc-1530-4360-b791-e14319117a8d", "resource_typ…"
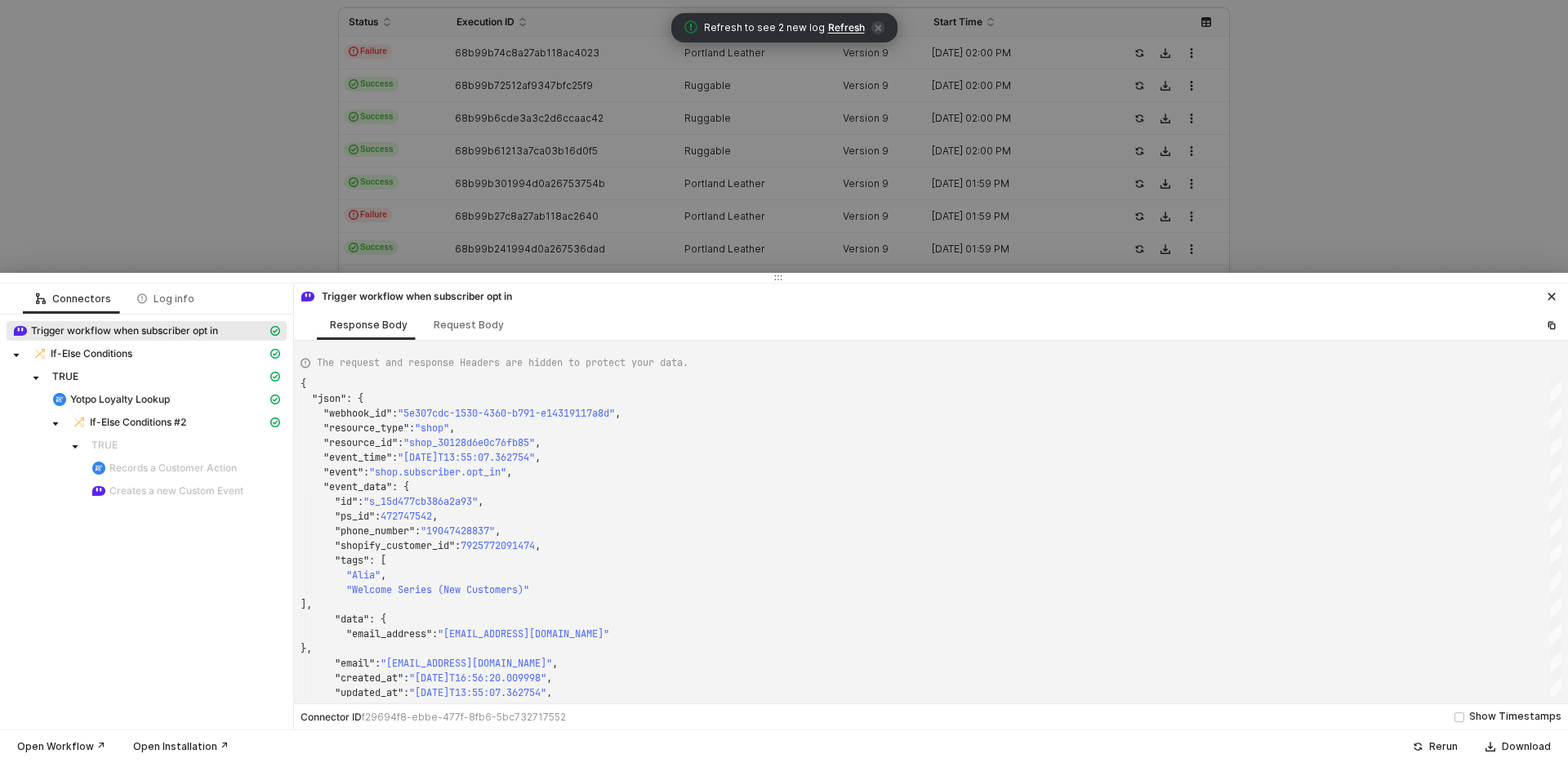
click at [176, 225] on div at bounding box center [784, 382] width 1568 height 763
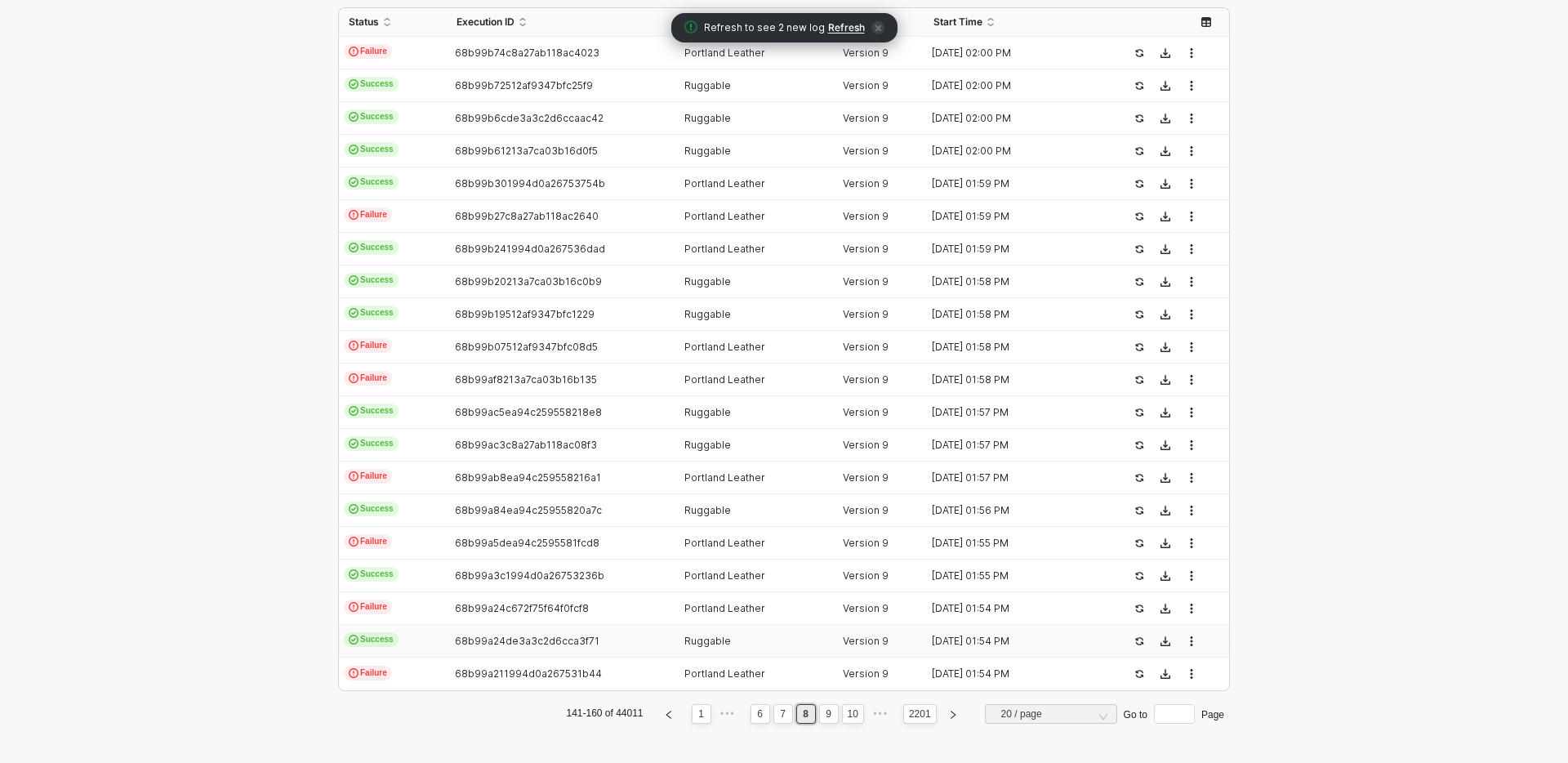
click at [540, 646] on div "68b99a24de3a3c2d6cca3f71" at bounding box center [554, 641] width 215 height 13
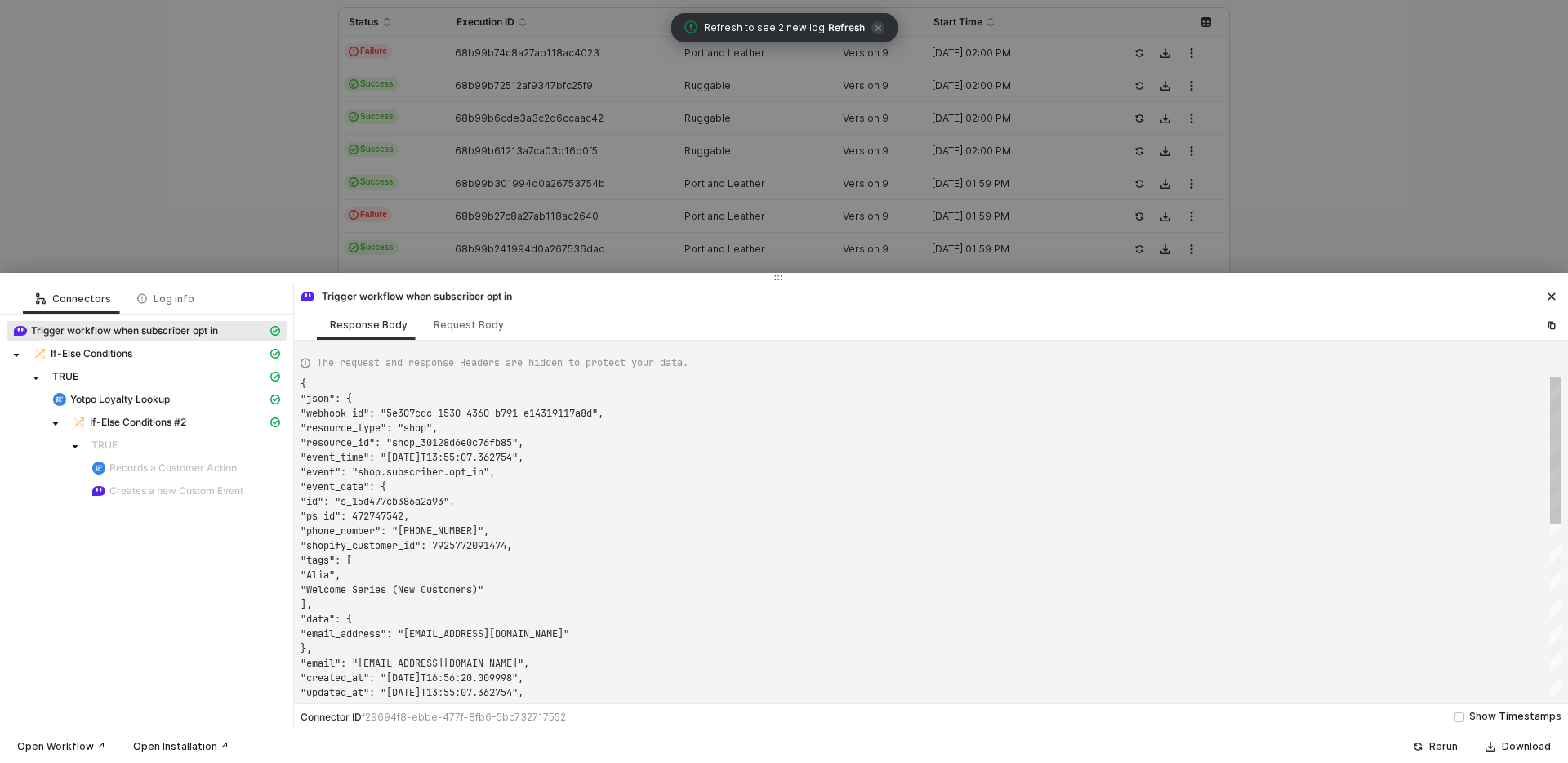
type textarea "{ "json": { "webhook_id": "f3bc1e9a-d703-46a2-bc59-1ff771ed39fe", "resource_typ…"
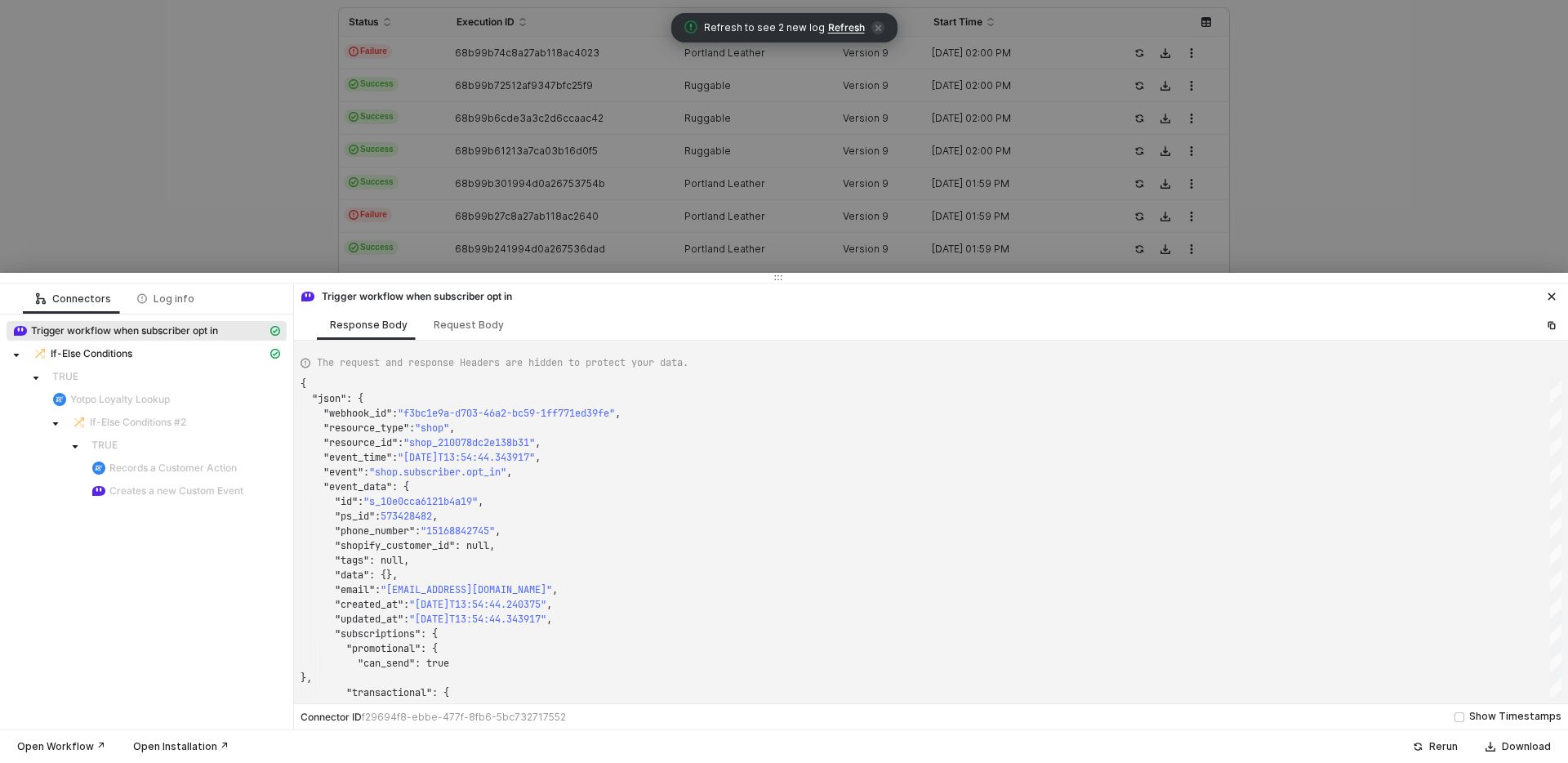
click at [245, 215] on div at bounding box center [784, 382] width 1568 height 763
